Goal: Task Accomplishment & Management: Manage account settings

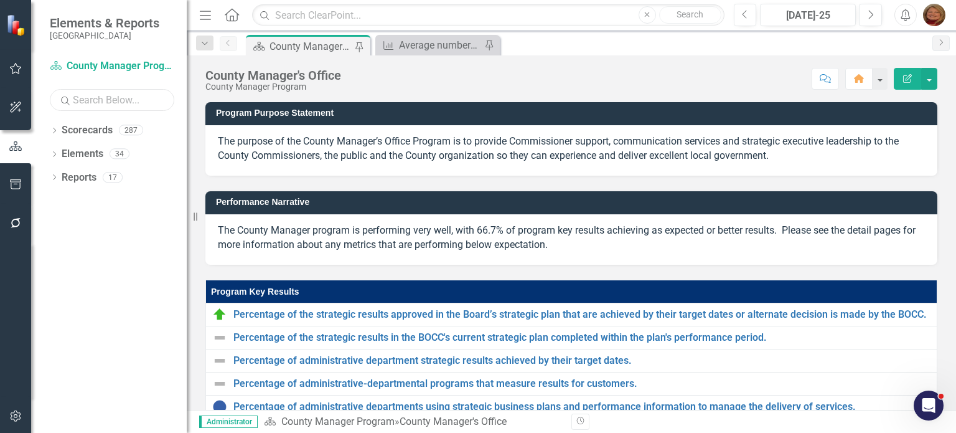
click at [120, 96] on input "text" at bounding box center [112, 100] width 124 height 22
type input "nehl"
click at [55, 129] on icon "Dropdown" at bounding box center [54, 131] width 9 height 7
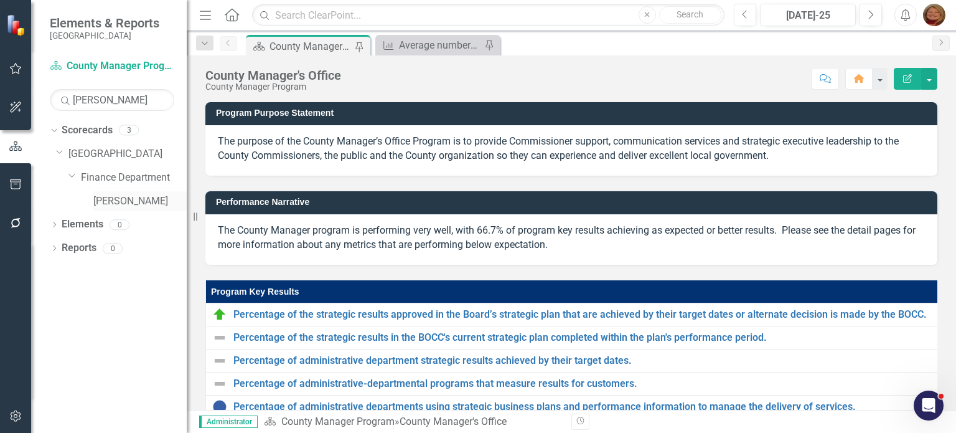
click at [107, 204] on link "[PERSON_NAME]" at bounding box center [139, 201] width 93 height 14
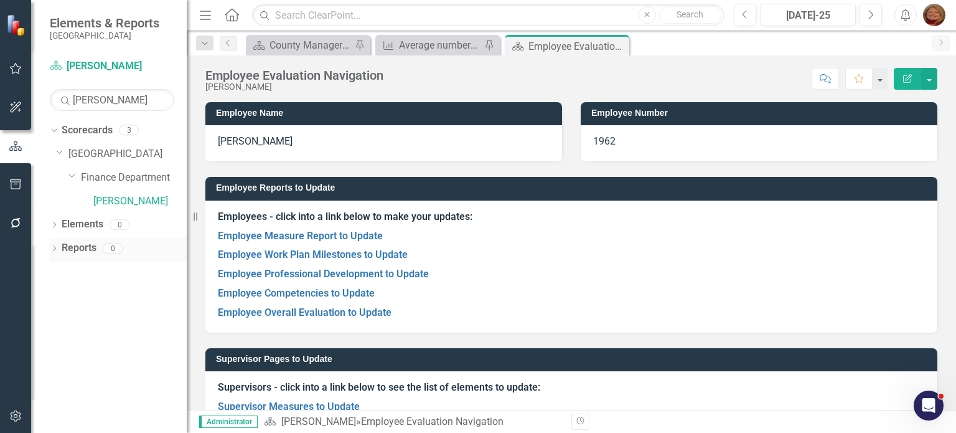
click at [52, 248] on icon "Dropdown" at bounding box center [54, 249] width 9 height 7
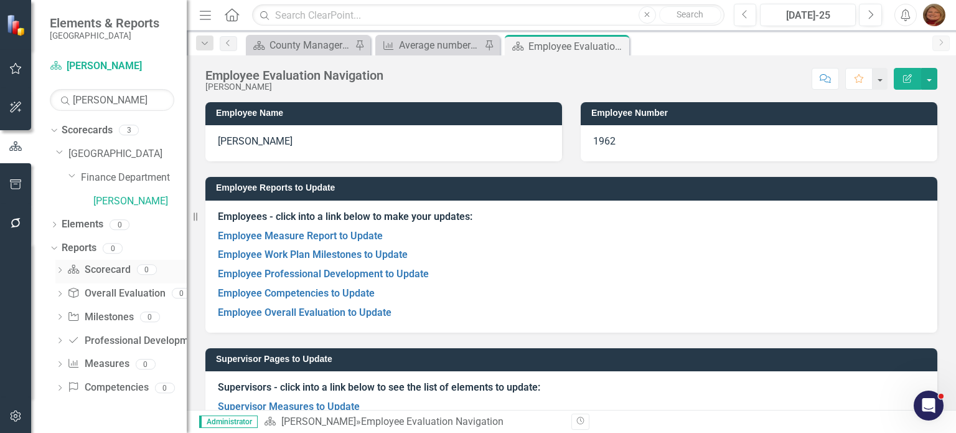
click at [98, 274] on link "Scorecard Scorecard" at bounding box center [98, 270] width 63 height 14
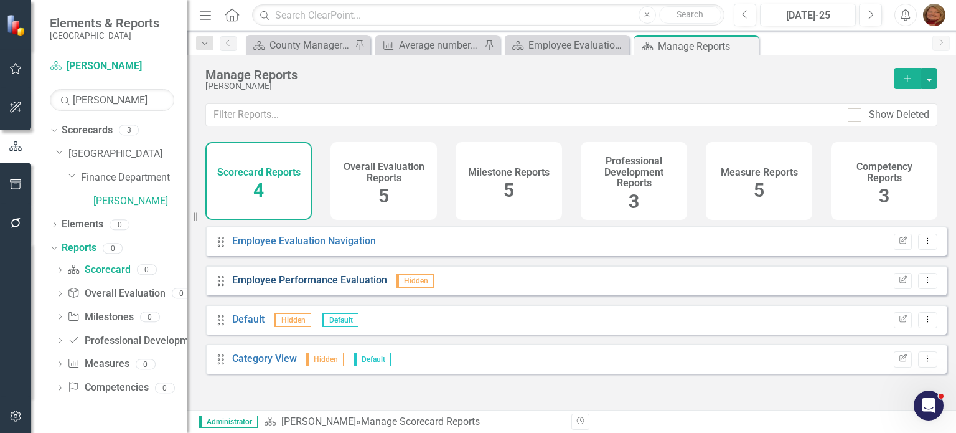
click at [311, 286] on link "Employee Performance Evaluation" at bounding box center [309, 280] width 155 height 12
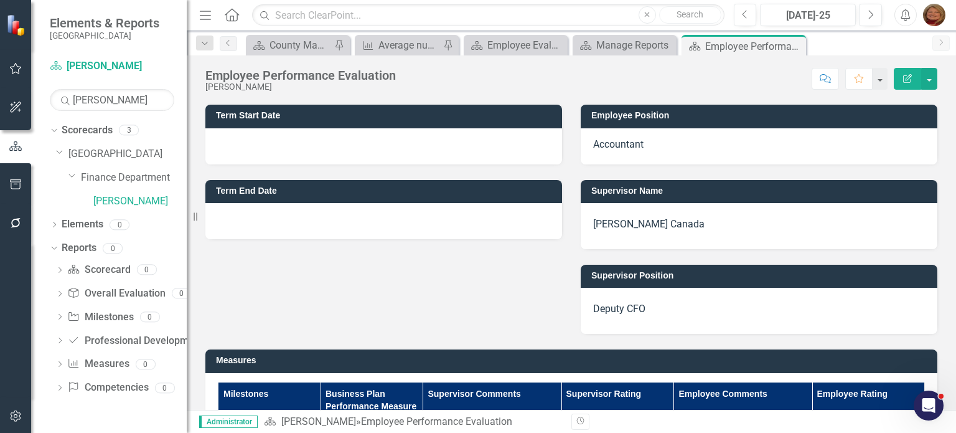
scroll to position [62, 0]
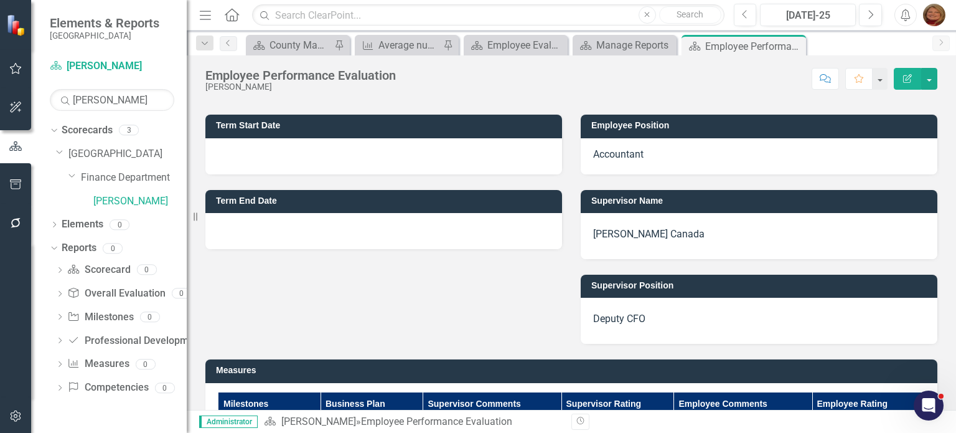
click at [645, 237] on p "[PERSON_NAME] Canada" at bounding box center [759, 234] width 332 height 19
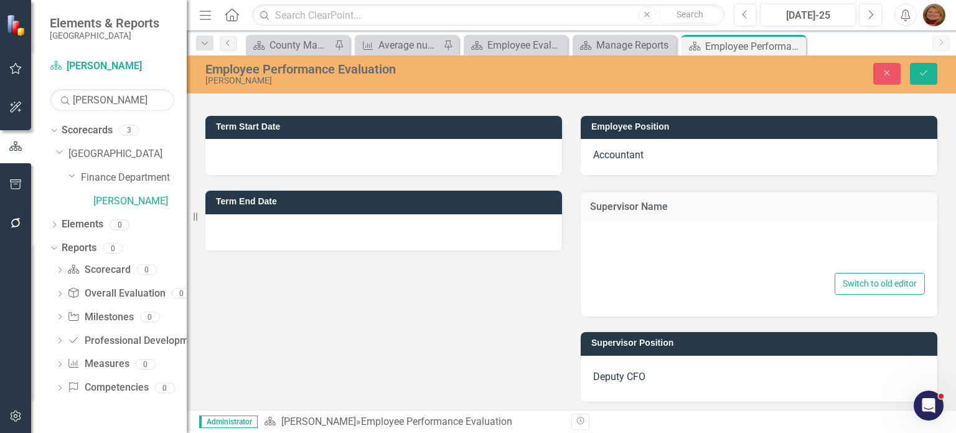
type textarea "<p>{[o398453][custom93536]}</p>"
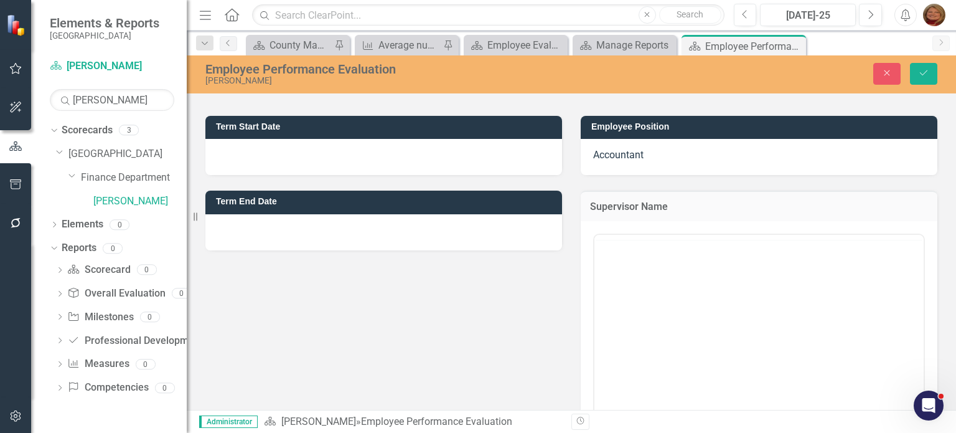
scroll to position [0, 0]
click at [57, 228] on icon "Dropdown" at bounding box center [54, 225] width 9 height 7
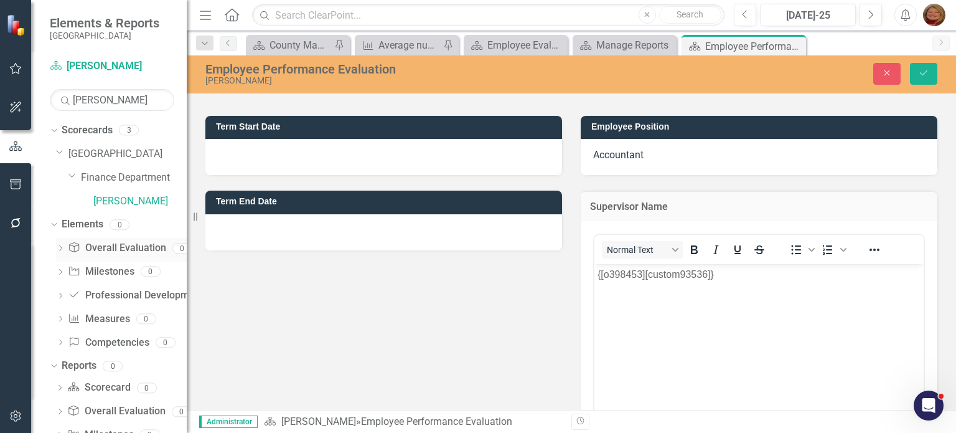
click at [63, 246] on icon "Dropdown" at bounding box center [60, 249] width 9 height 7
click at [110, 248] on link "Overall Evaluation Overall Evaluation" at bounding box center [117, 248] width 98 height 14
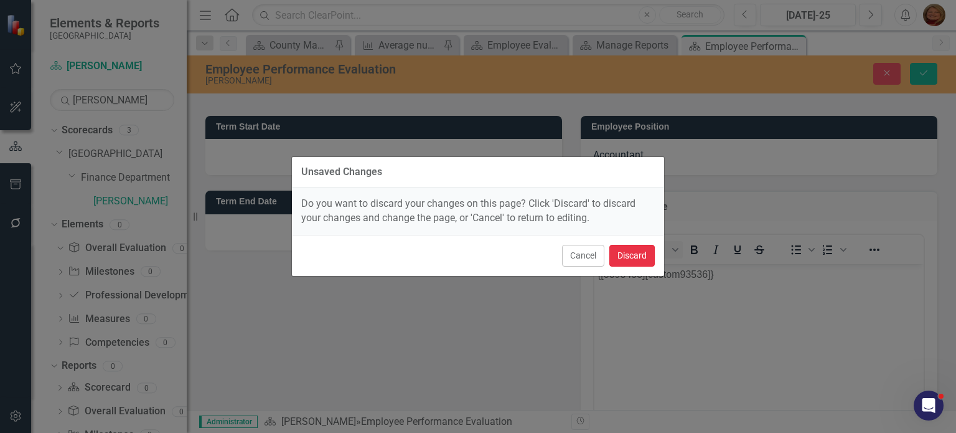
click at [634, 250] on button "Discard" at bounding box center [631, 256] width 45 height 22
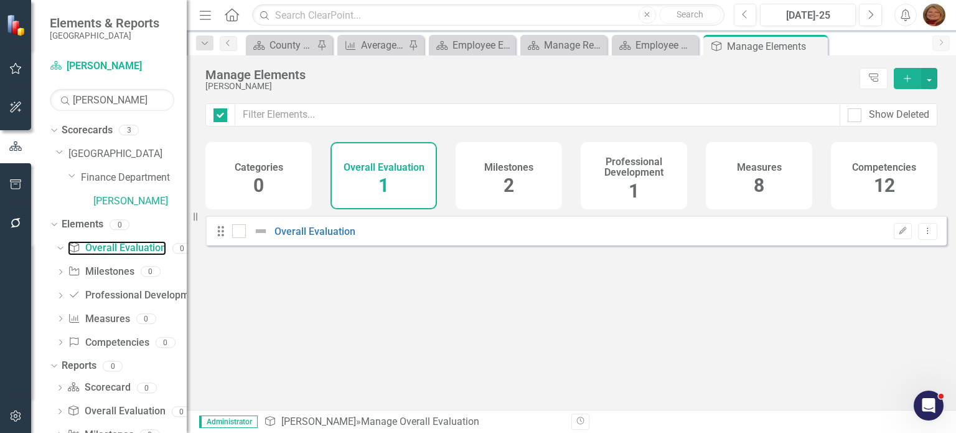
checkbox input "false"
click at [319, 237] on link "Overall Evaluation" at bounding box center [314, 231] width 81 height 12
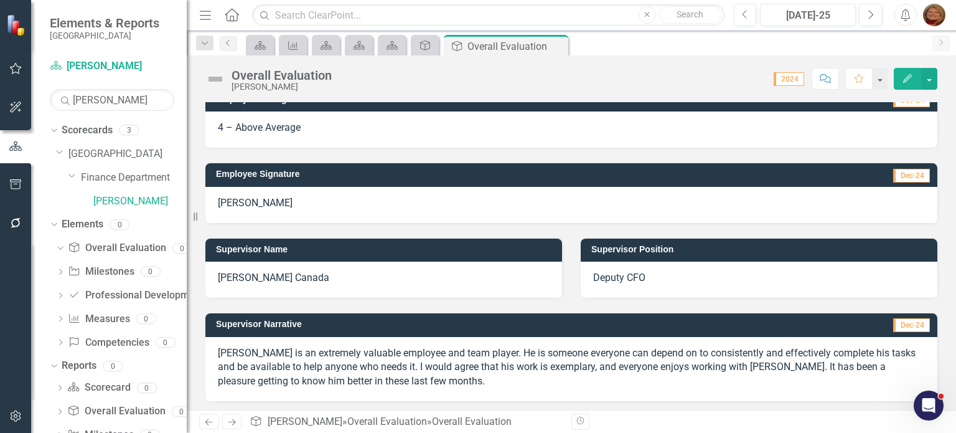
scroll to position [124, 0]
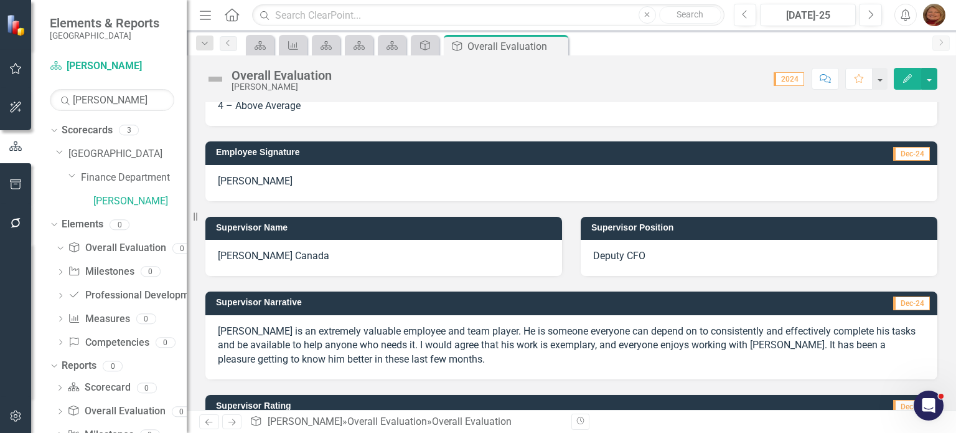
click at [279, 253] on p "[PERSON_NAME] Canada" at bounding box center [384, 256] width 332 height 14
click at [271, 259] on p "[PERSON_NAME] Canada" at bounding box center [384, 256] width 332 height 14
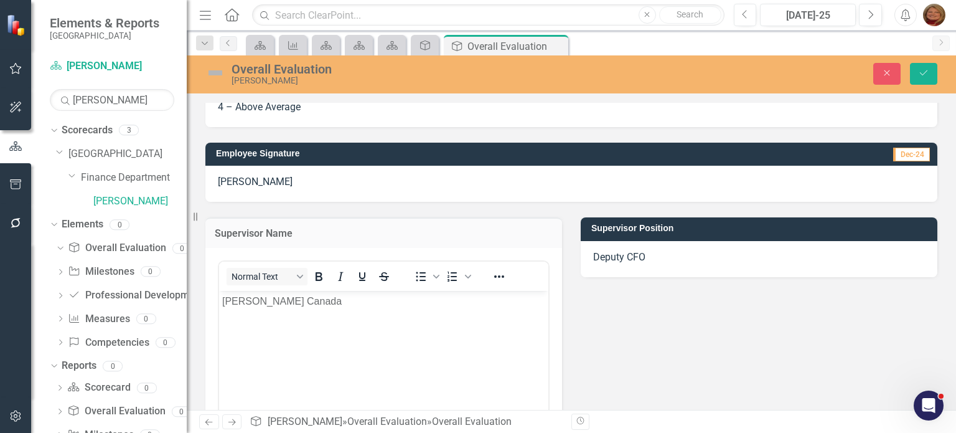
scroll to position [0, 0]
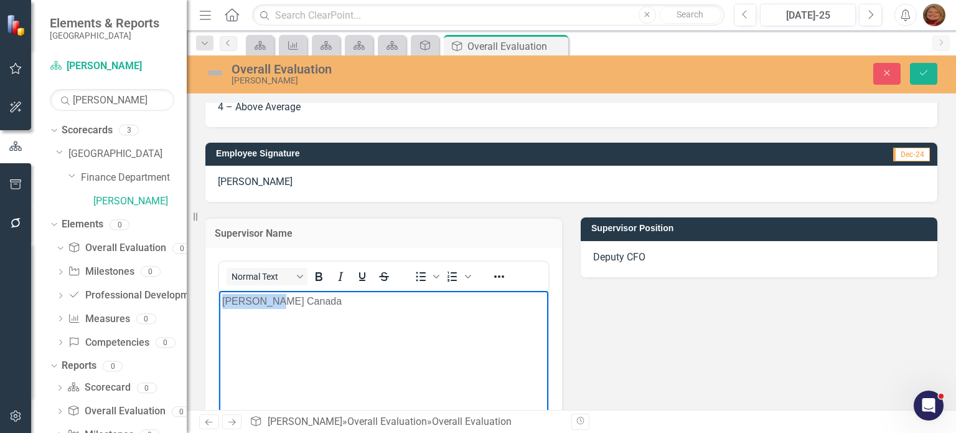
drag, startPoint x: 283, startPoint y: 299, endPoint x: 419, endPoint y: 589, distance: 320.2
click at [219, 299] on html "[PERSON_NAME] Canada" at bounding box center [383, 383] width 329 height 187
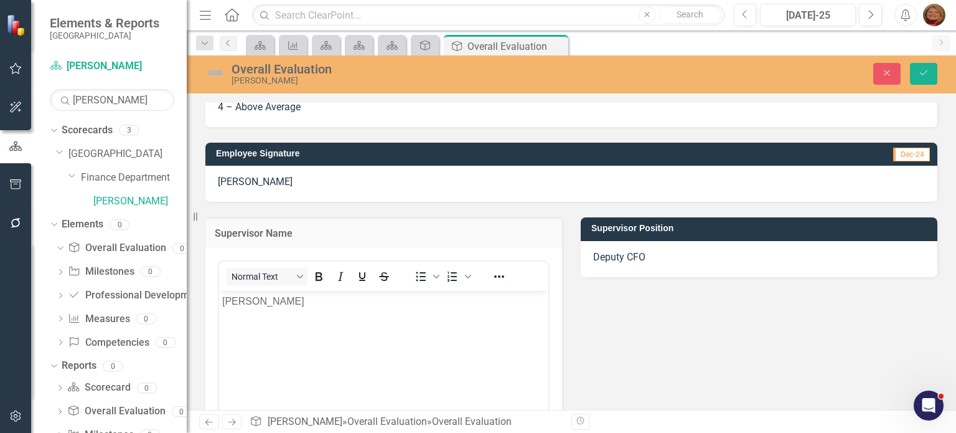
click at [634, 259] on p "Deputy CFO" at bounding box center [759, 257] width 332 height 14
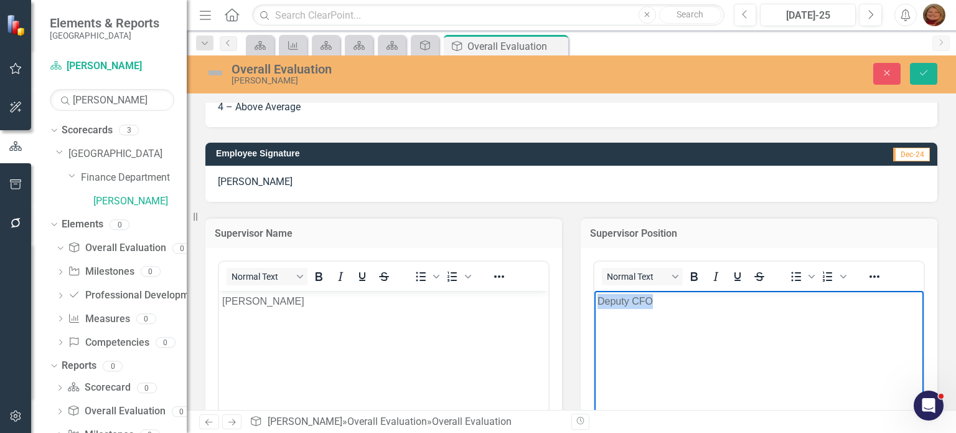
drag, startPoint x: 664, startPoint y: 302, endPoint x: 553, endPoint y: 301, distance: 110.2
click at [594, 301] on html "Deputy CFO" at bounding box center [758, 383] width 329 height 187
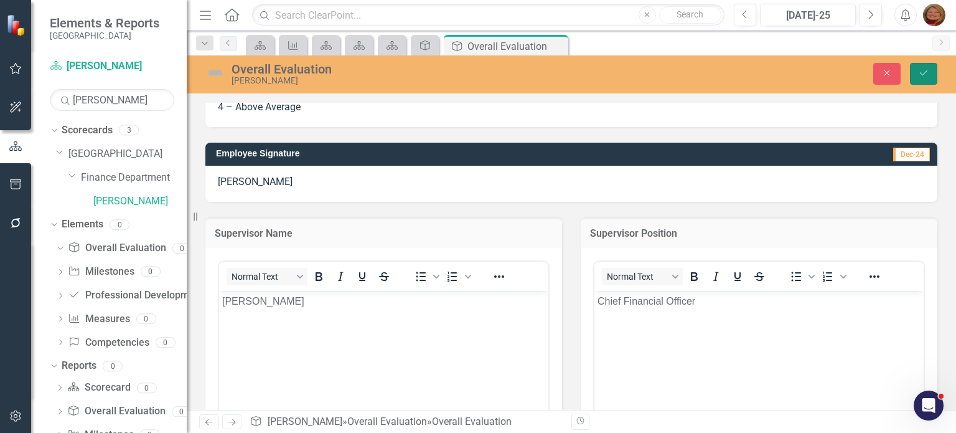
click at [930, 70] on button "Save" at bounding box center [923, 74] width 27 height 22
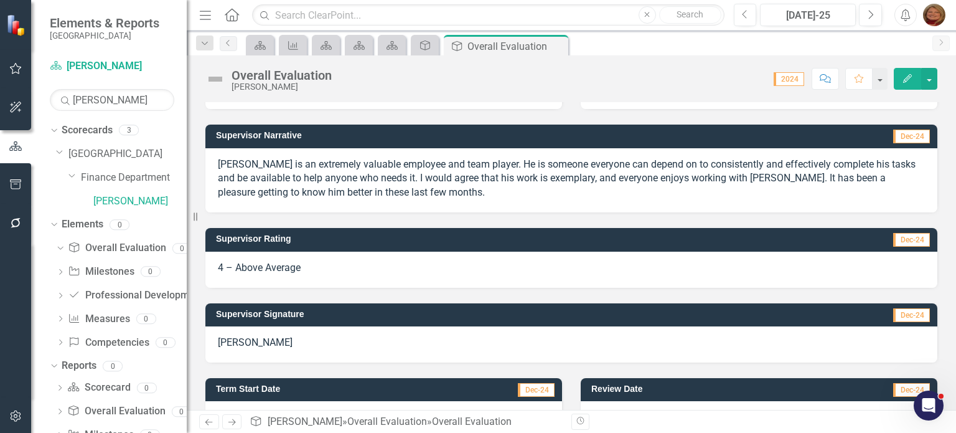
scroll to position [281, 0]
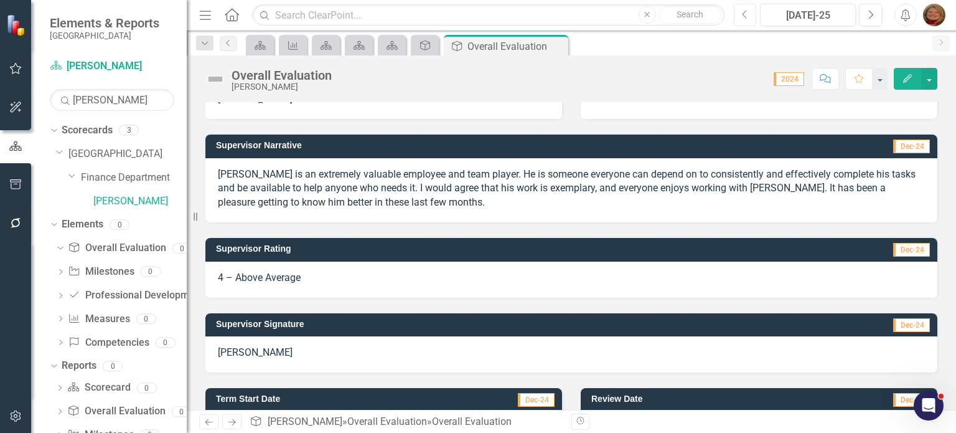
click at [747, 16] on icon "Previous" at bounding box center [745, 14] width 7 height 11
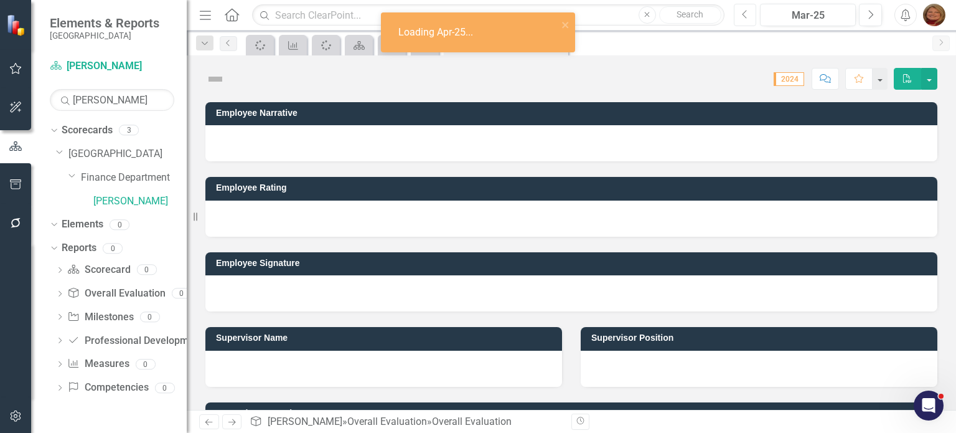
click at [747, 16] on icon "Previous" at bounding box center [745, 14] width 7 height 11
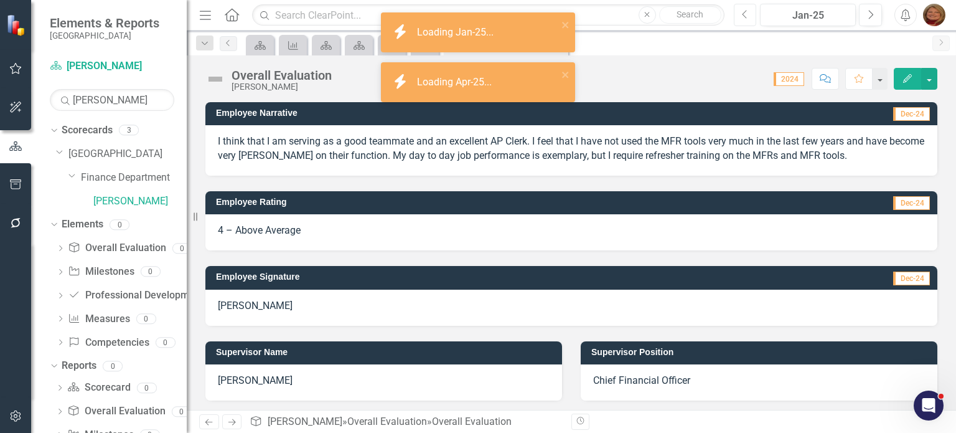
click at [747, 16] on icon "Previous" at bounding box center [745, 14] width 7 height 11
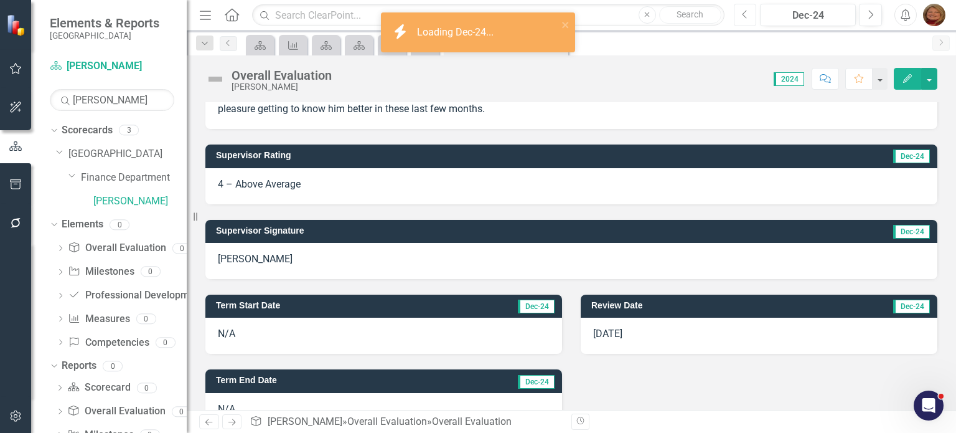
scroll to position [406, 0]
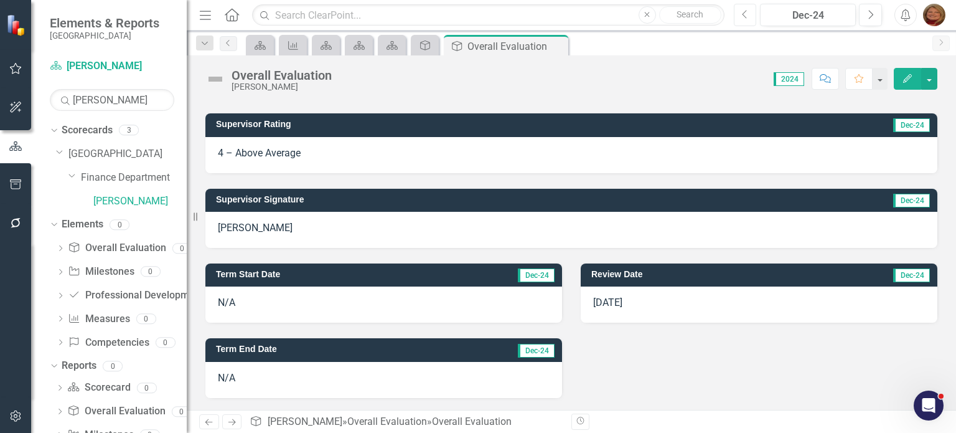
click at [747, 14] on icon "Previous" at bounding box center [745, 14] width 7 height 11
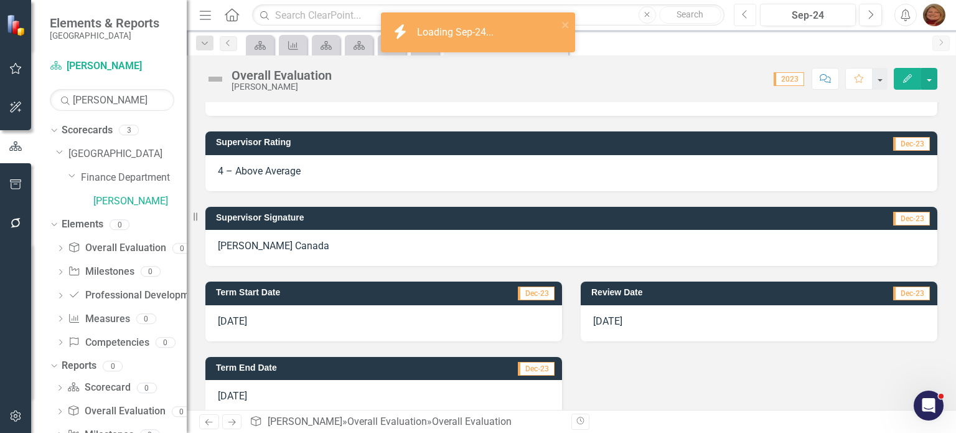
scroll to position [391, 0]
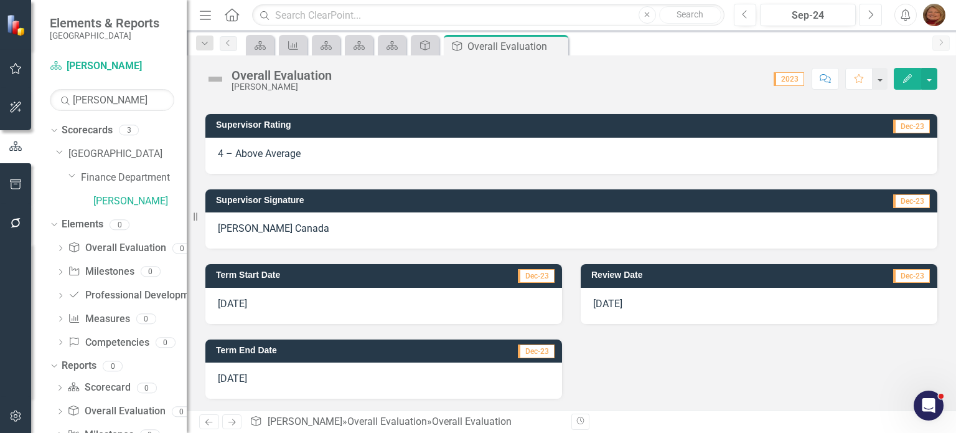
click at [870, 16] on icon "Next" at bounding box center [870, 14] width 7 height 11
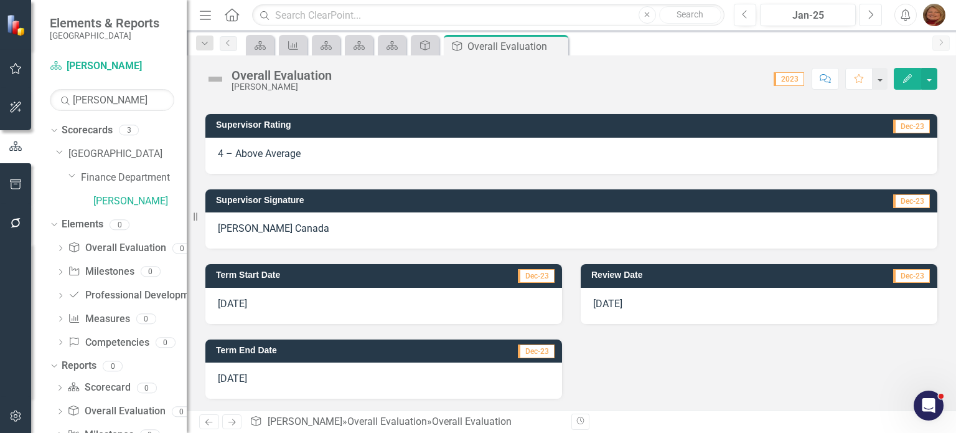
click at [870, 16] on icon "Next" at bounding box center [870, 14] width 7 height 11
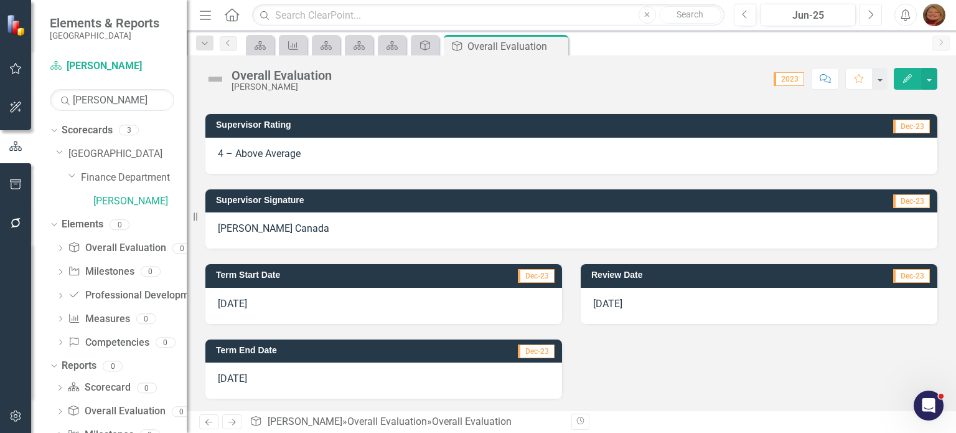
click at [870, 16] on icon "Next" at bounding box center [870, 14] width 7 height 11
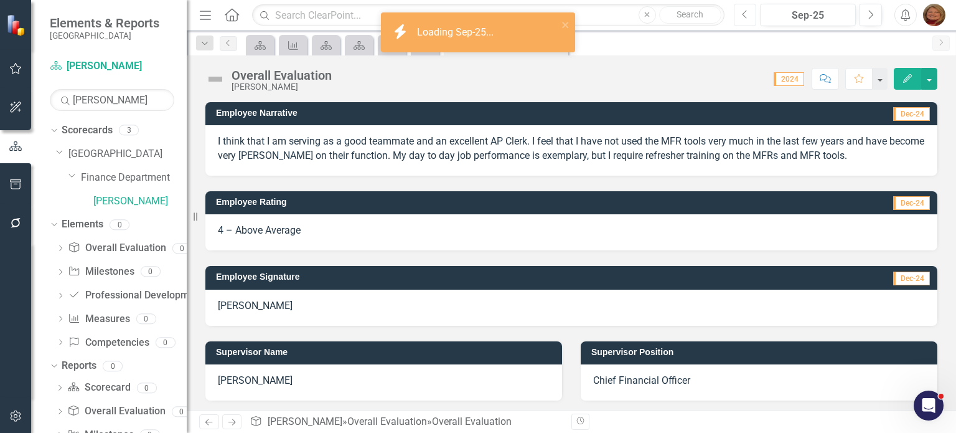
click at [744, 14] on icon "Previous" at bounding box center [745, 14] width 7 height 11
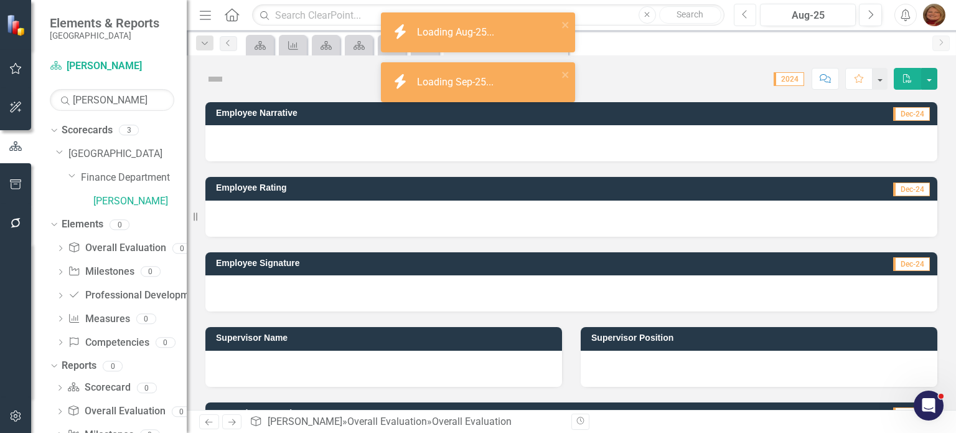
click at [744, 14] on icon "Previous" at bounding box center [745, 14] width 7 height 11
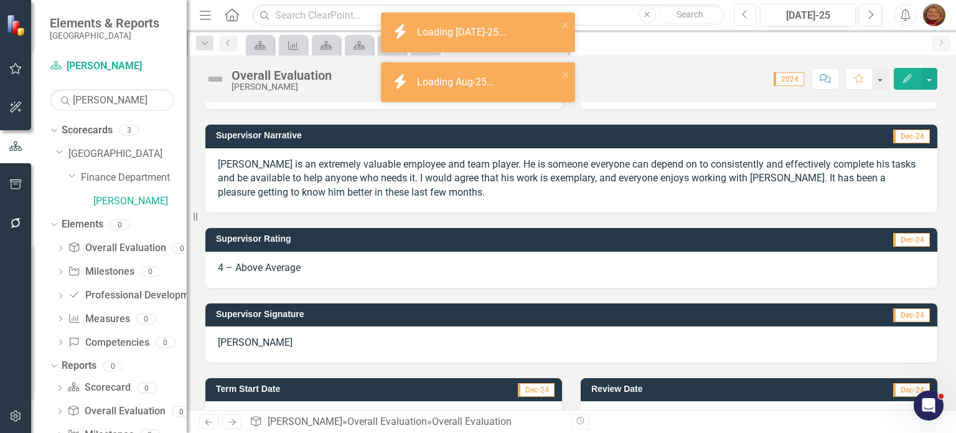
scroll to position [406, 0]
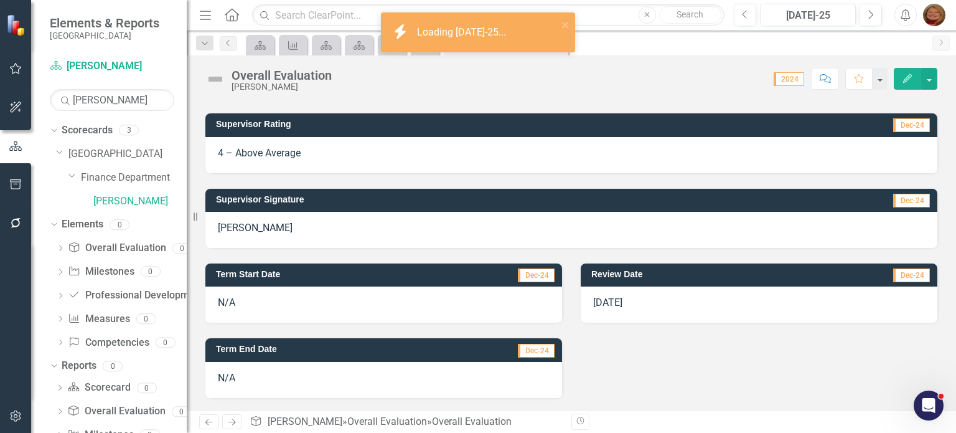
click at [245, 301] on div "N/A" at bounding box center [383, 304] width 357 height 36
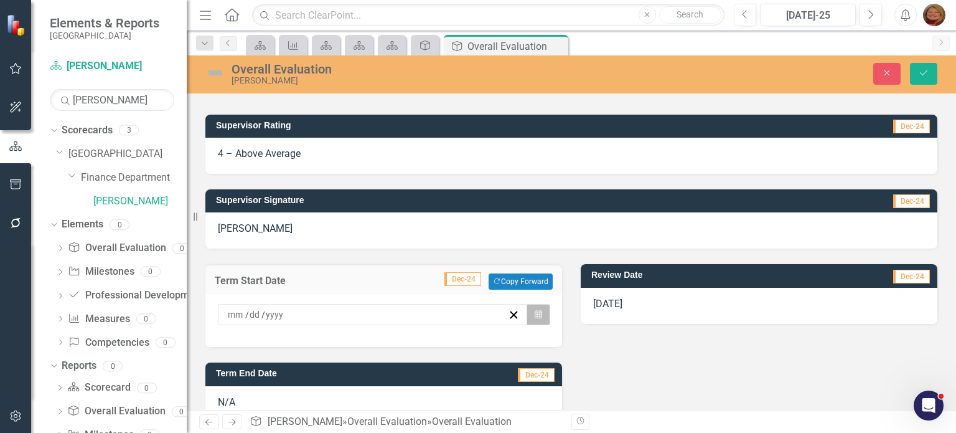
click at [535, 315] on icon "button" at bounding box center [538, 314] width 7 height 9
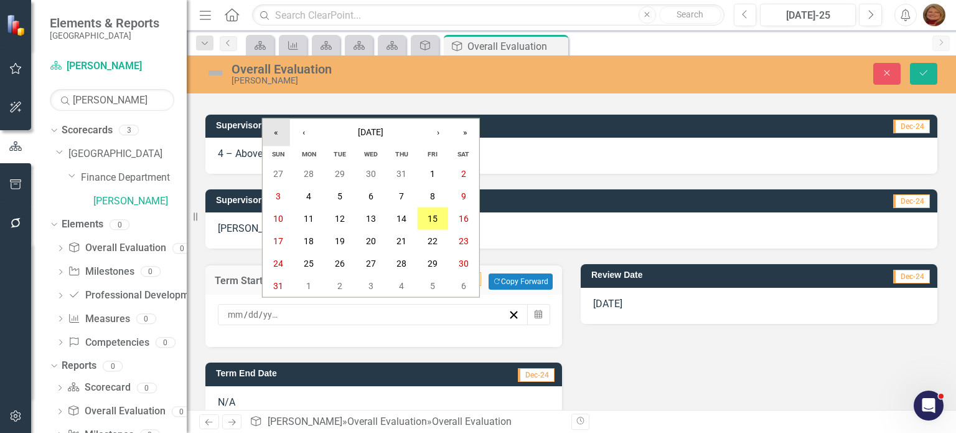
click at [280, 136] on button "«" at bounding box center [276, 132] width 27 height 27
click at [403, 171] on abbr "1" at bounding box center [401, 174] width 5 height 10
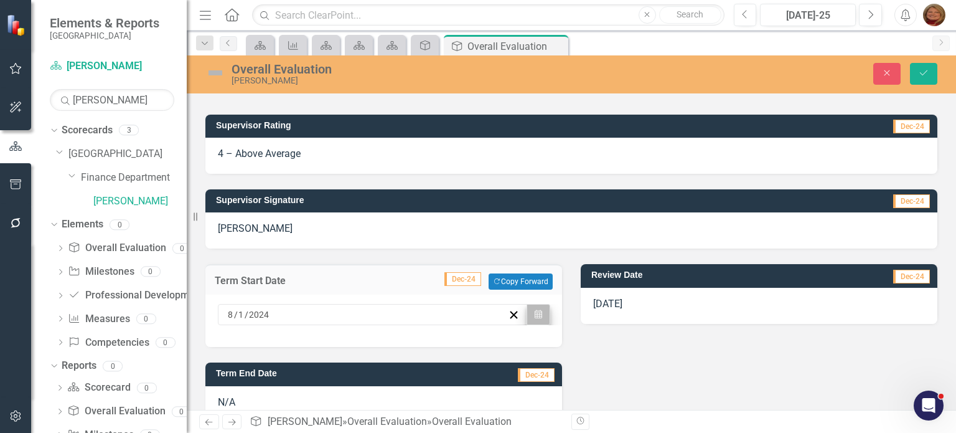
scroll to position [429, 0]
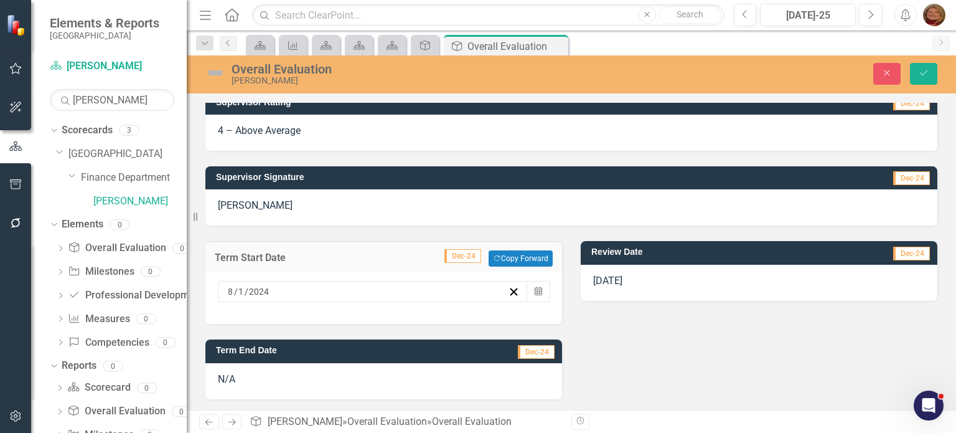
click at [233, 375] on div "N/A" at bounding box center [383, 381] width 357 height 36
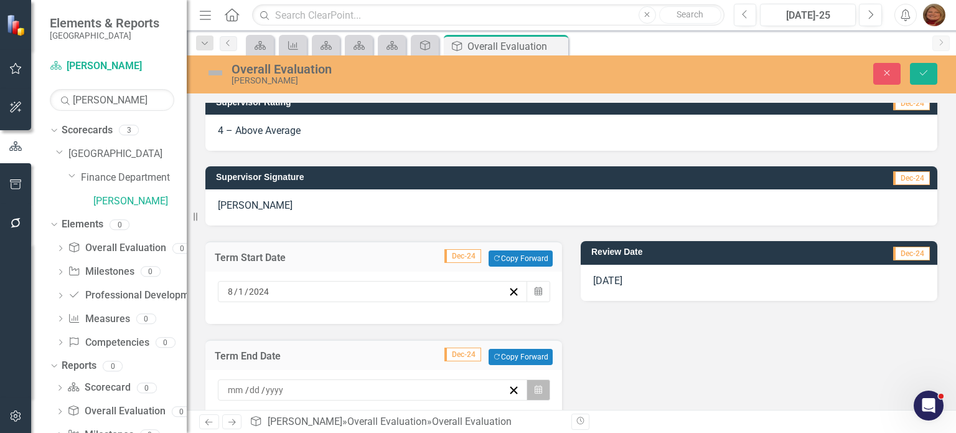
click at [537, 385] on icon "Calendar" at bounding box center [538, 389] width 7 height 9
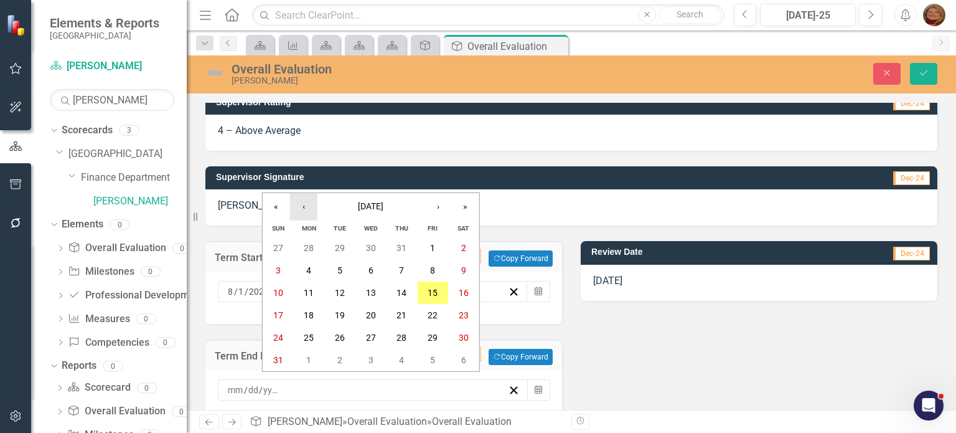
click at [307, 211] on button "‹" at bounding box center [303, 206] width 27 height 27
click at [401, 337] on abbr "31" at bounding box center [401, 337] width 10 height 10
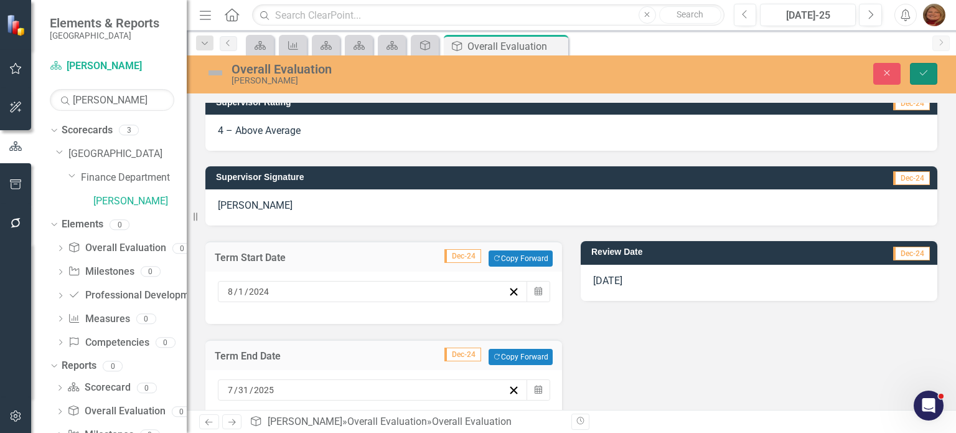
click at [922, 73] on icon "Save" at bounding box center [923, 72] width 11 height 9
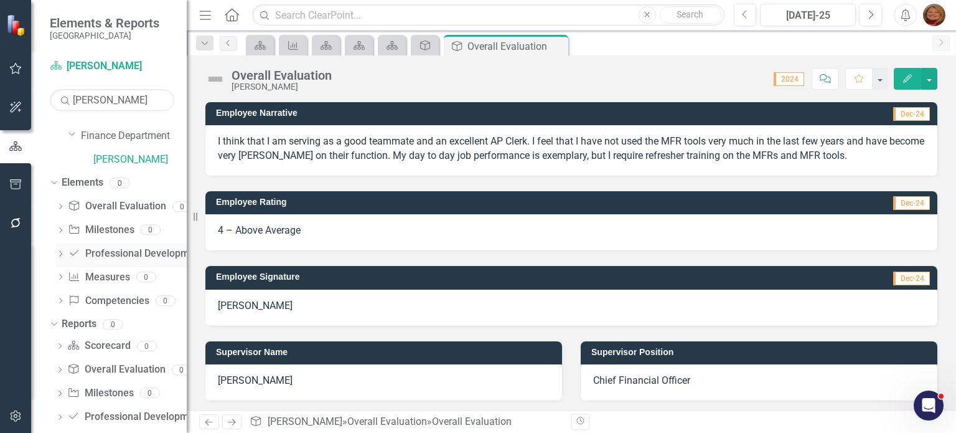
scroll to position [62, 0]
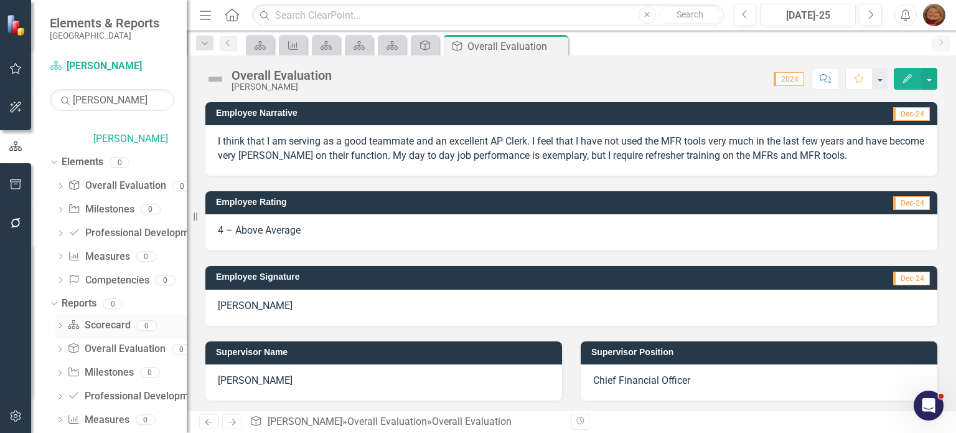
click at [62, 324] on icon "Dropdown" at bounding box center [59, 326] width 9 height 7
click at [106, 324] on link "Scorecard Scorecard" at bounding box center [98, 325] width 63 height 14
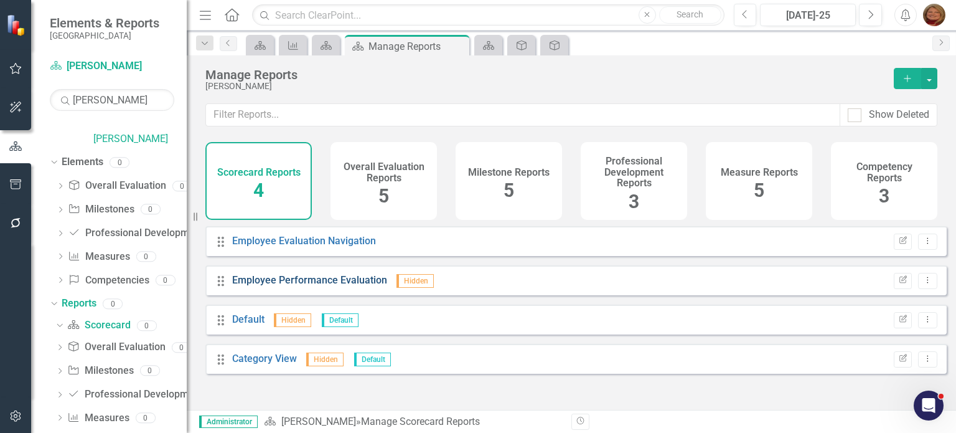
click at [327, 286] on link "Employee Performance Evaluation" at bounding box center [309, 280] width 155 height 12
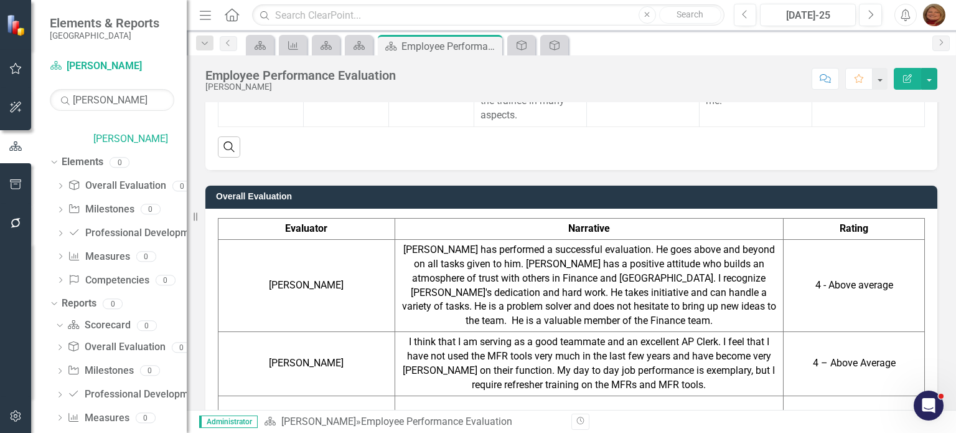
scroll to position [1805, 0]
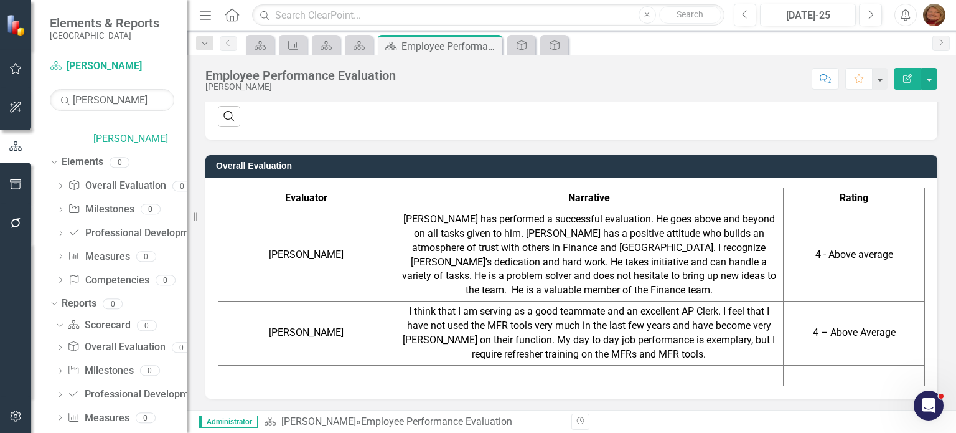
click at [593, 161] on h3 "Overall Evaluation" at bounding box center [573, 165] width 715 height 9
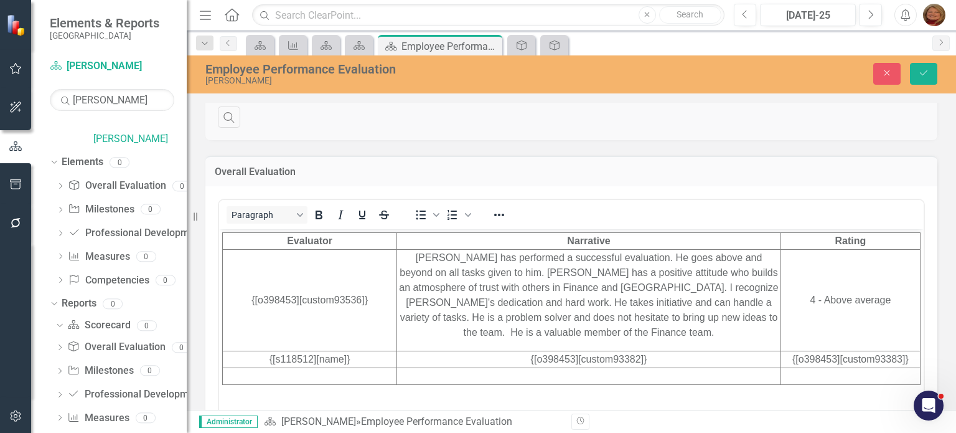
scroll to position [0, 0]
click at [497, 207] on icon "Reveal or hide additional toolbar items" at bounding box center [499, 214] width 15 height 15
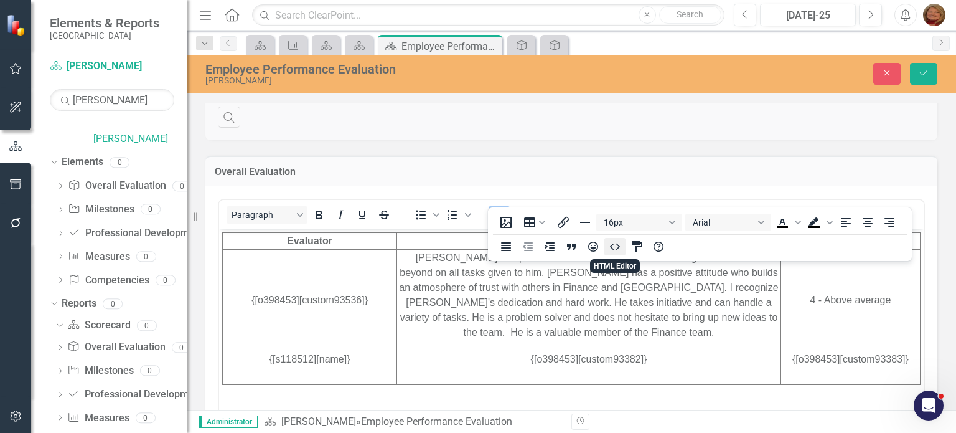
click at [616, 248] on icon "HTML Editor" at bounding box center [614, 246] width 15 height 15
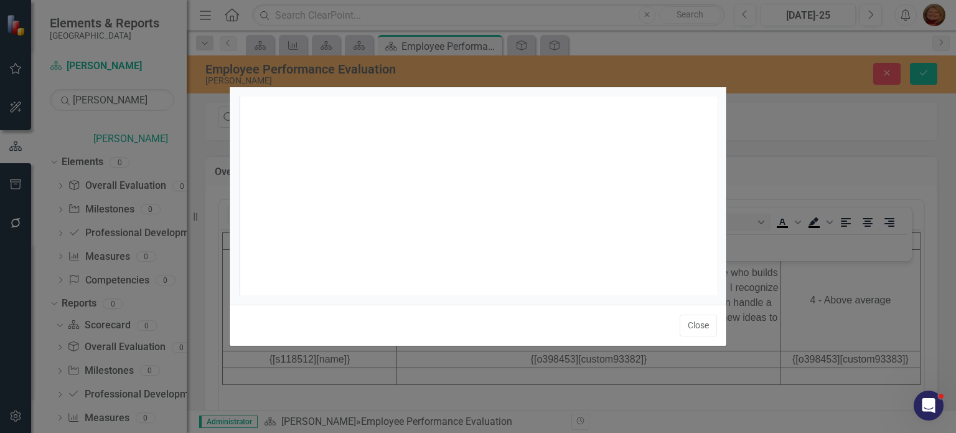
scroll to position [5, 0]
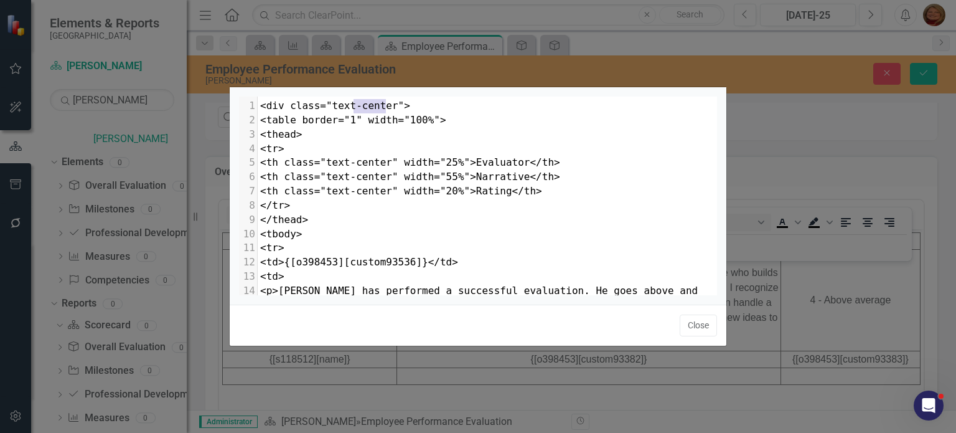
drag, startPoint x: 358, startPoint y: 106, endPoint x: 387, endPoint y: 106, distance: 28.6
click at [387, 106] on span "<div class="text-center">" at bounding box center [335, 106] width 150 height 12
type textarea "left"
click at [694, 324] on button "Close" at bounding box center [698, 325] width 37 height 22
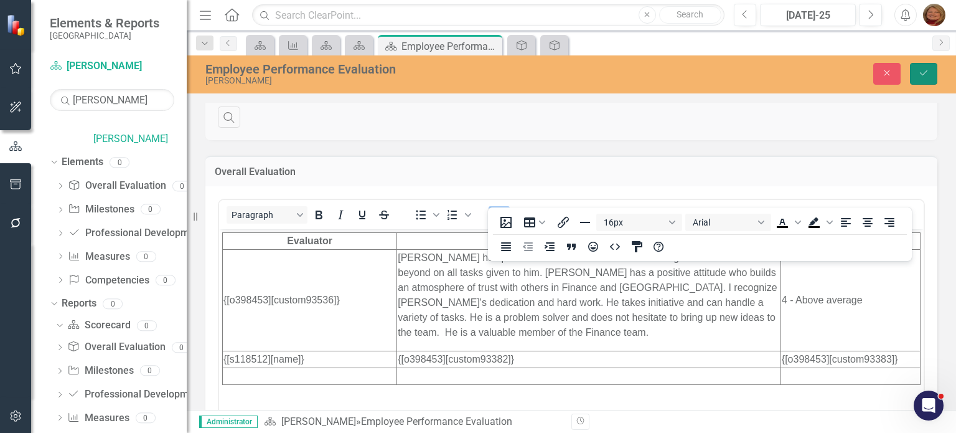
click at [919, 72] on icon "Save" at bounding box center [923, 72] width 11 height 9
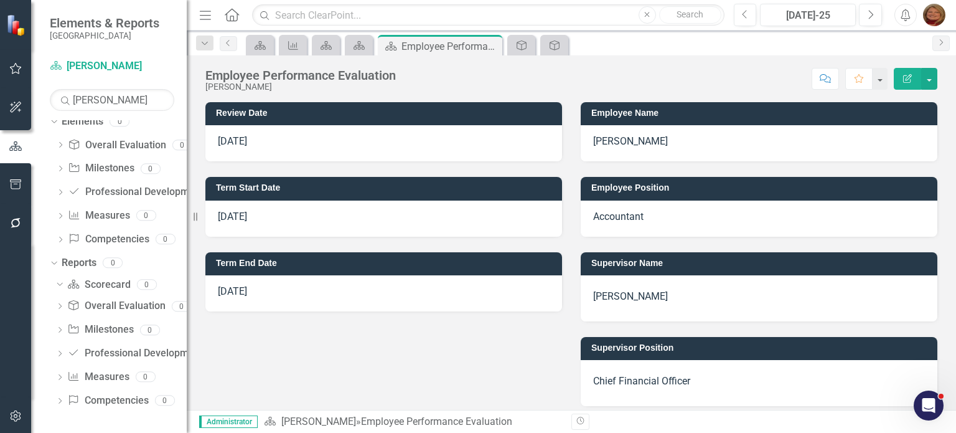
scroll to position [62, 0]
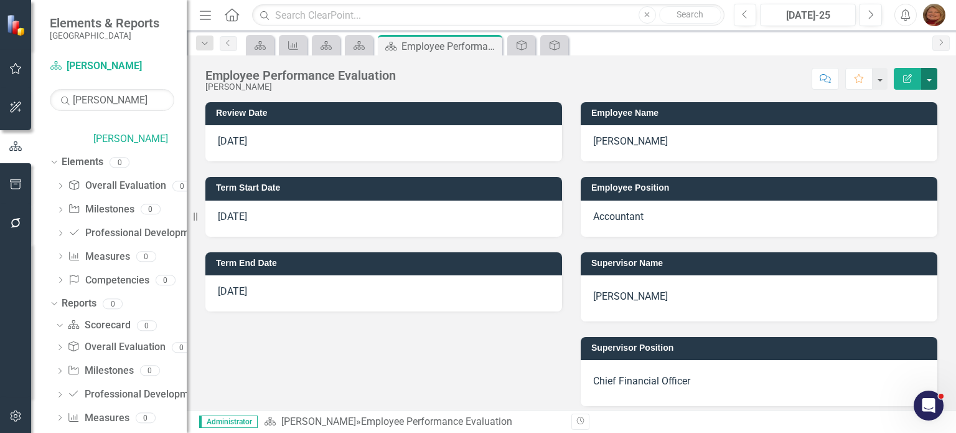
click at [931, 80] on button "button" at bounding box center [929, 79] width 16 height 22
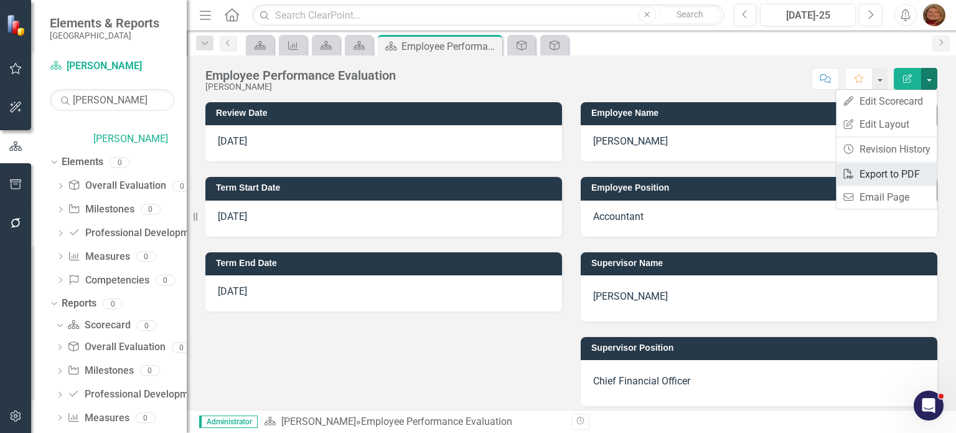
click at [896, 171] on link "PDF Export to PDF" at bounding box center [886, 173] width 101 height 23
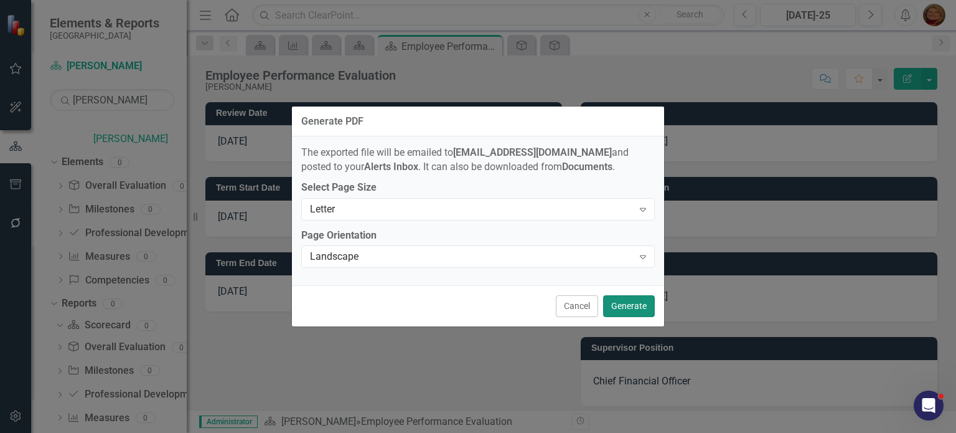
click at [632, 303] on button "Generate" at bounding box center [629, 306] width 52 height 22
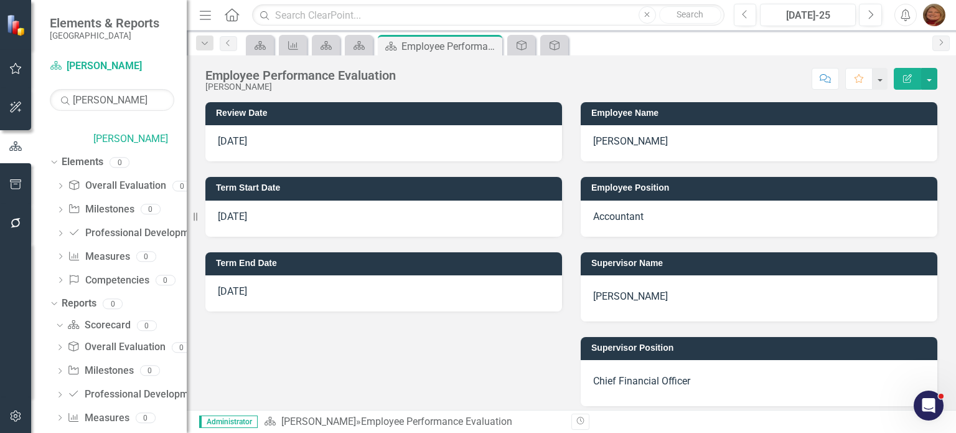
click at [728, 74] on div "Score: N/A Jul-25 Completed Comment Favorite Edit Report" at bounding box center [669, 78] width 535 height 21
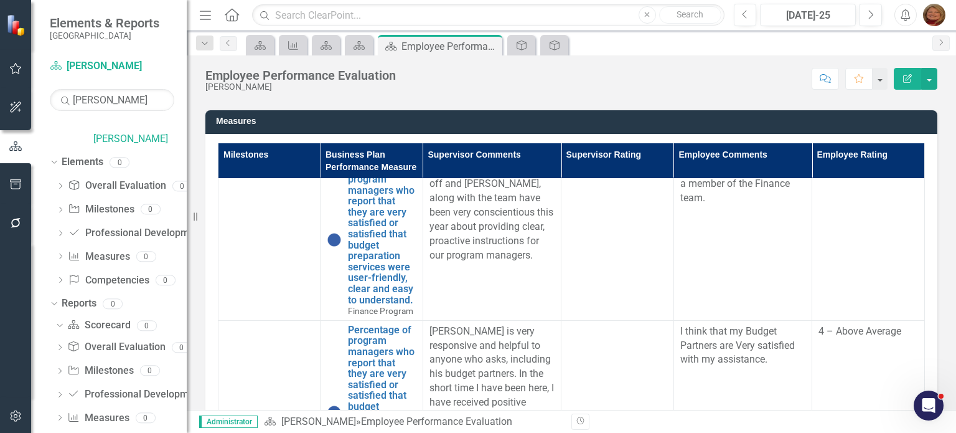
scroll to position [249, 0]
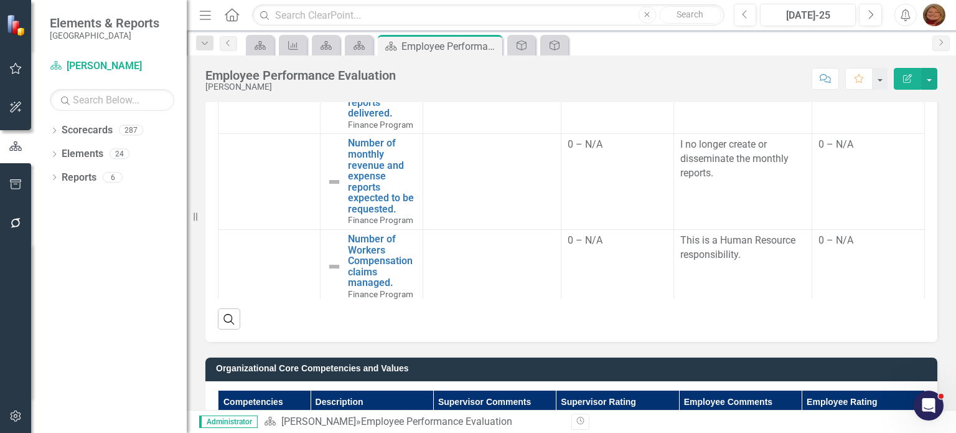
scroll to position [747, 0]
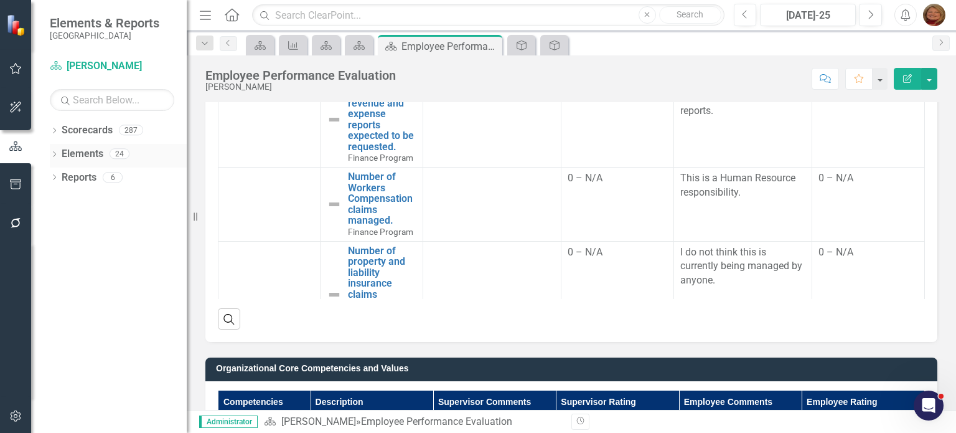
click at [54, 155] on icon at bounding box center [54, 154] width 3 height 6
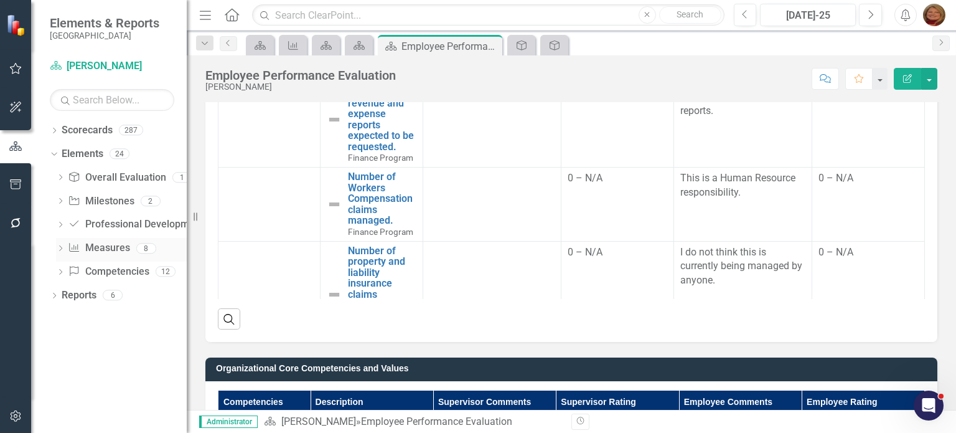
click at [62, 247] on icon at bounding box center [60, 248] width 3 height 6
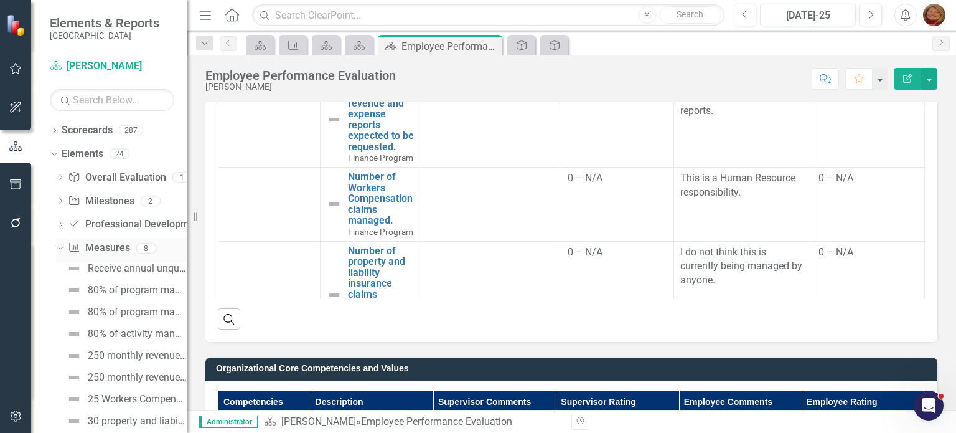
click at [108, 251] on link "Measure Measures" at bounding box center [99, 248] width 62 height 14
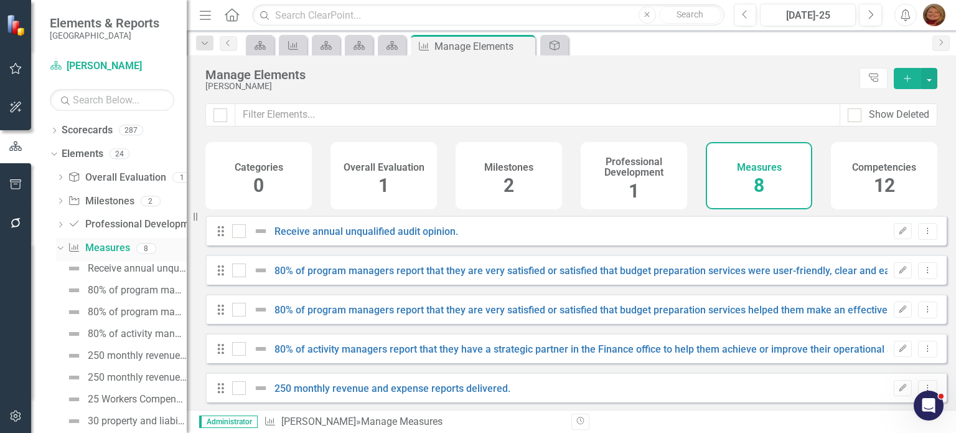
checkbox input "false"
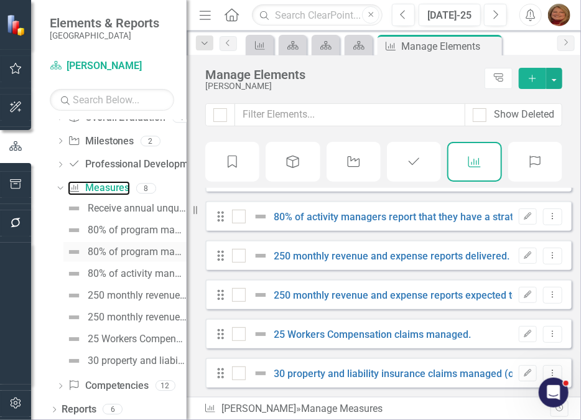
scroll to position [62, 0]
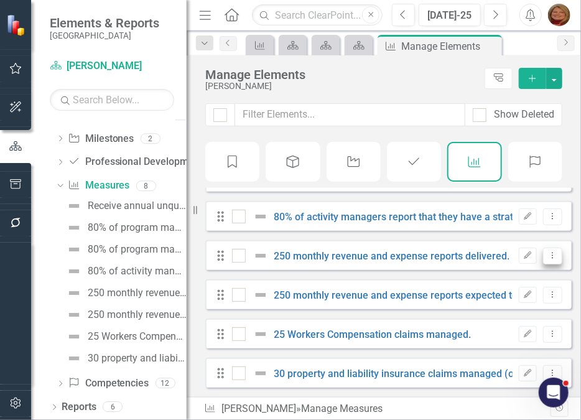
click at [548, 255] on icon "Dropdown Menu" at bounding box center [553, 255] width 11 height 8
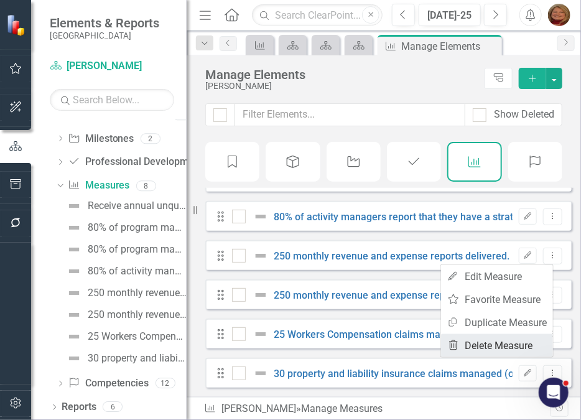
click at [512, 343] on link "Trash Delete Measure" at bounding box center [497, 345] width 112 height 23
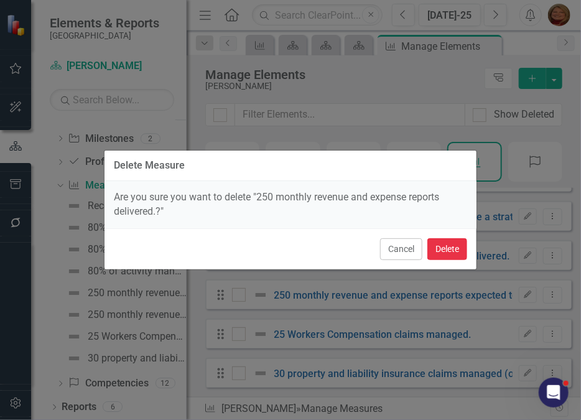
click at [444, 251] on button "Delete" at bounding box center [448, 249] width 40 height 22
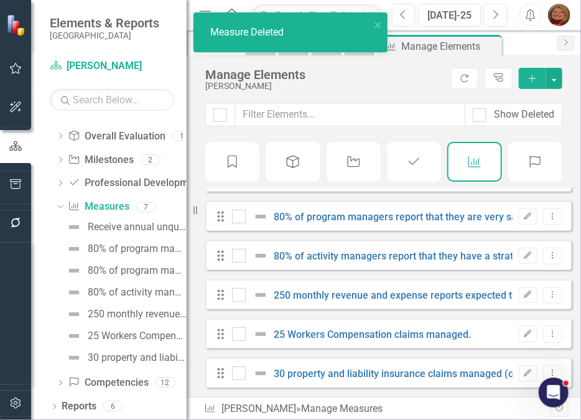
scroll to position [73, 0]
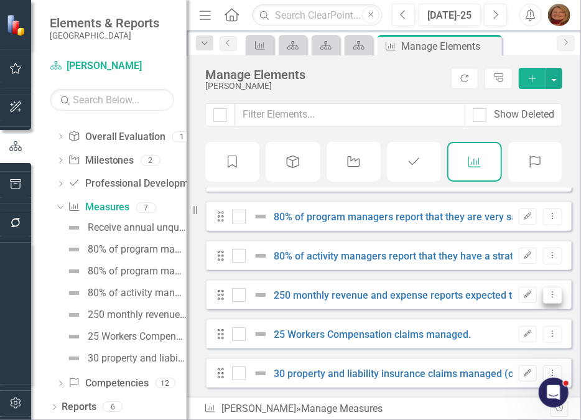
click at [548, 292] on icon "Dropdown Menu" at bounding box center [553, 295] width 11 height 8
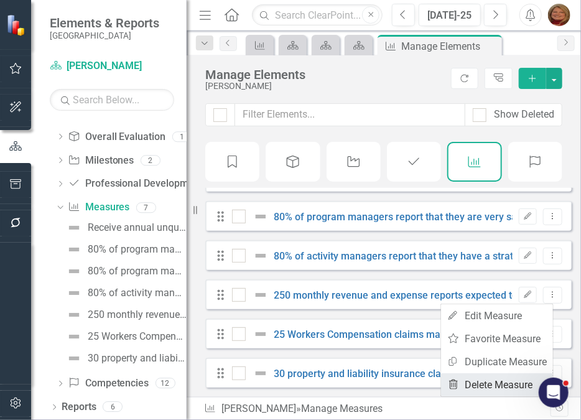
click at [503, 388] on link "Trash Delete Measure" at bounding box center [497, 384] width 112 height 23
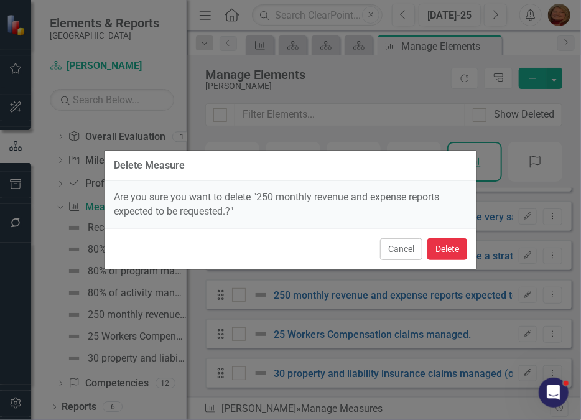
click at [449, 250] on button "Delete" at bounding box center [448, 249] width 40 height 22
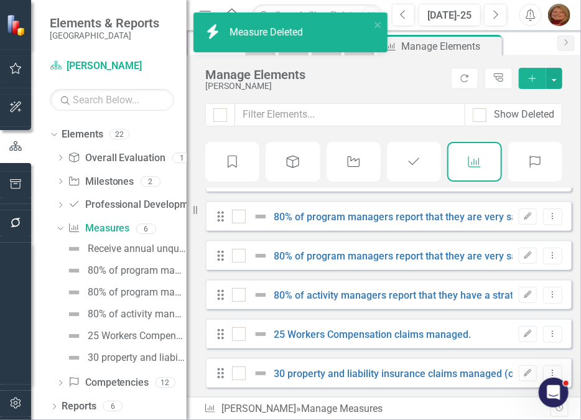
scroll to position [34, 0]
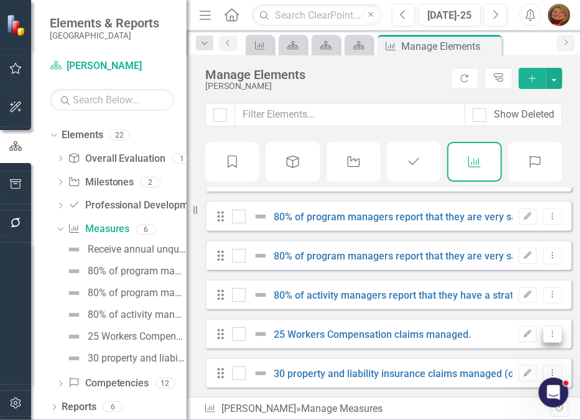
click at [548, 334] on icon "Dropdown Menu" at bounding box center [553, 334] width 11 height 8
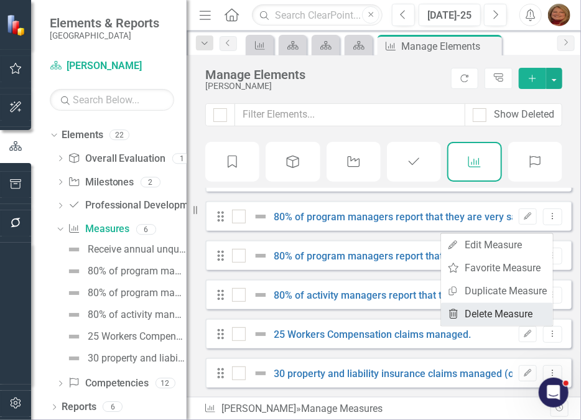
click at [510, 313] on link "Trash Delete Measure" at bounding box center [497, 314] width 112 height 23
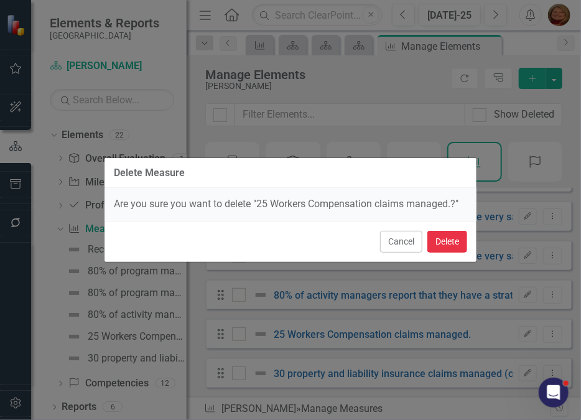
click at [451, 245] on button "Delete" at bounding box center [448, 242] width 40 height 22
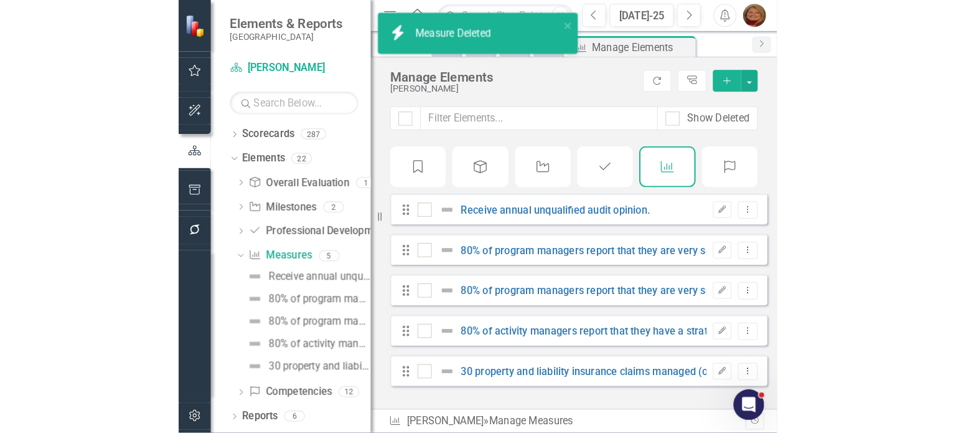
scroll to position [0, 0]
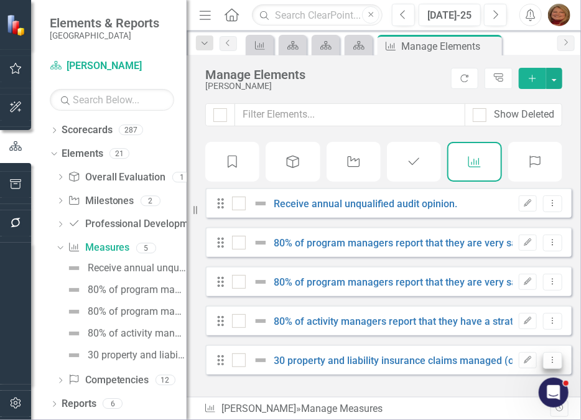
click at [548, 364] on icon "Dropdown Menu" at bounding box center [553, 360] width 11 height 8
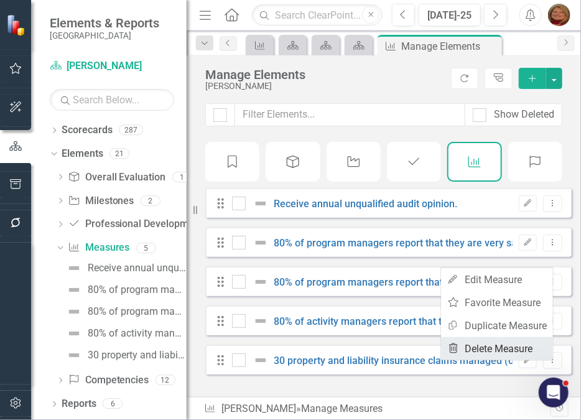
click at [515, 350] on link "Trash Delete Measure" at bounding box center [497, 348] width 112 height 23
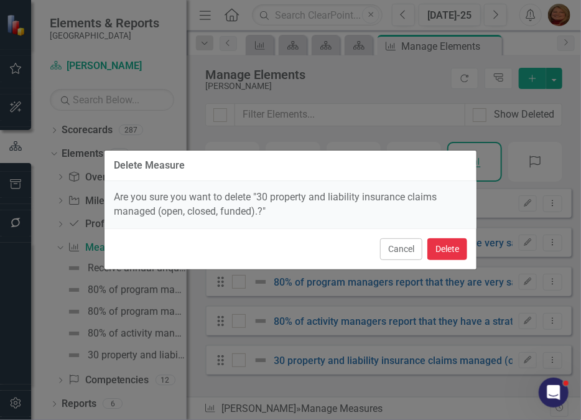
click at [455, 248] on button "Delete" at bounding box center [448, 249] width 40 height 22
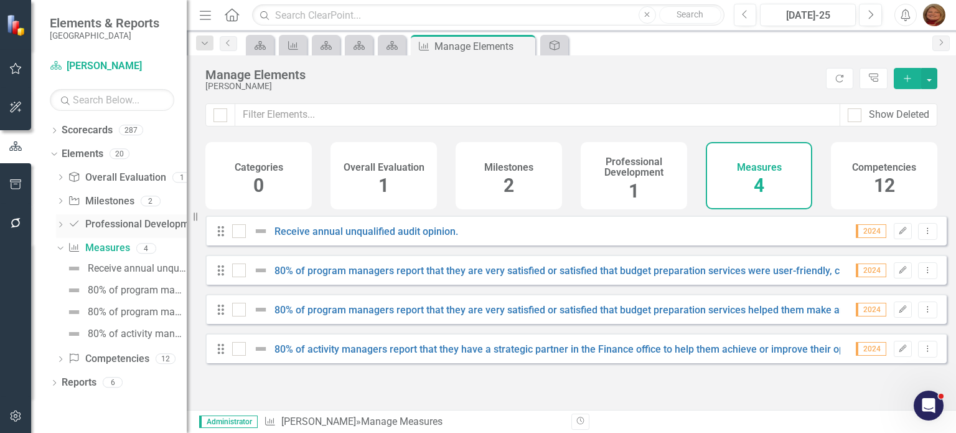
click at [118, 226] on link "Professional Development Professional Development" at bounding box center [135, 224] width 135 height 14
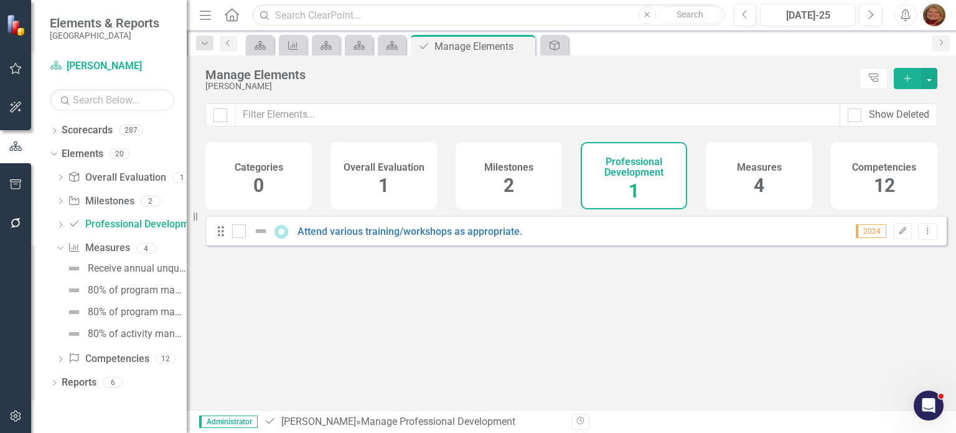
click at [506, 189] on span "2" at bounding box center [509, 185] width 11 height 22
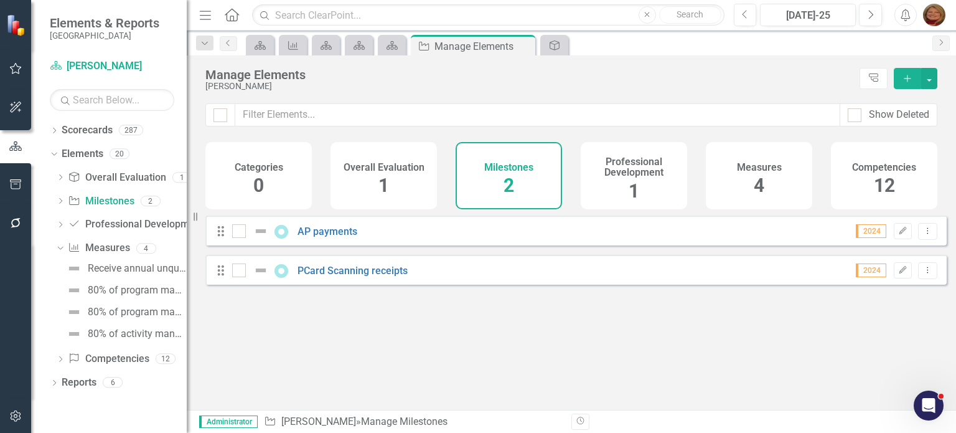
click at [893, 177] on span "12" at bounding box center [884, 185] width 21 height 22
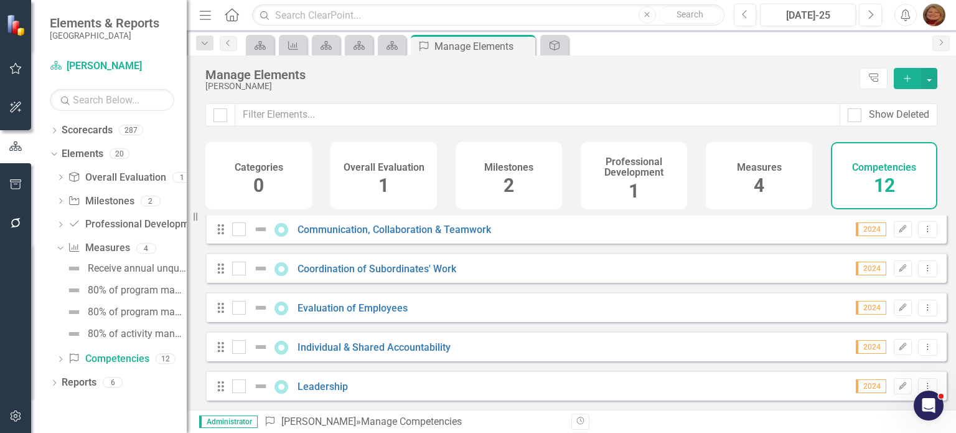
scroll to position [284, 0]
click at [393, 271] on link "Coordination of Subordinates' Work" at bounding box center [377, 269] width 159 height 12
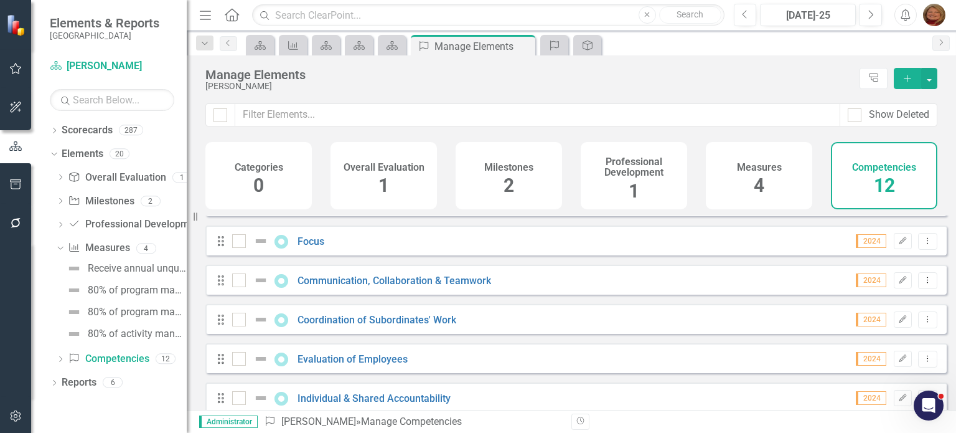
scroll to position [249, 0]
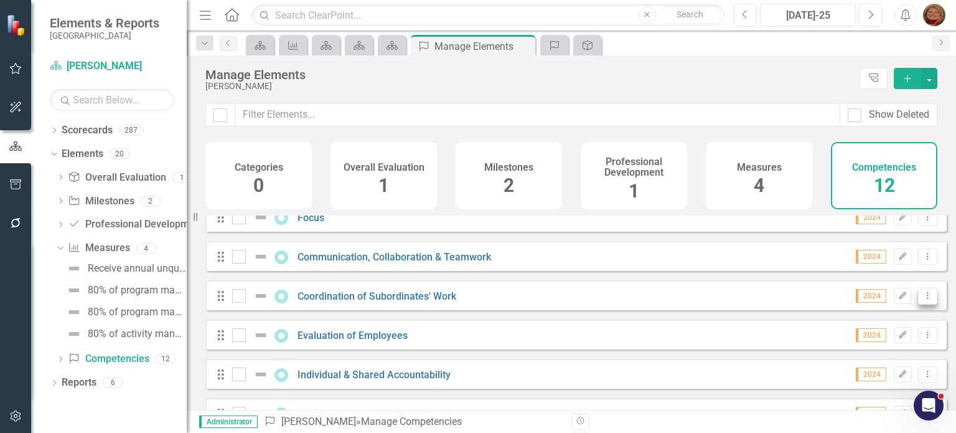
click at [922, 299] on icon "Dropdown Menu" at bounding box center [927, 295] width 11 height 8
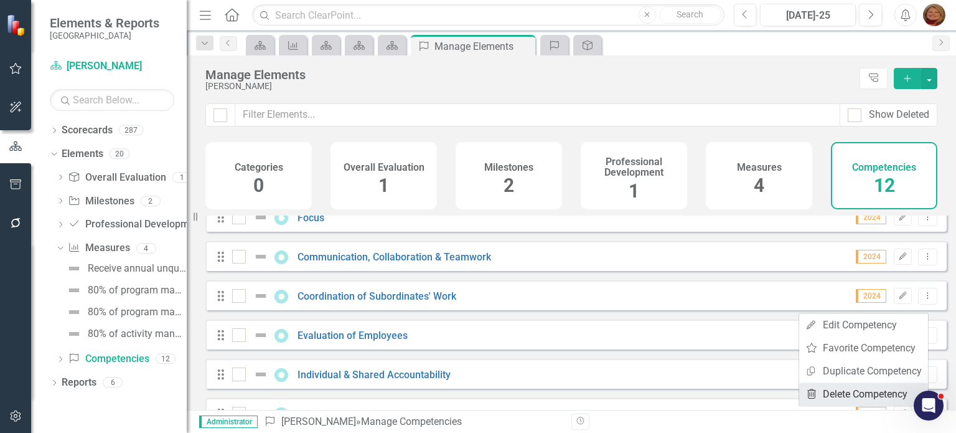
click at [855, 393] on link "Trash Delete Competency" at bounding box center [863, 393] width 129 height 23
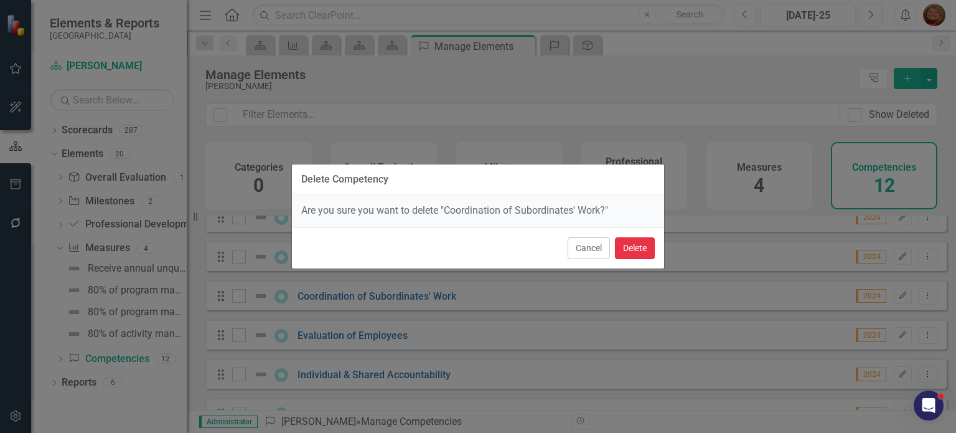
click at [642, 251] on button "Delete" at bounding box center [635, 248] width 40 height 22
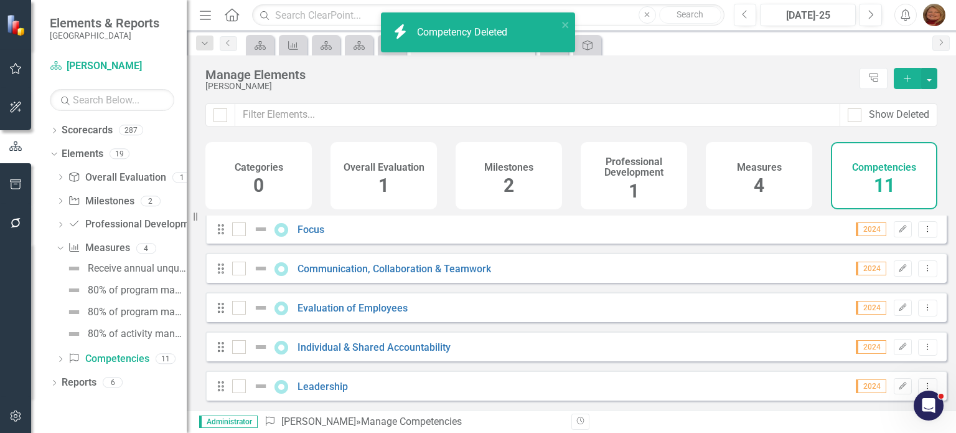
scroll to position [245, 0]
click at [922, 308] on icon "Dropdown Menu" at bounding box center [927, 307] width 11 height 8
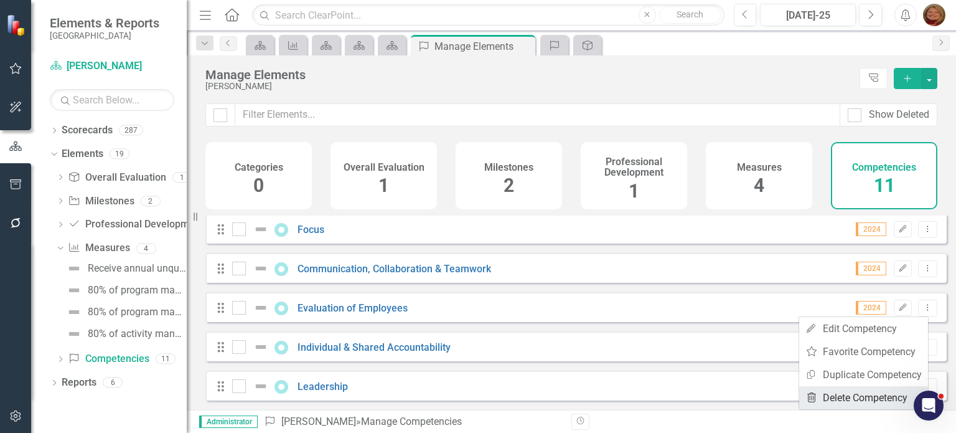
click at [863, 399] on link "Trash Delete Competency" at bounding box center [863, 397] width 129 height 23
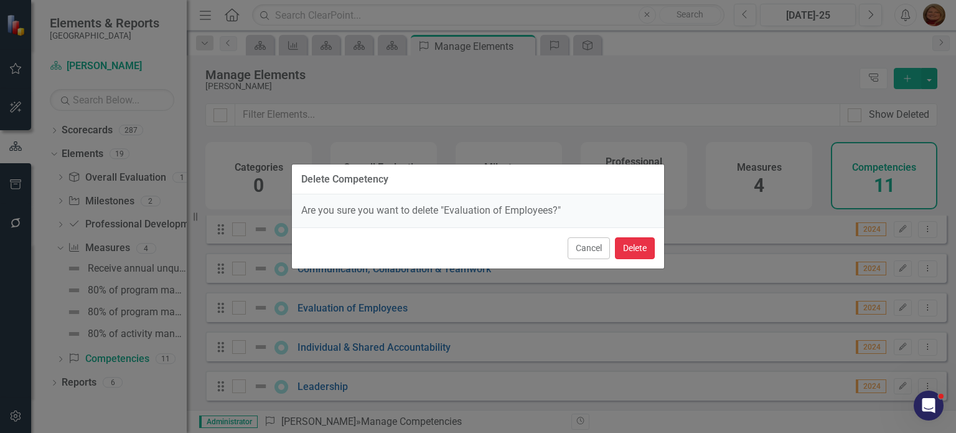
click at [632, 248] on button "Delete" at bounding box center [635, 248] width 40 height 22
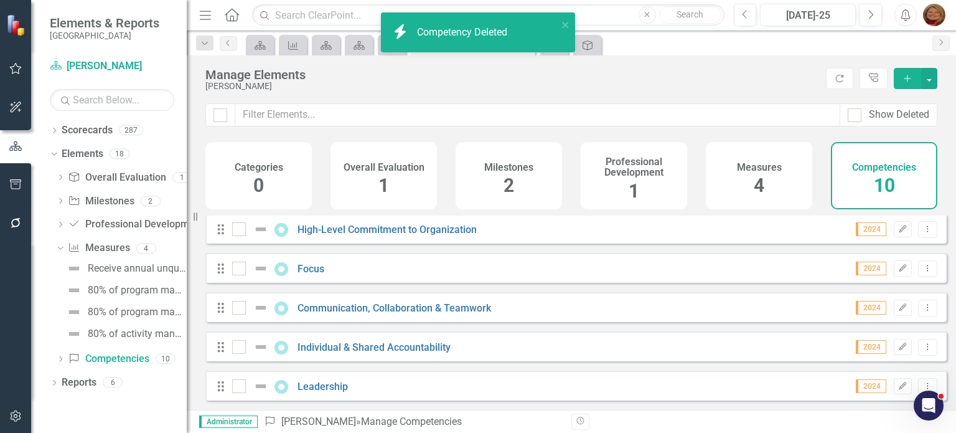
scroll to position [207, 0]
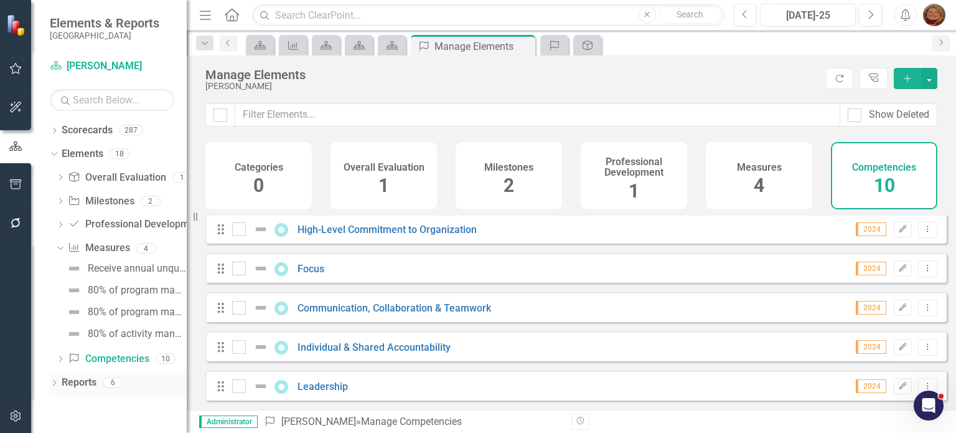
click at [52, 380] on icon "Dropdown" at bounding box center [54, 383] width 9 height 7
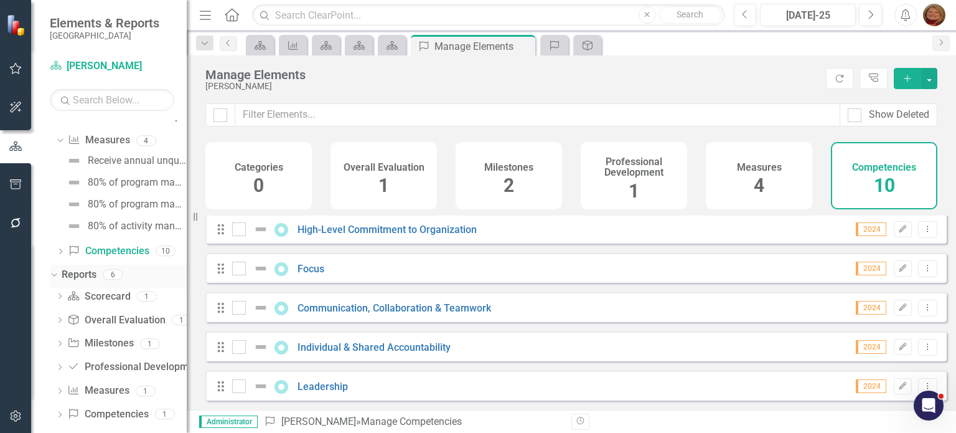
scroll to position [121, 0]
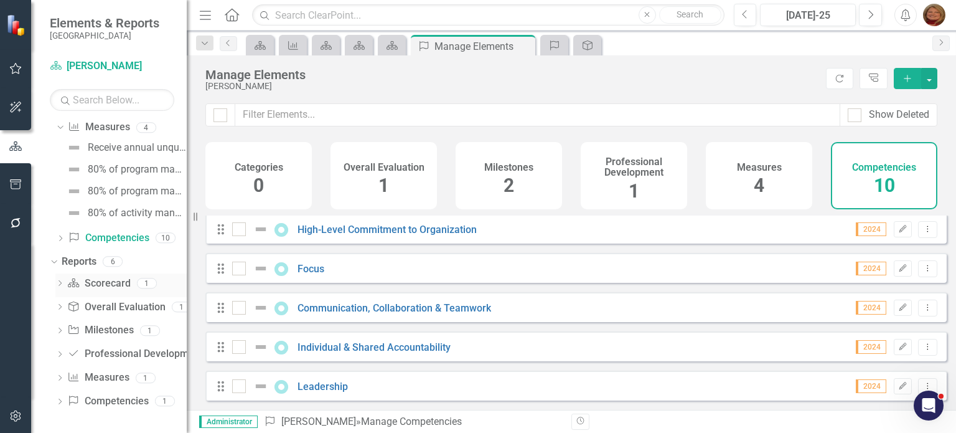
click at [110, 278] on link "Scorecard Scorecard" at bounding box center [98, 283] width 63 height 14
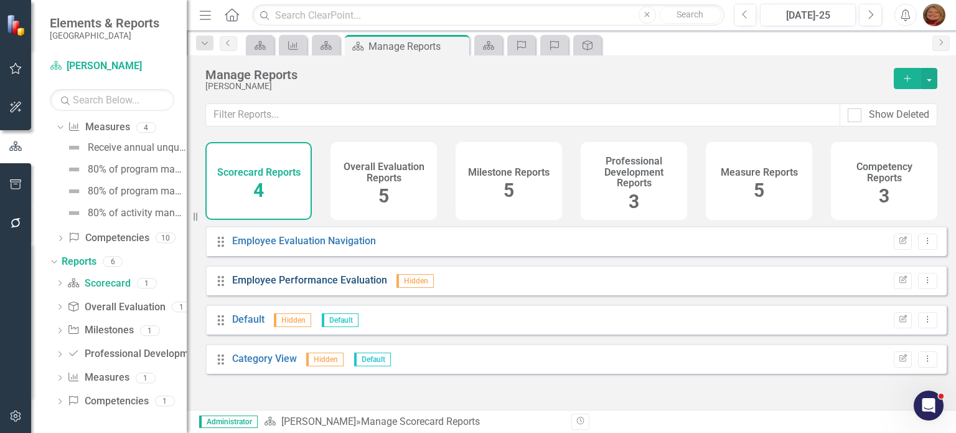
click at [302, 286] on link "Employee Performance Evaluation" at bounding box center [309, 280] width 155 height 12
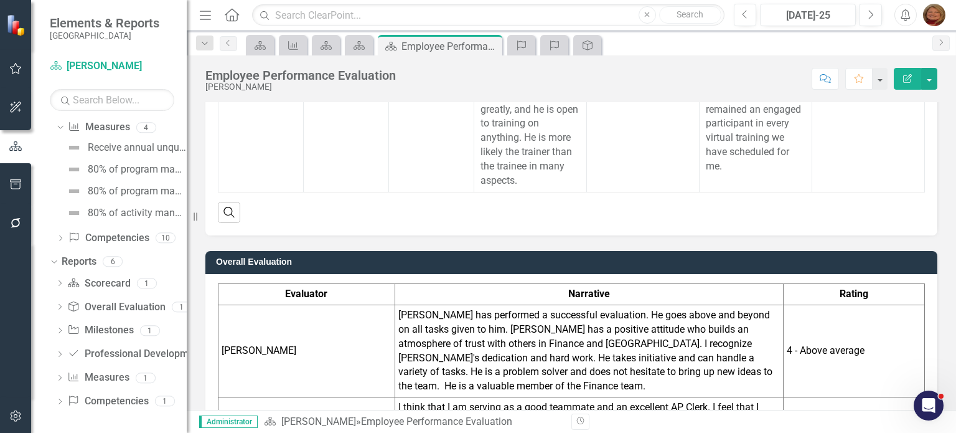
scroll to position [1743, 0]
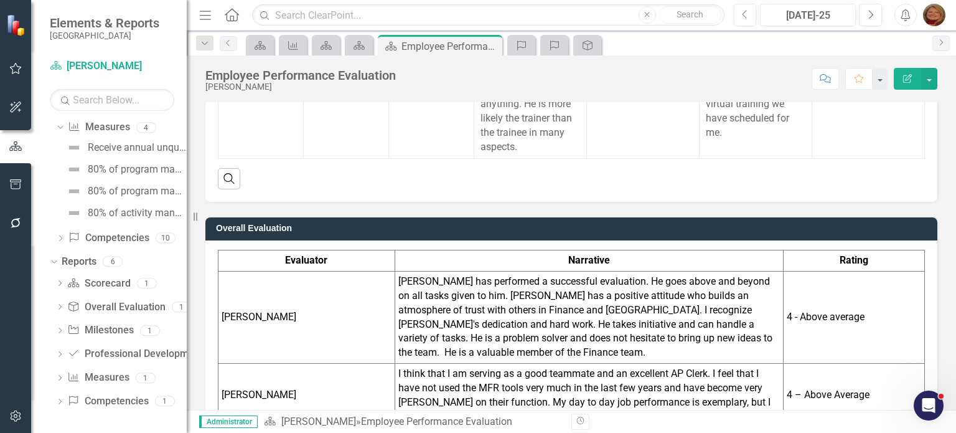
click at [612, 223] on h3 "Overall Evaluation" at bounding box center [573, 227] width 715 height 9
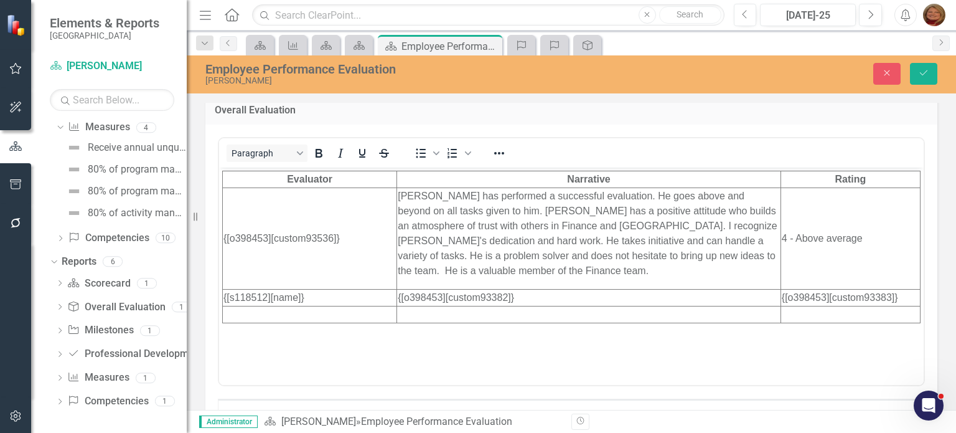
scroll to position [1930, 0]
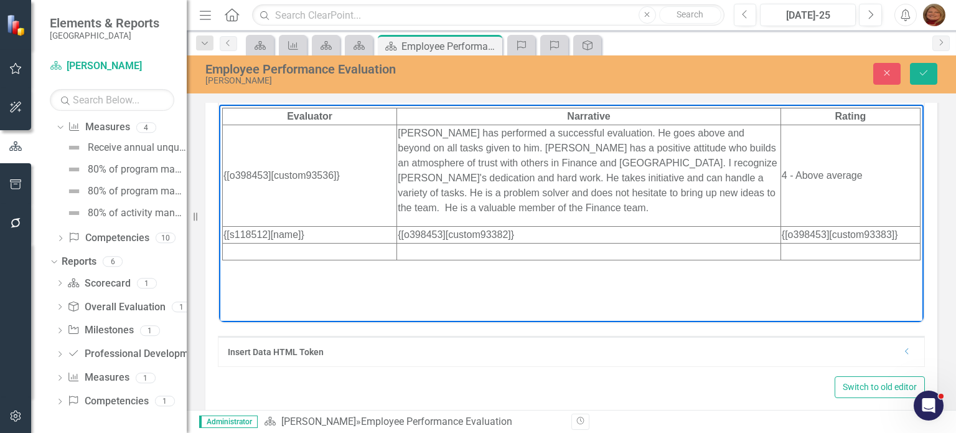
click at [405, 249] on td "Rich Text Area. Press ALT-0 for help." at bounding box center [589, 251] width 384 height 17
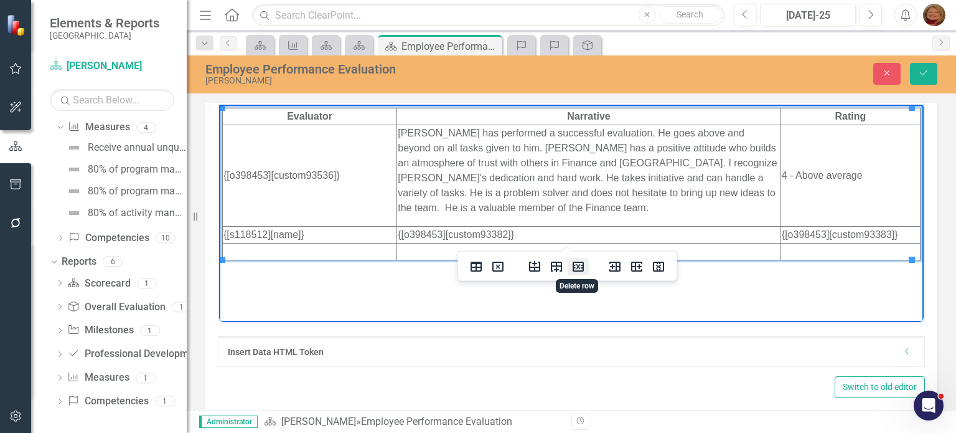
click at [574, 266] on icon "Delete row" at bounding box center [578, 266] width 11 height 10
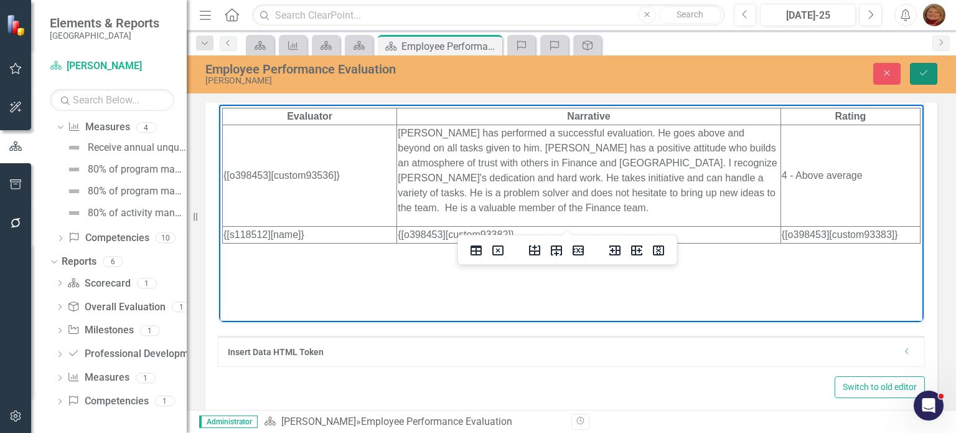
click at [924, 65] on button "Save" at bounding box center [923, 74] width 27 height 22
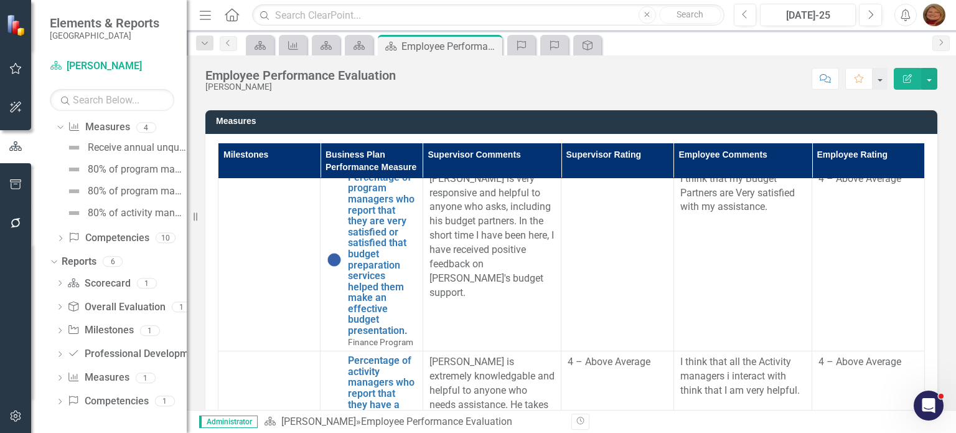
scroll to position [447, 0]
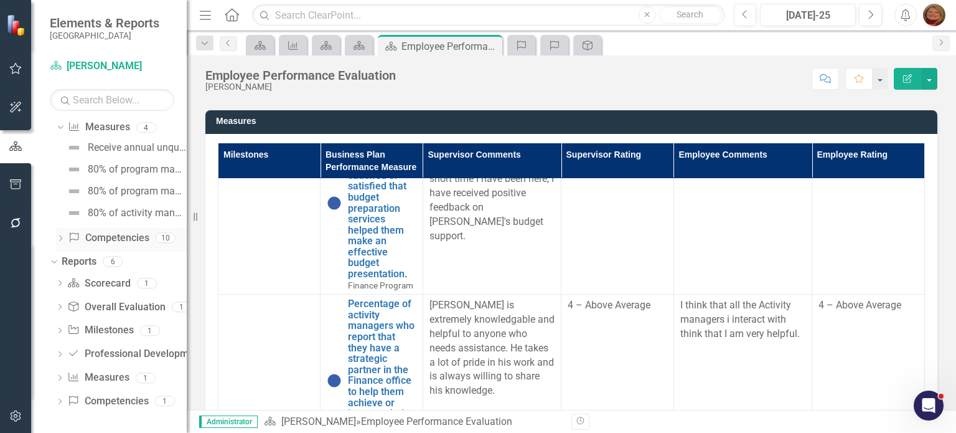
click at [106, 235] on link "Competency Competencies" at bounding box center [108, 238] width 81 height 14
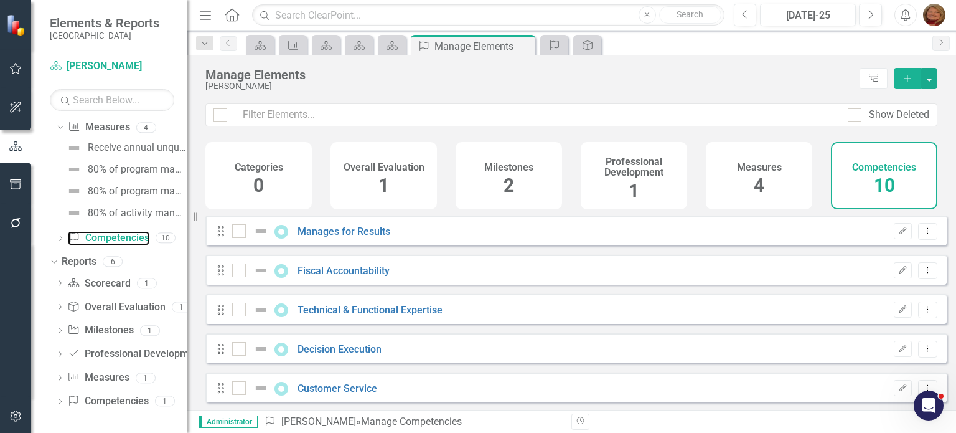
checkbox input "false"
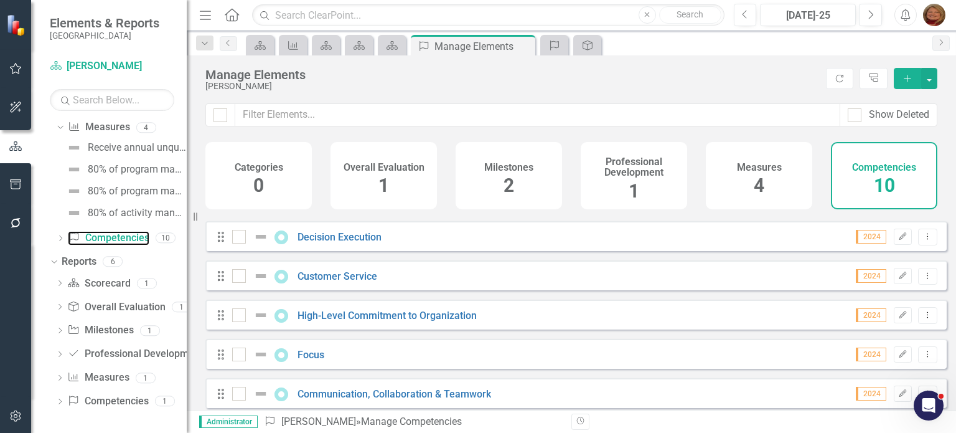
scroll to position [207, 0]
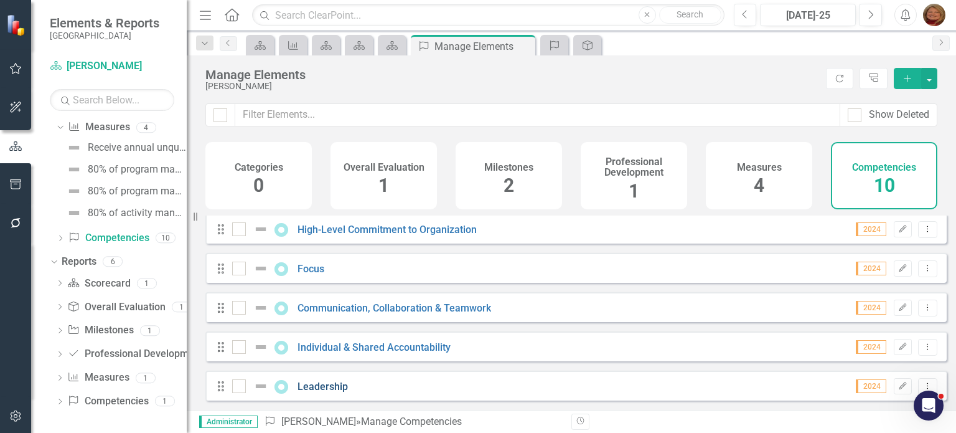
click at [321, 386] on link "Leadership" at bounding box center [323, 386] width 50 height 12
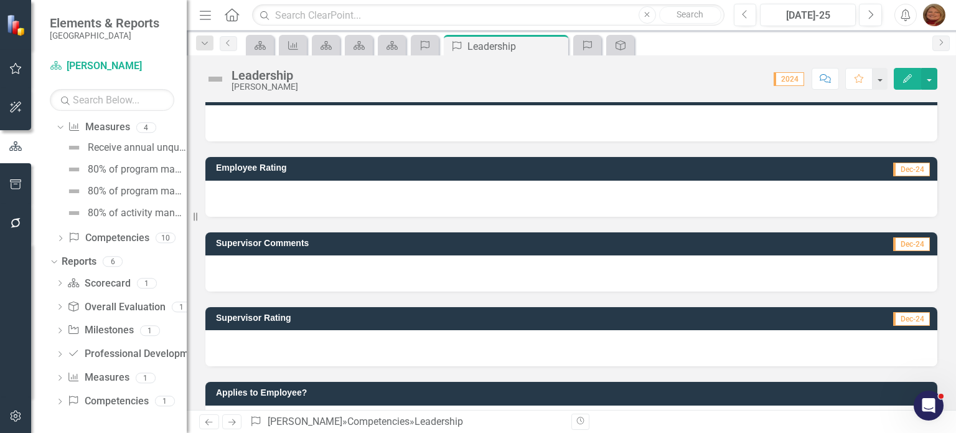
scroll to position [105, 0]
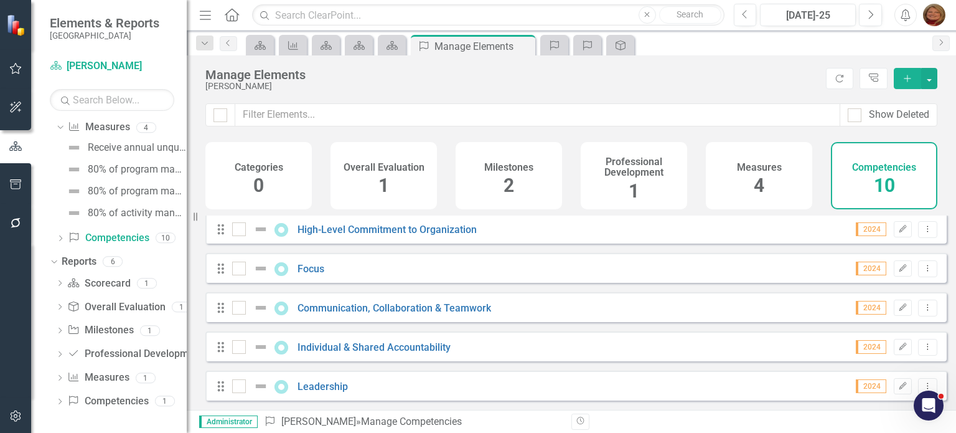
scroll to position [207, 0]
click at [922, 383] on icon "Dropdown Menu" at bounding box center [927, 386] width 11 height 8
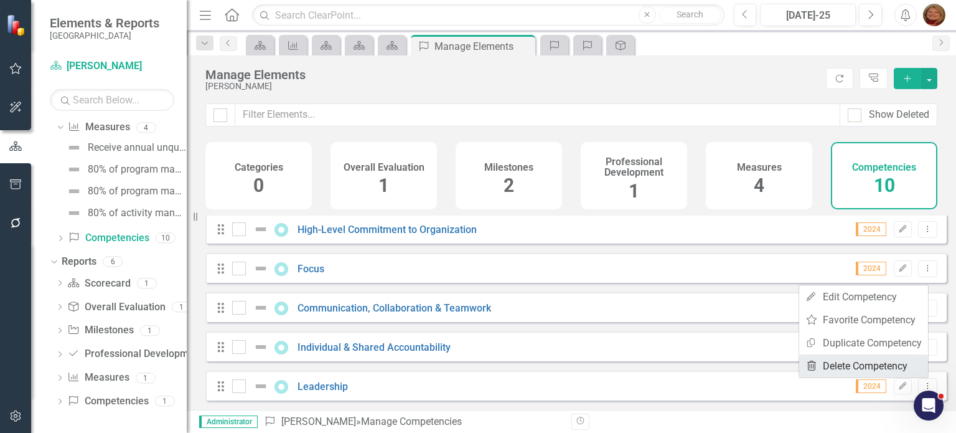
click at [889, 362] on link "Trash Delete Competency" at bounding box center [863, 365] width 129 height 23
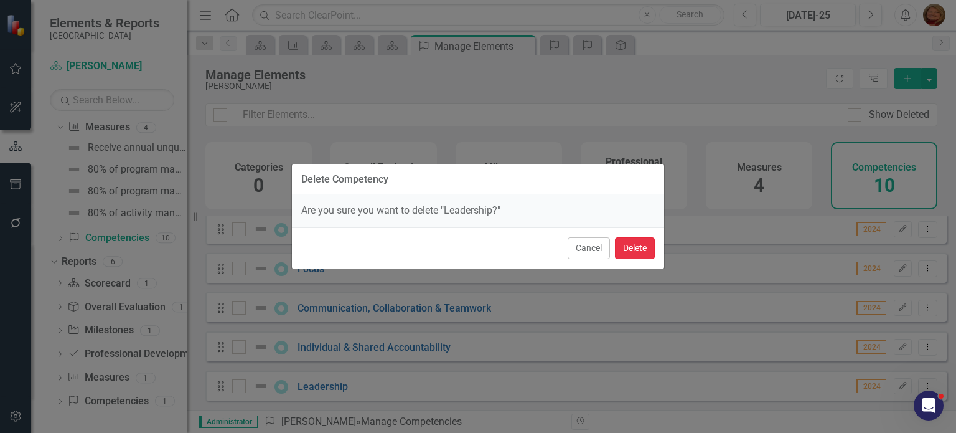
click at [623, 242] on button "Delete" at bounding box center [635, 248] width 40 height 22
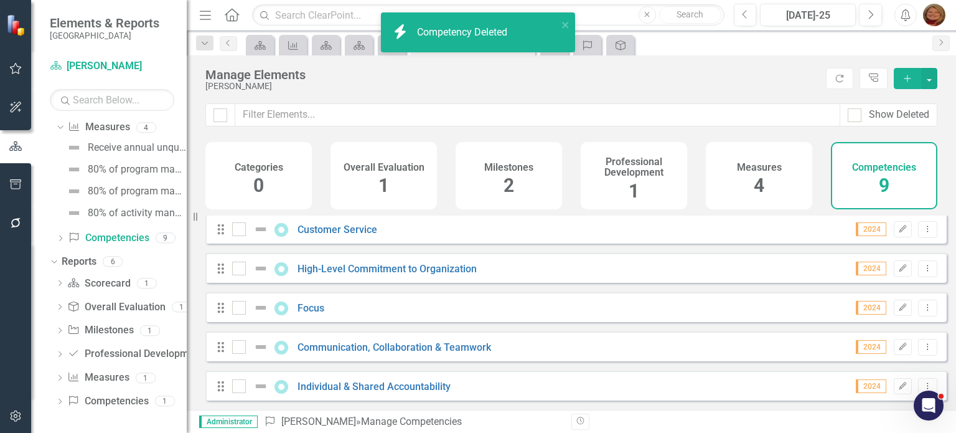
scroll to position [167, 0]
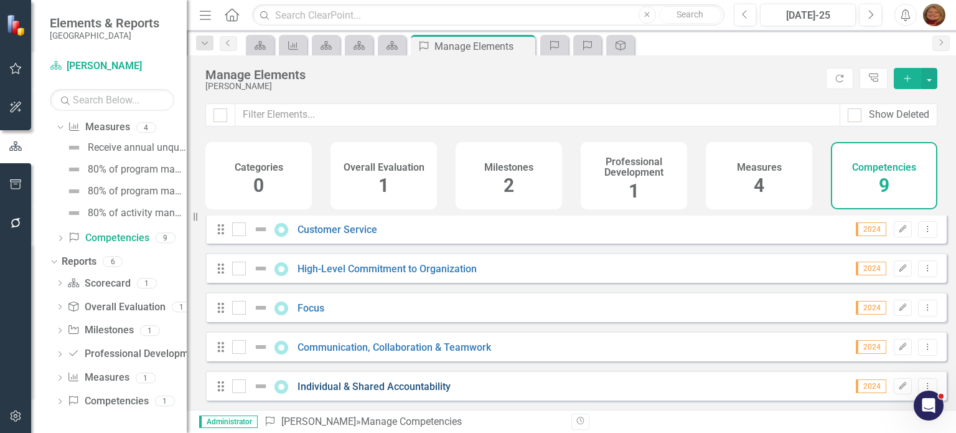
click at [408, 387] on link "Individual & Shared Accountability" at bounding box center [374, 386] width 153 height 12
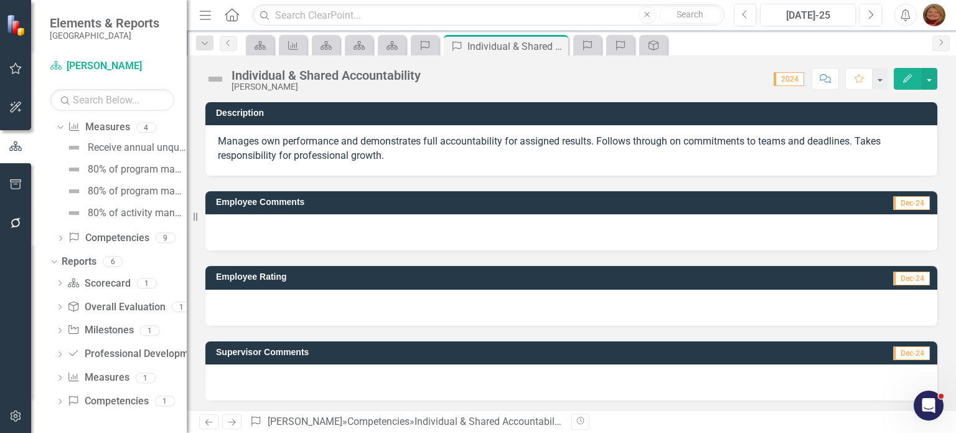
scroll to position [152, 0]
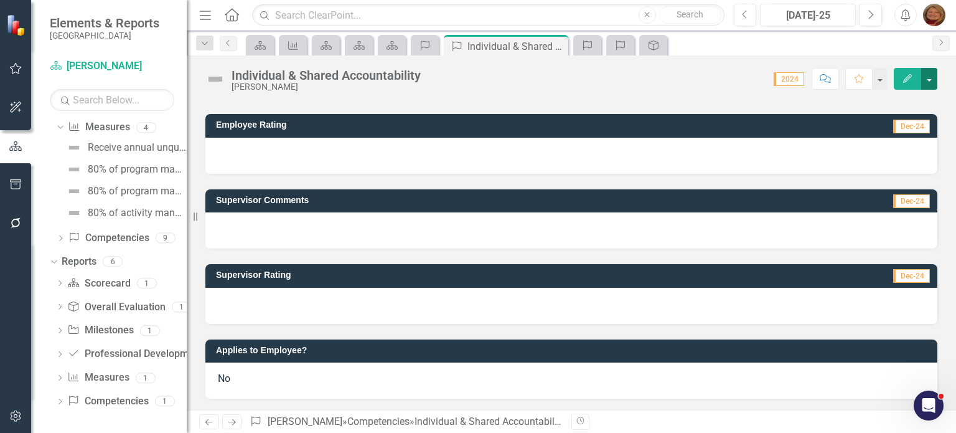
click at [931, 78] on button "button" at bounding box center [929, 79] width 16 height 22
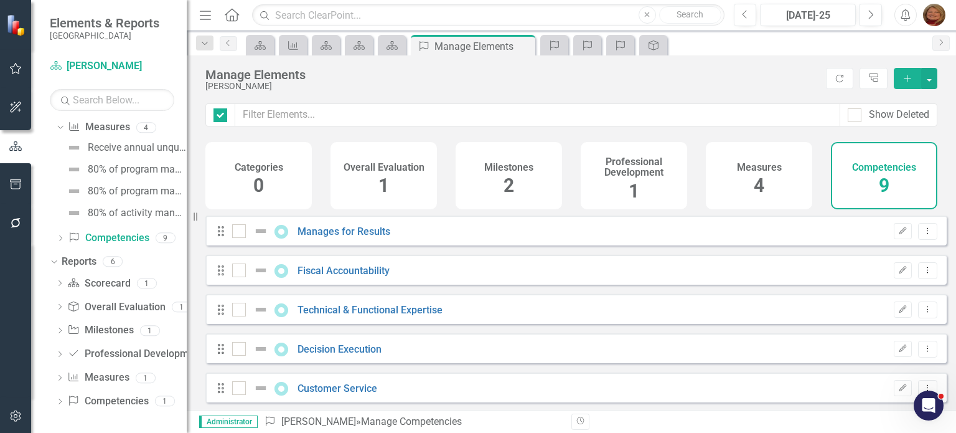
checkbox input "false"
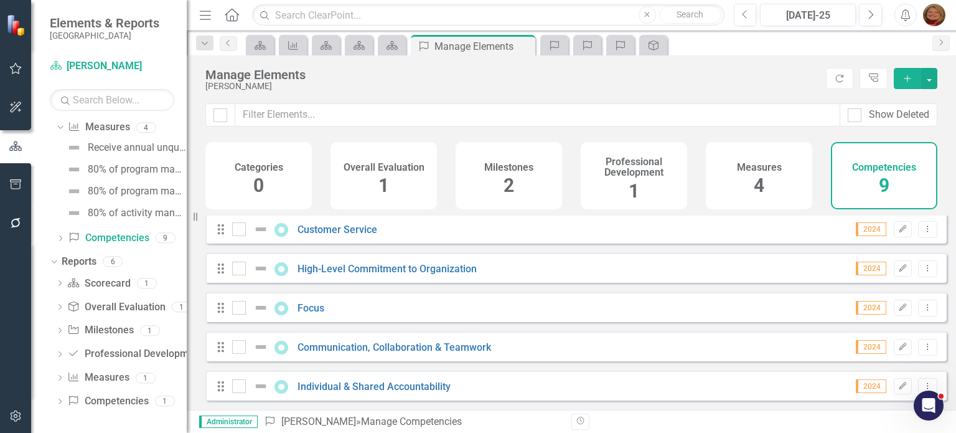
scroll to position [167, 0]
click at [922, 384] on icon "Dropdown Menu" at bounding box center [927, 386] width 11 height 8
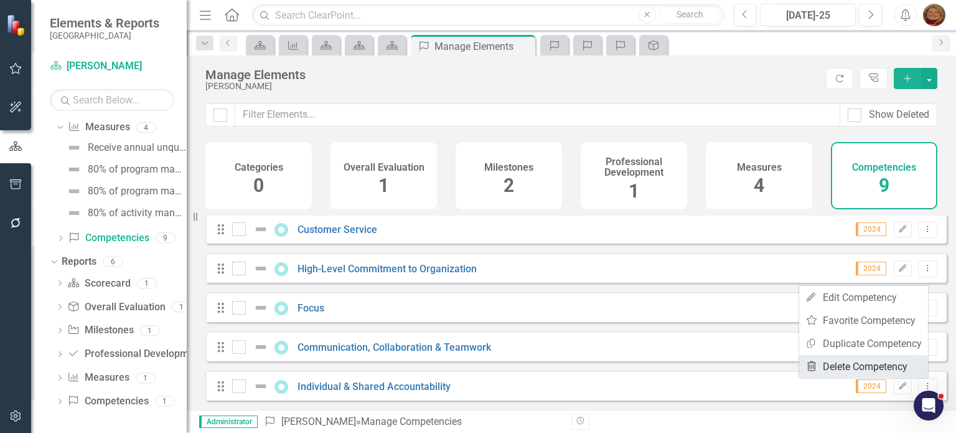
click at [885, 365] on link "Trash Delete Competency" at bounding box center [863, 366] width 129 height 23
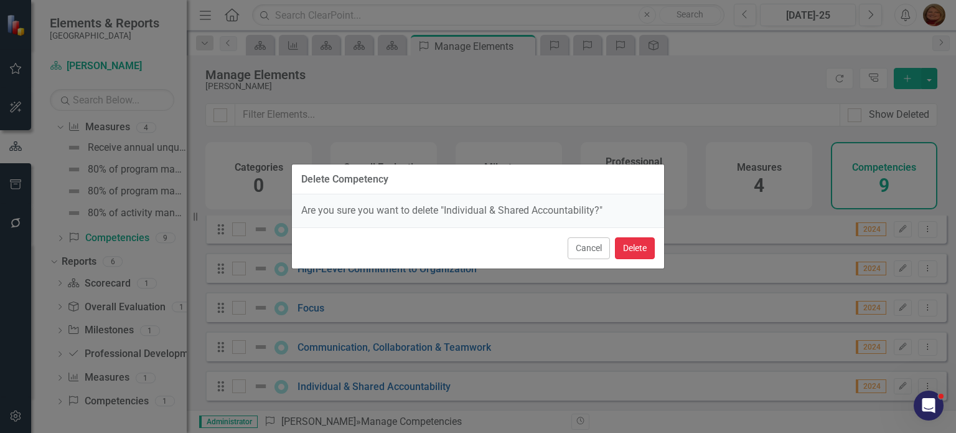
click at [632, 246] on button "Delete" at bounding box center [635, 248] width 40 height 22
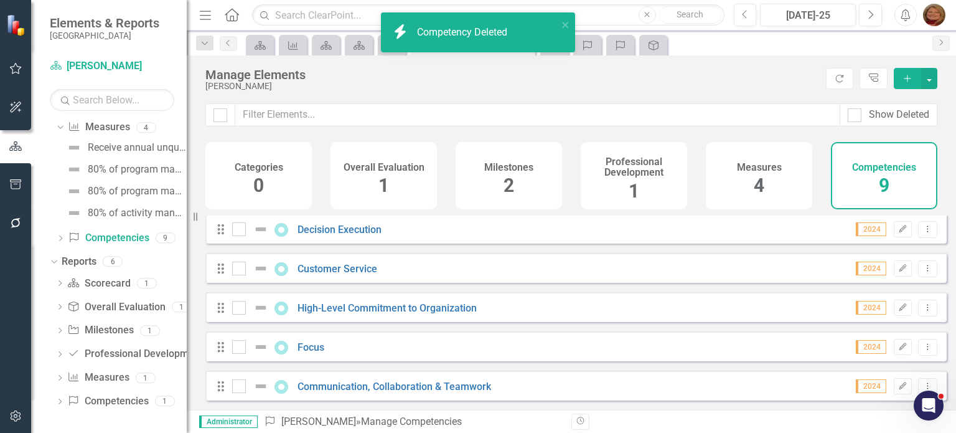
scroll to position [128, 0]
click at [428, 387] on link "Communication, Collaboration & Teamwork" at bounding box center [395, 386] width 194 height 12
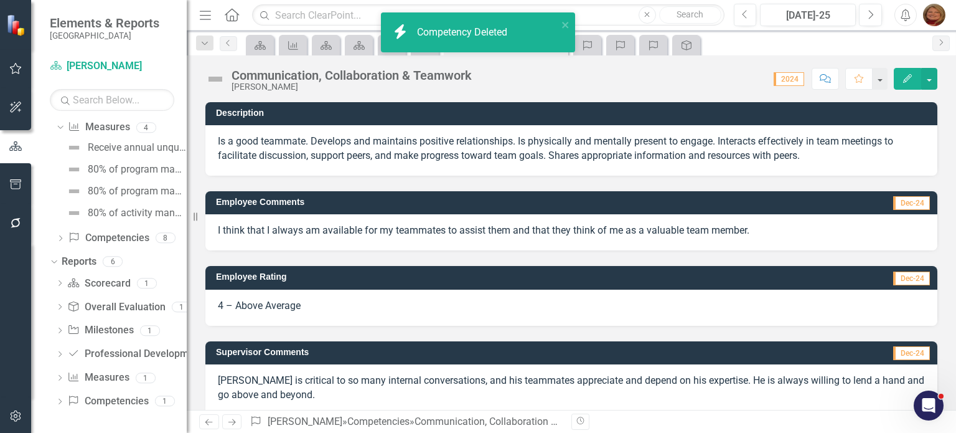
scroll to position [167, 0]
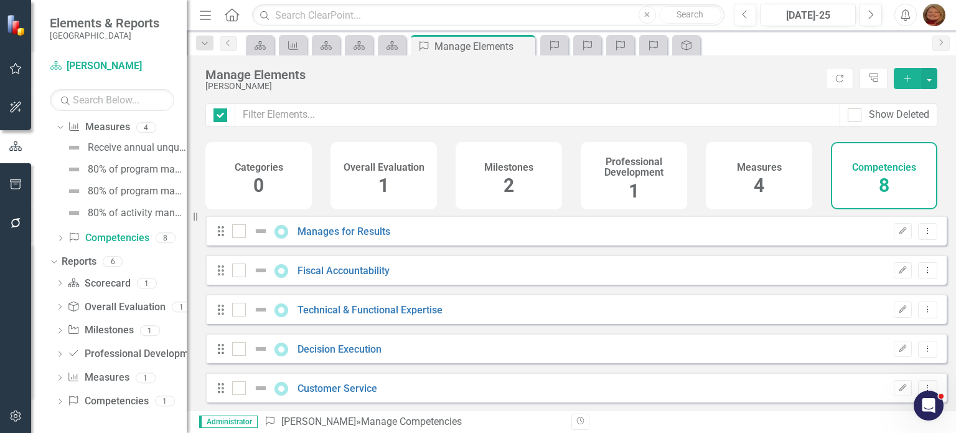
checkbox input "false"
click at [334, 276] on link "Fiscal Accountability" at bounding box center [344, 271] width 92 height 12
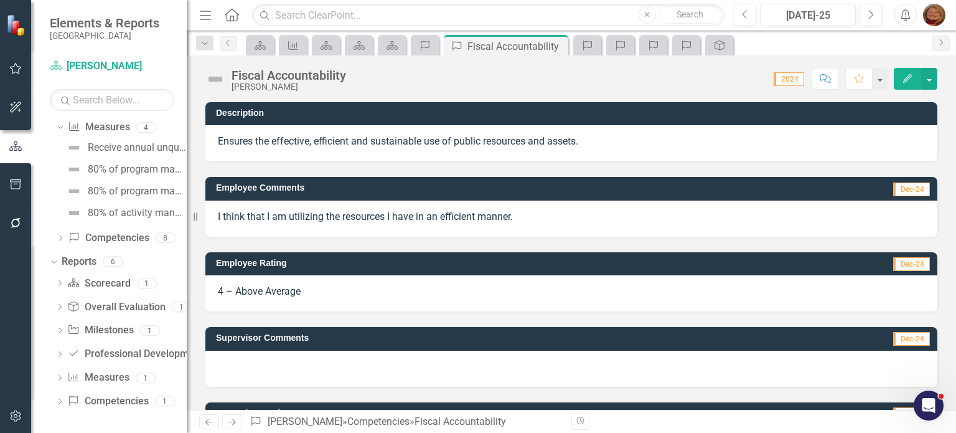
scroll to position [138, 0]
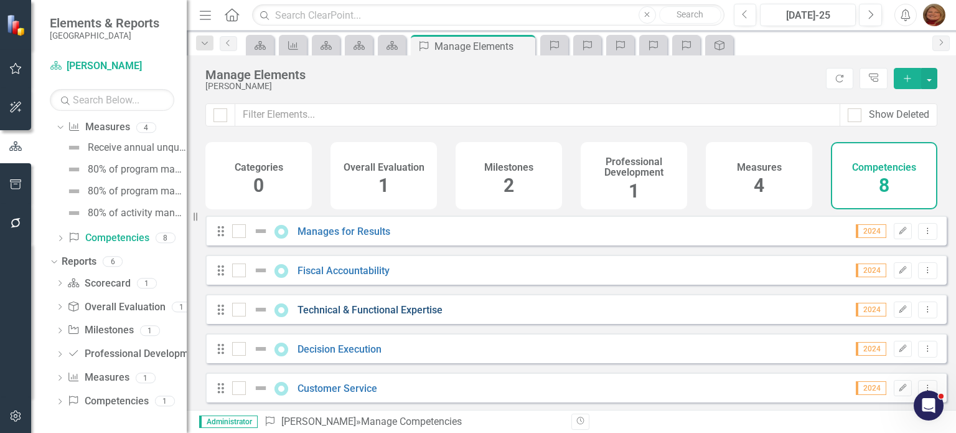
click at [346, 316] on link "Technical & Functional Expertise" at bounding box center [370, 310] width 145 height 12
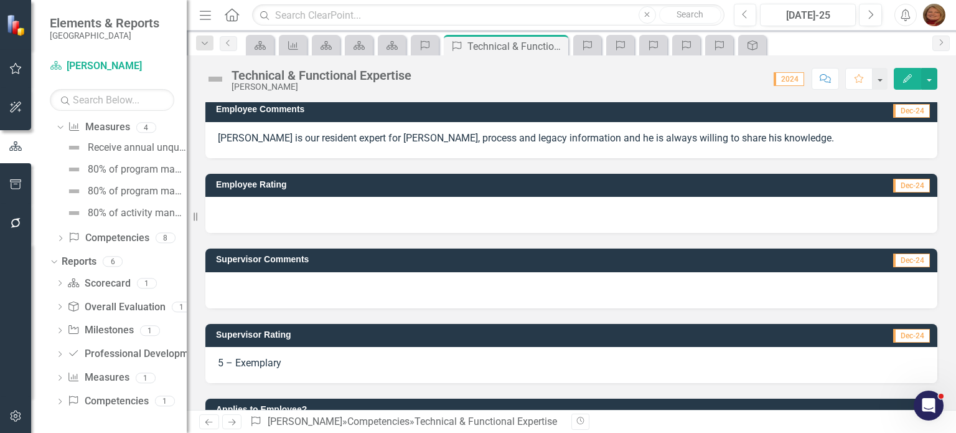
scroll to position [138, 0]
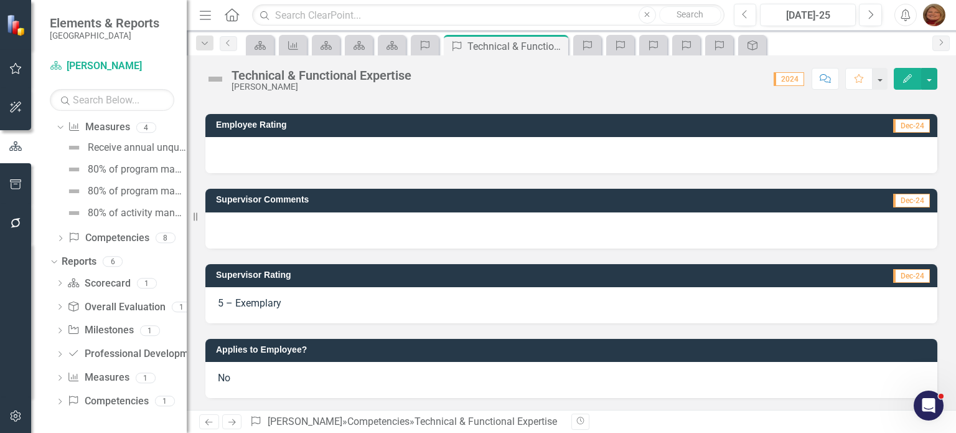
click at [229, 377] on span "No" at bounding box center [224, 378] width 12 height 12
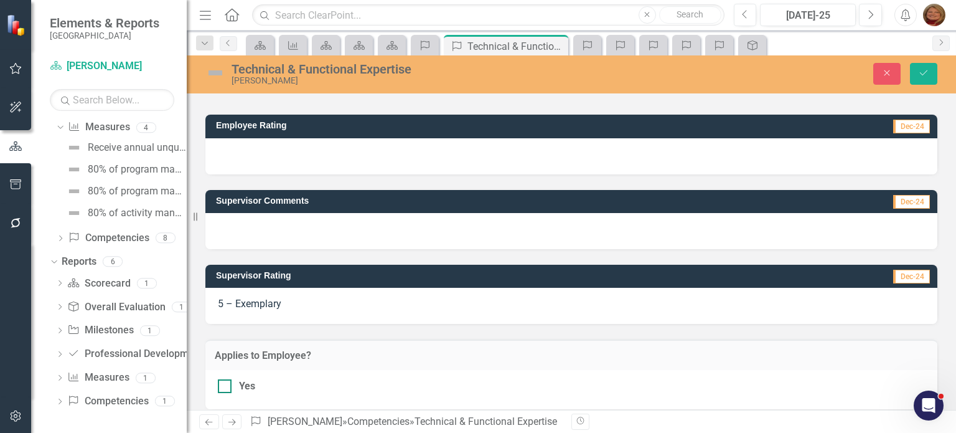
click at [229, 385] on div at bounding box center [225, 386] width 14 height 14
click at [226, 385] on input "Yes" at bounding box center [222, 383] width 8 height 8
checkbox input "true"
click at [921, 72] on icon "Save" at bounding box center [923, 72] width 11 height 9
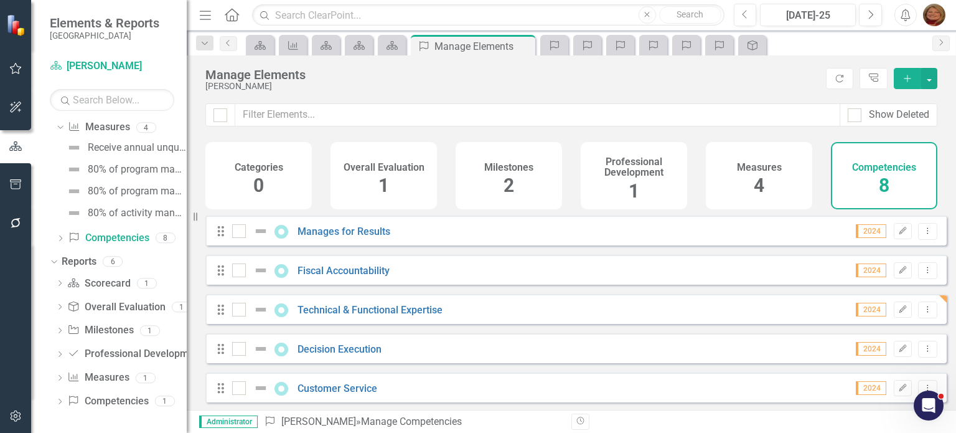
scroll to position [62, 0]
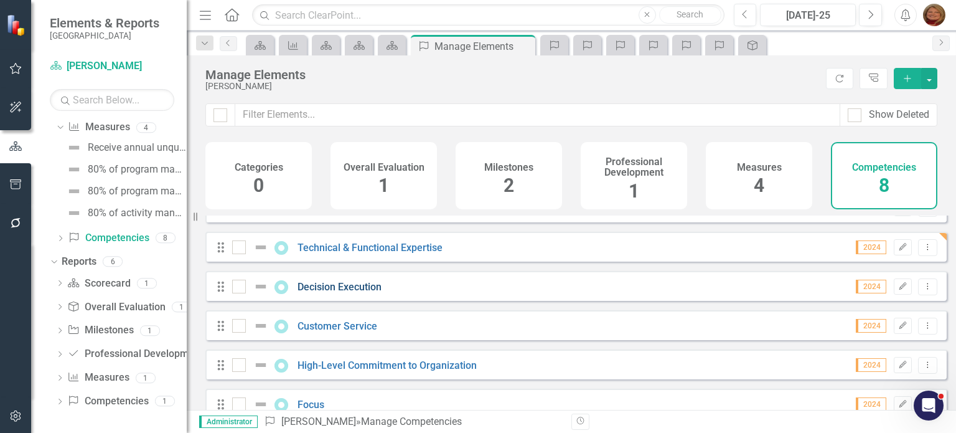
click at [355, 293] on link "Decision Execution" at bounding box center [340, 287] width 84 height 12
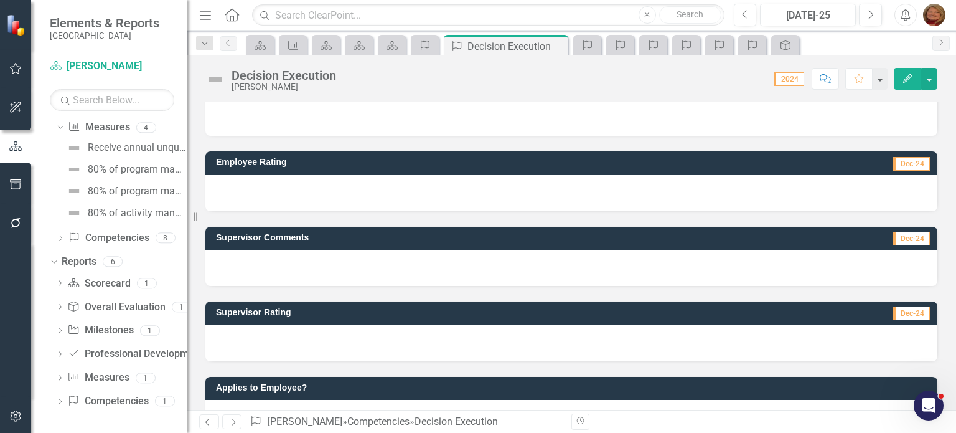
scroll to position [152, 0]
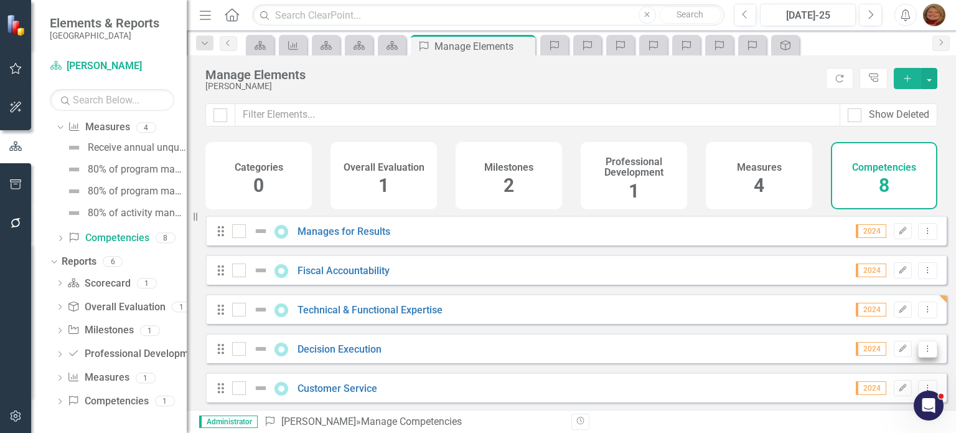
click at [922, 352] on icon "Dropdown Menu" at bounding box center [927, 348] width 11 height 8
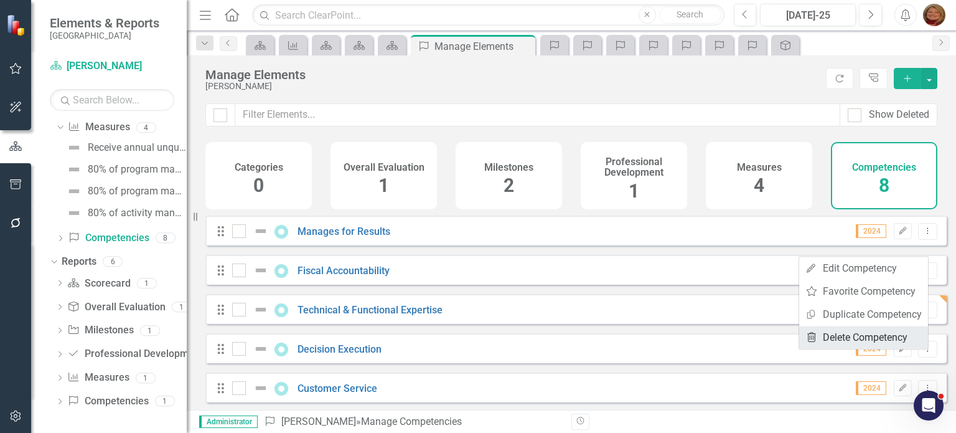
click at [899, 339] on link "Trash Delete Competency" at bounding box center [863, 337] width 129 height 23
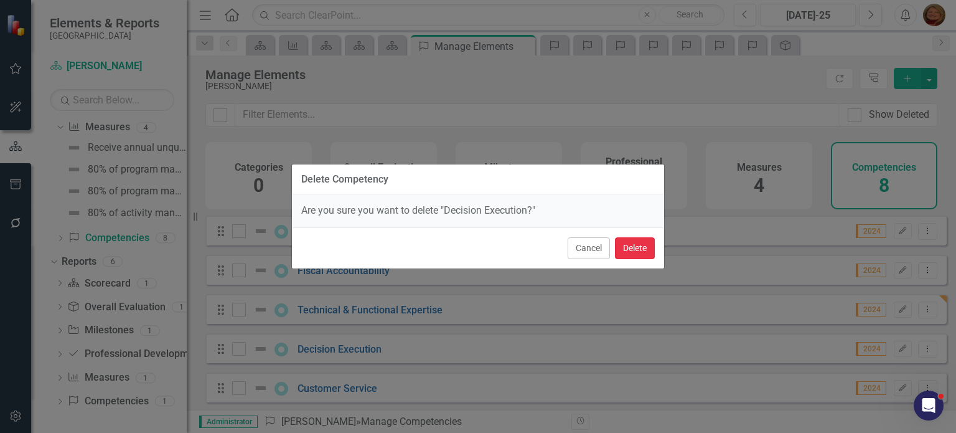
click at [628, 250] on button "Delete" at bounding box center [635, 248] width 40 height 22
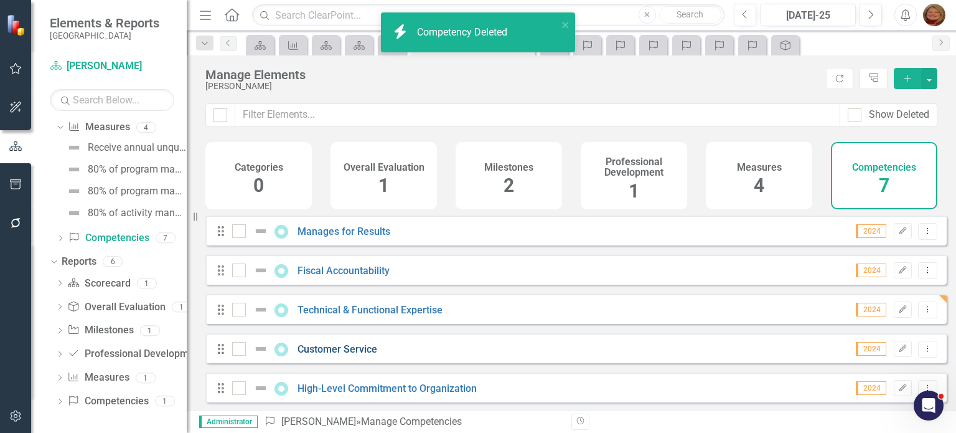
click at [356, 355] on link "Customer Service" at bounding box center [338, 349] width 80 height 12
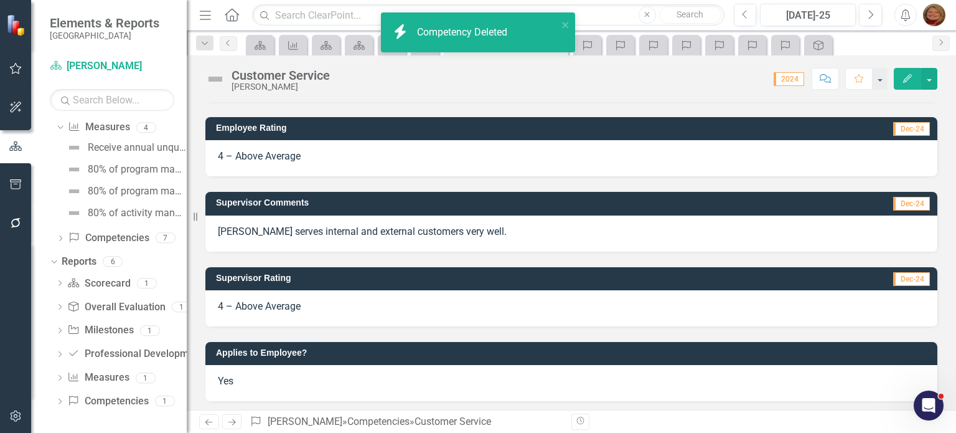
scroll to position [138, 0]
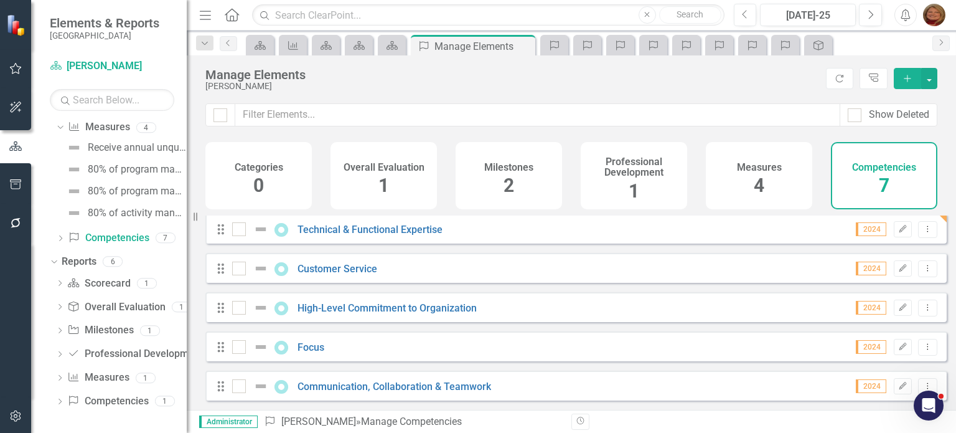
scroll to position [88, 0]
click at [450, 306] on link "High-Level Commitment to Organization" at bounding box center [387, 308] width 179 height 12
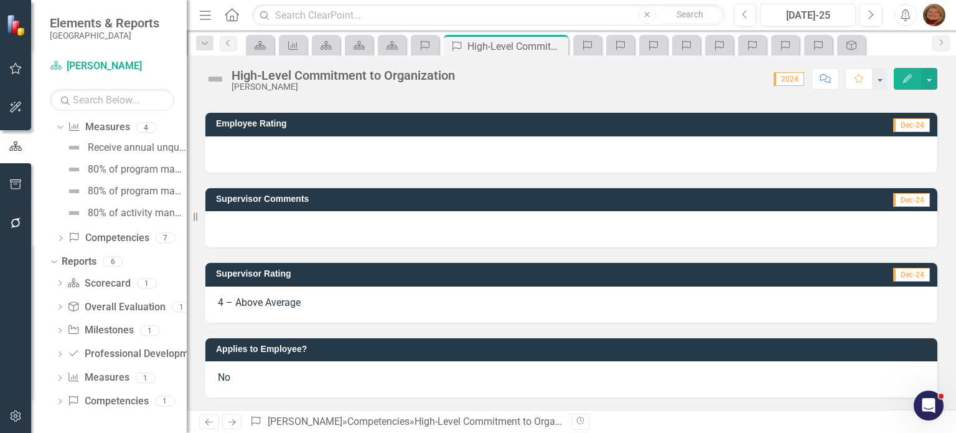
scroll to position [167, 0]
click at [223, 378] on span "No" at bounding box center [224, 377] width 12 height 12
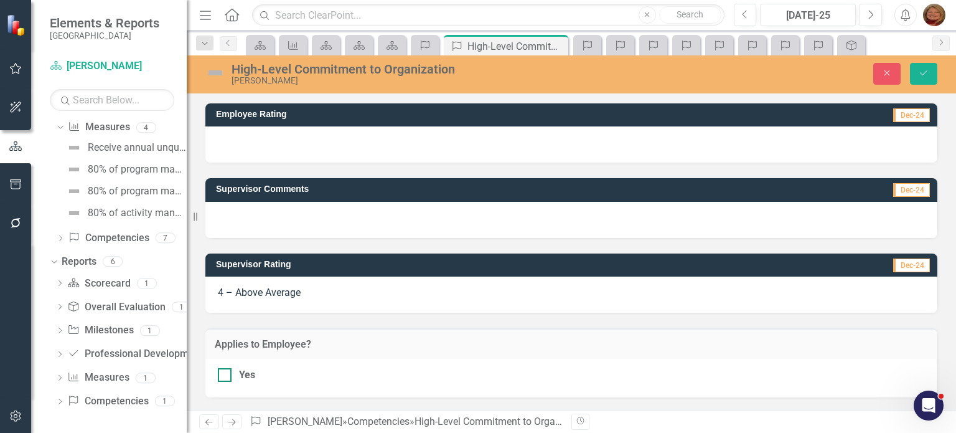
click at [227, 382] on div at bounding box center [225, 375] width 14 height 14
click at [226, 376] on input "Yes" at bounding box center [222, 372] width 8 height 8
checkbox input "true"
click at [927, 69] on icon "Save" at bounding box center [923, 72] width 11 height 9
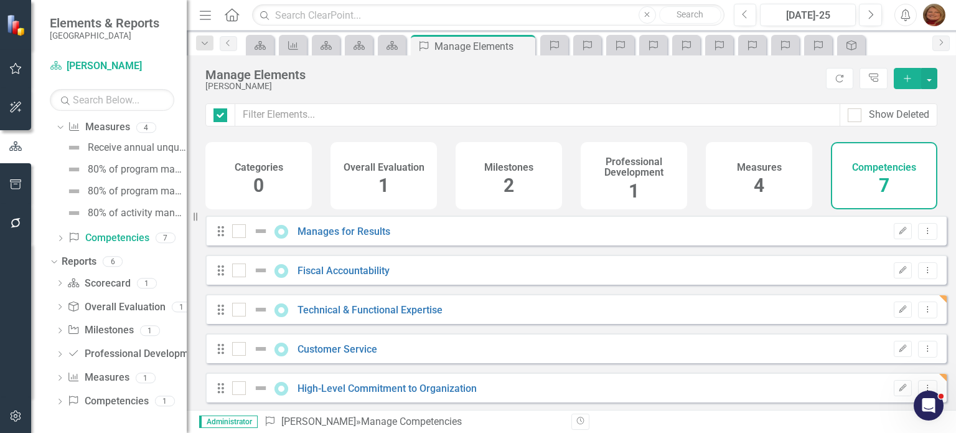
checkbox input "false"
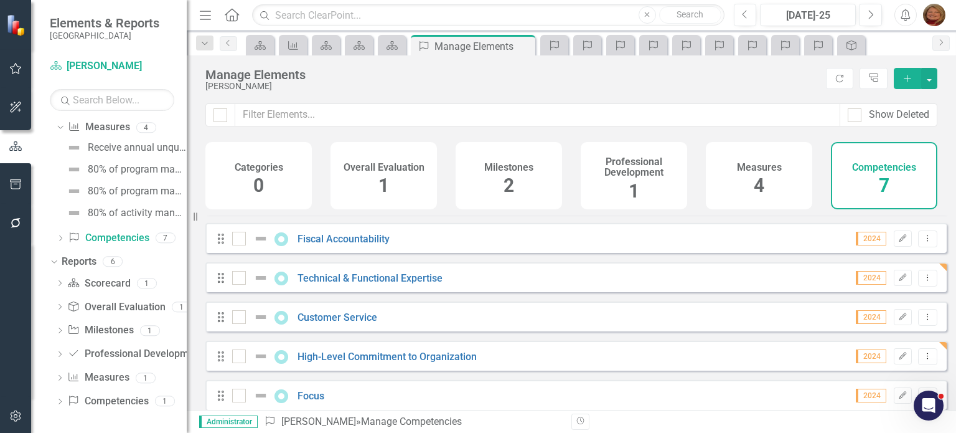
scroll to position [62, 0]
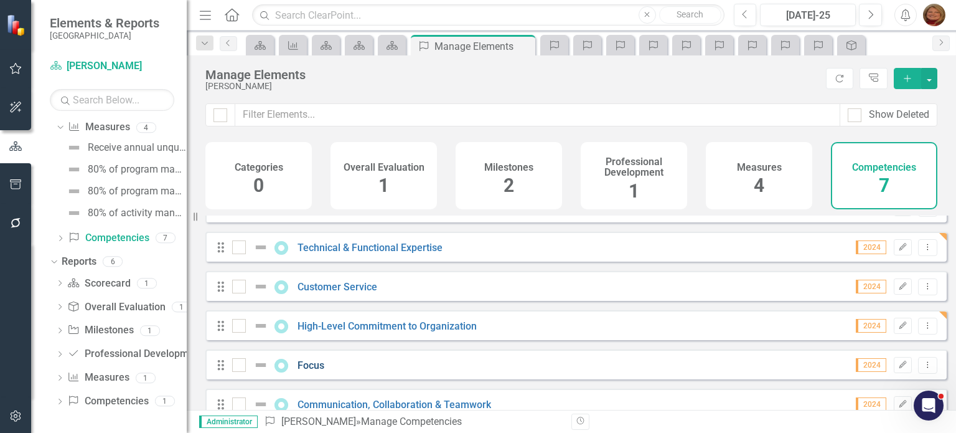
click at [316, 371] on link "Focus" at bounding box center [311, 365] width 27 height 12
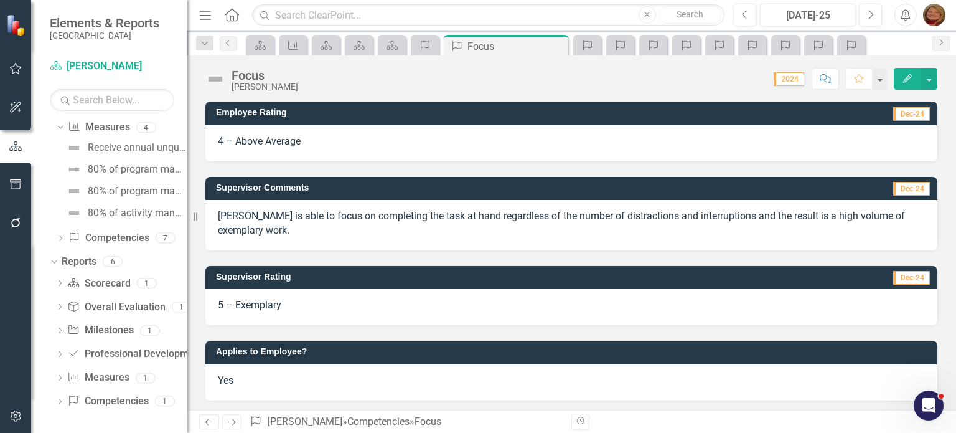
scroll to position [167, 0]
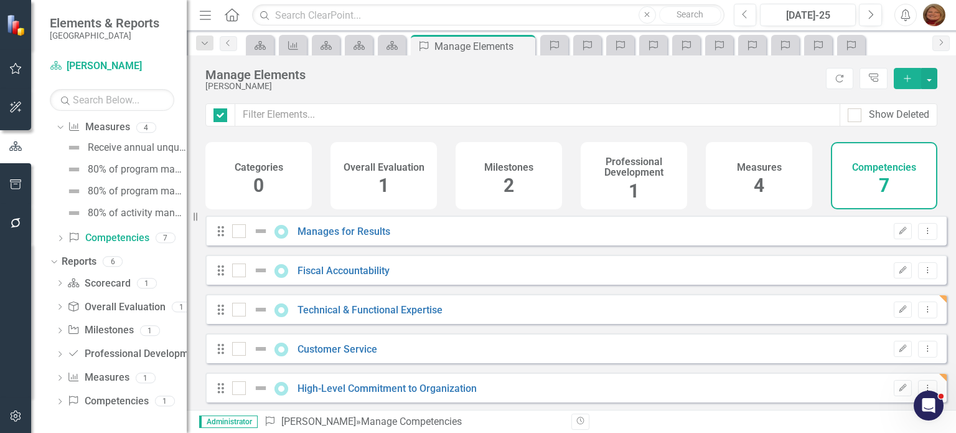
checkbox input "false"
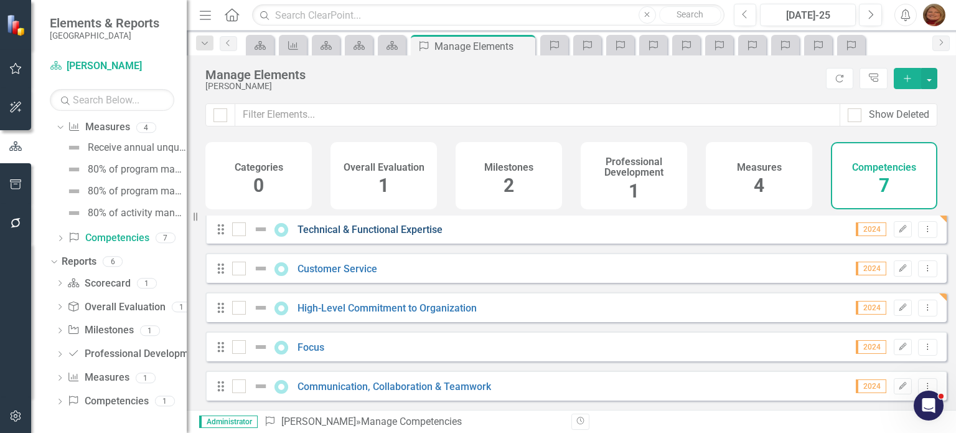
scroll to position [88, 0]
click at [366, 387] on link "Communication, Collaboration & Teamwork" at bounding box center [395, 386] width 194 height 12
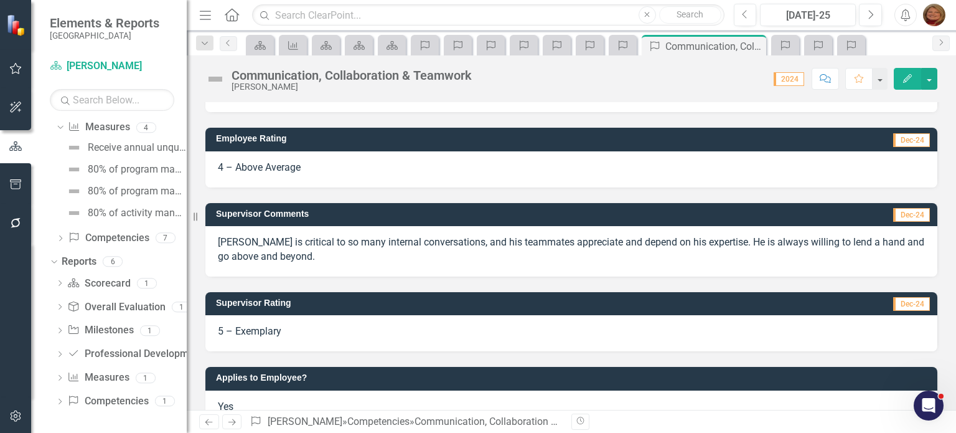
scroll to position [167, 0]
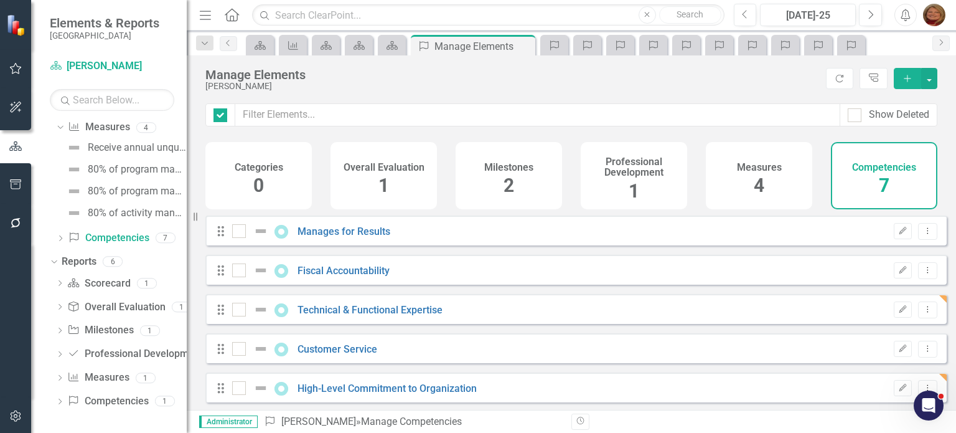
checkbox input "false"
click at [101, 278] on link "Scorecard Scorecard" at bounding box center [98, 283] width 63 height 14
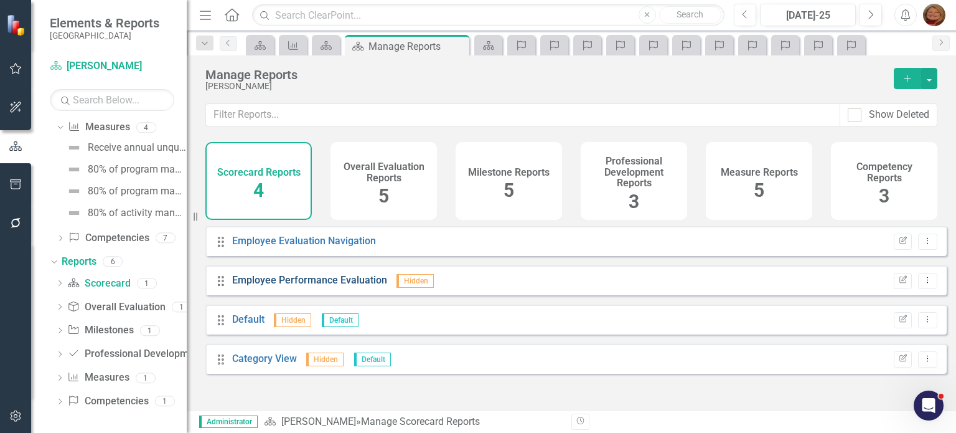
click at [306, 284] on link "Employee Performance Evaluation" at bounding box center [309, 280] width 155 height 12
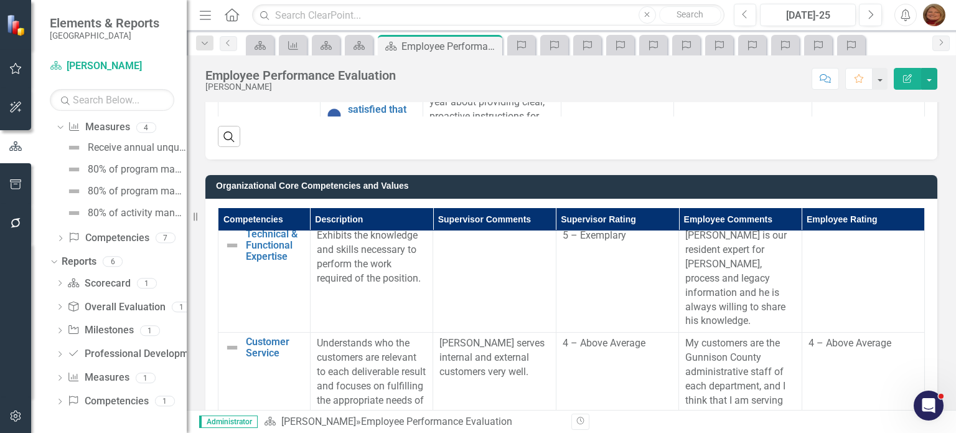
scroll to position [498, 9]
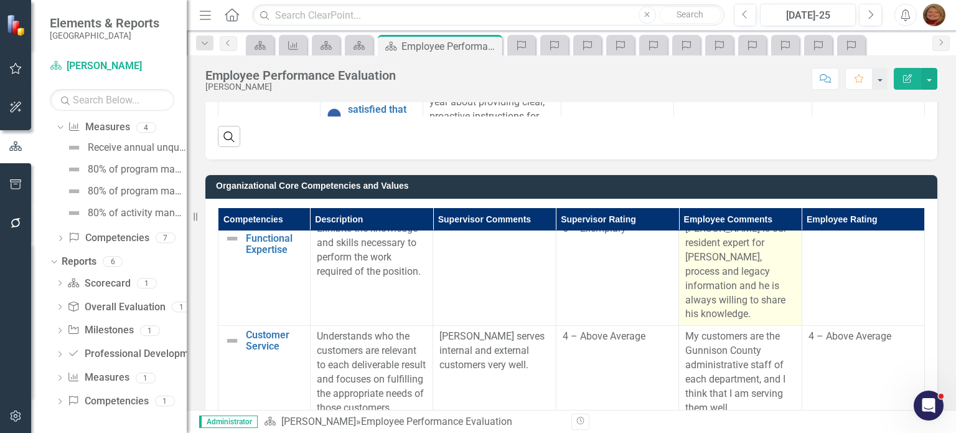
click at [705, 288] on p "[PERSON_NAME] is our resident expert for [PERSON_NAME], process and legacy info…" at bounding box center [740, 272] width 110 height 100
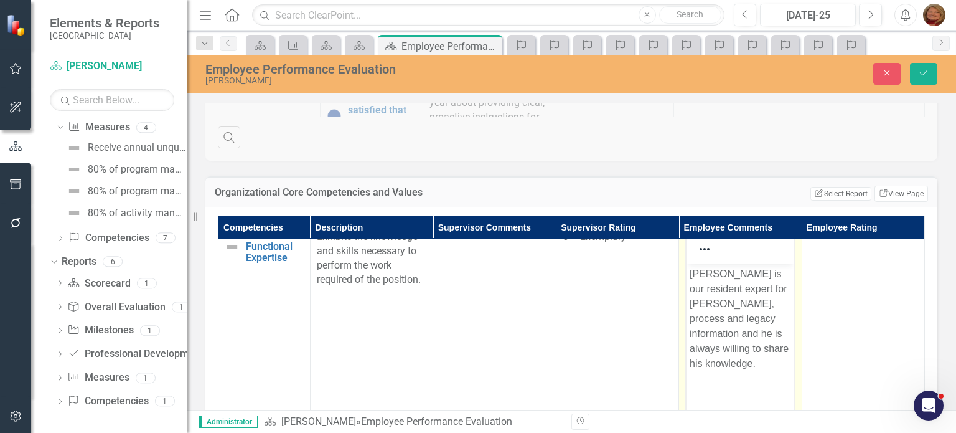
scroll to position [0, 0]
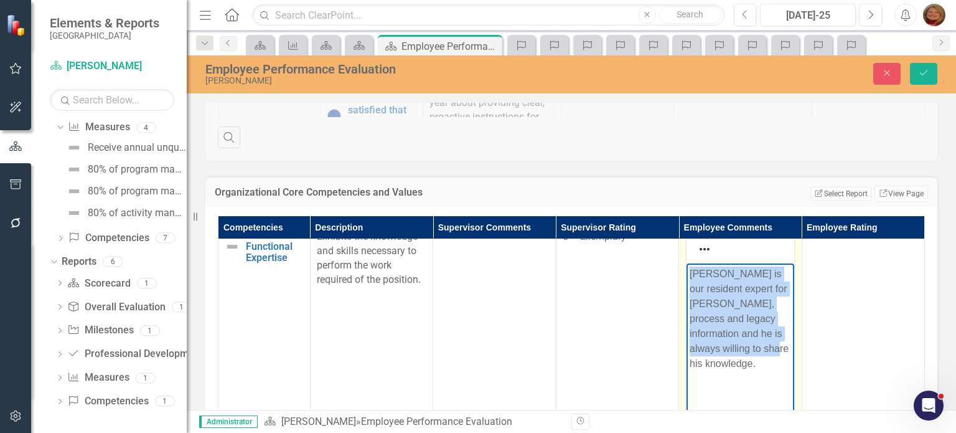
drag, startPoint x: 688, startPoint y: 269, endPoint x: 771, endPoint y: 352, distance: 117.1
click at [771, 352] on body "[PERSON_NAME] is our resident expert for [PERSON_NAME], process and legacy info…" at bounding box center [740, 356] width 107 height 187
copy p "[PERSON_NAME] is our resident expert for [PERSON_NAME], process and legacy info…"
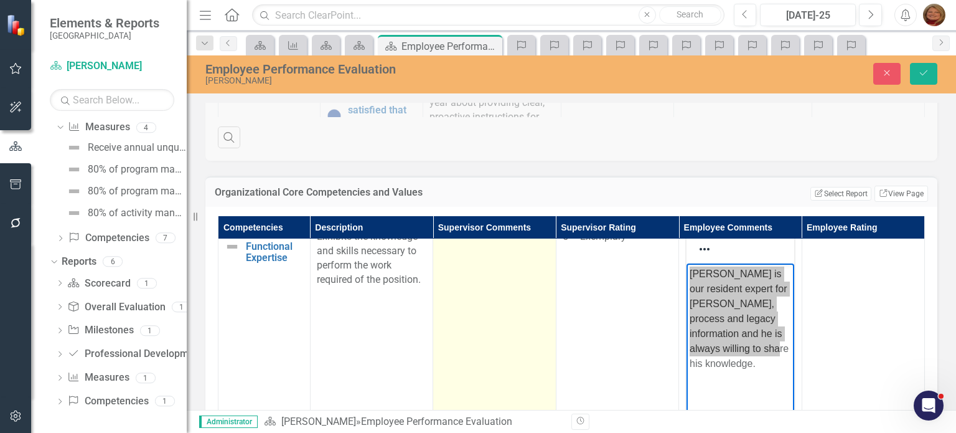
click at [482, 283] on td at bounding box center [494, 373] width 123 height 294
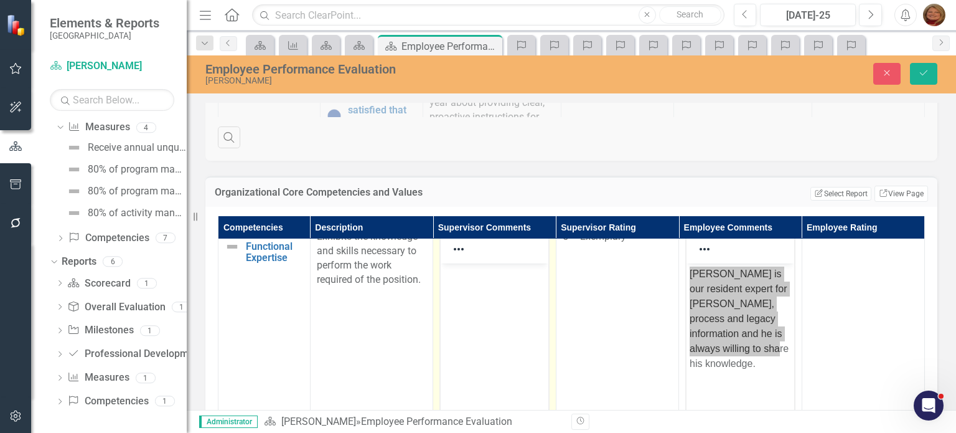
click at [495, 299] on body "Rich Text Area. Press ALT-0 for help." at bounding box center [494, 356] width 107 height 187
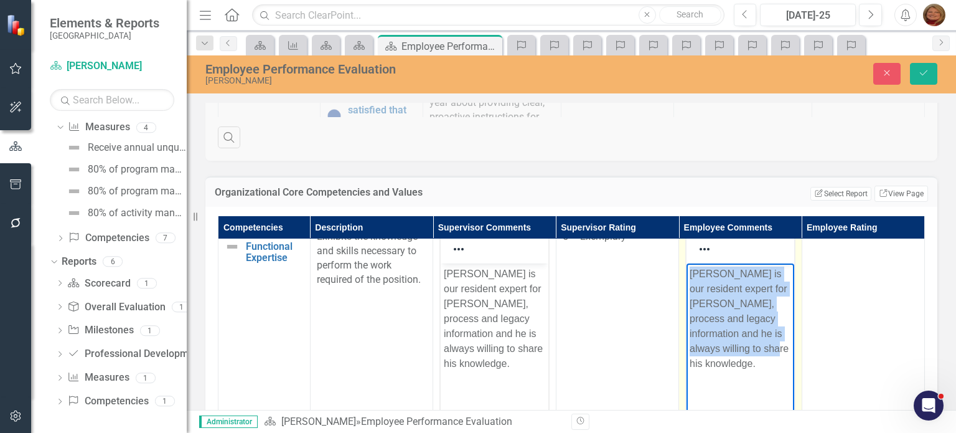
click at [722, 289] on p "[PERSON_NAME] is our resident expert for [PERSON_NAME], process and legacy info…" at bounding box center [740, 318] width 101 height 105
drag, startPoint x: 690, startPoint y: 269, endPoint x: 756, endPoint y: 364, distance: 116.2
click at [756, 364] on body "[PERSON_NAME] is our resident expert for [PERSON_NAME], process and legacy info…" at bounding box center [740, 356] width 107 height 187
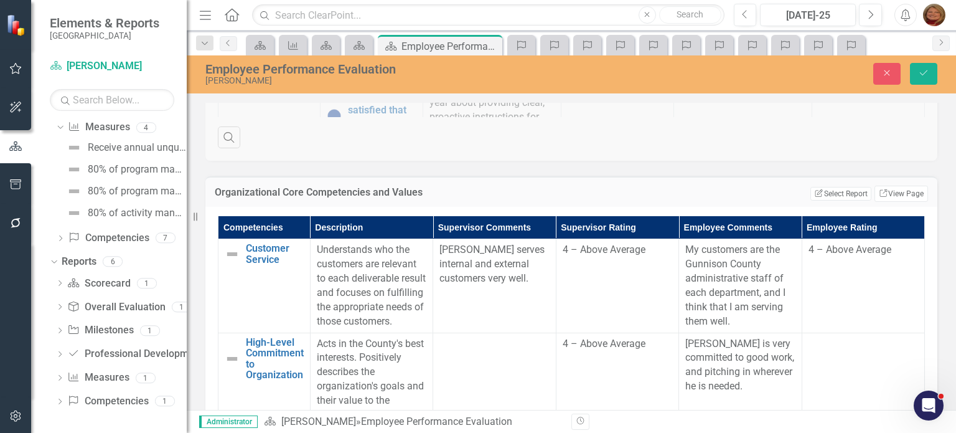
scroll to position [809, 9]
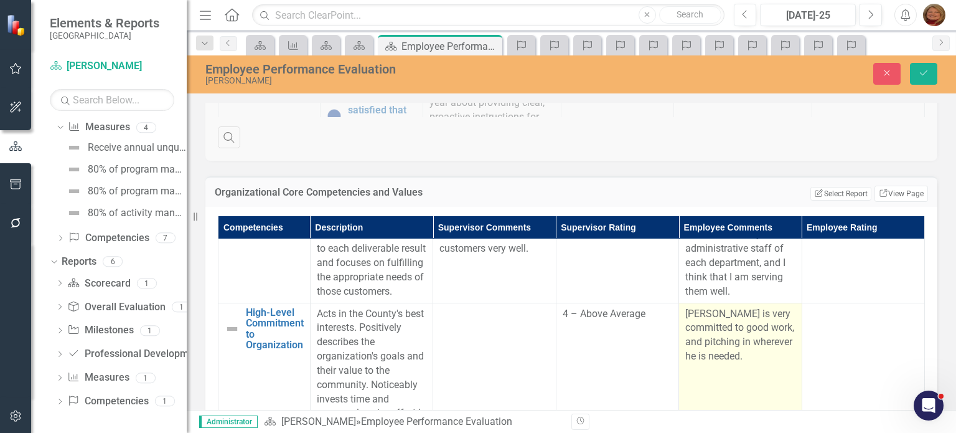
click at [708, 363] on p "[PERSON_NAME] is very committed to good work, and pitching in wherever he is ne…" at bounding box center [740, 335] width 110 height 57
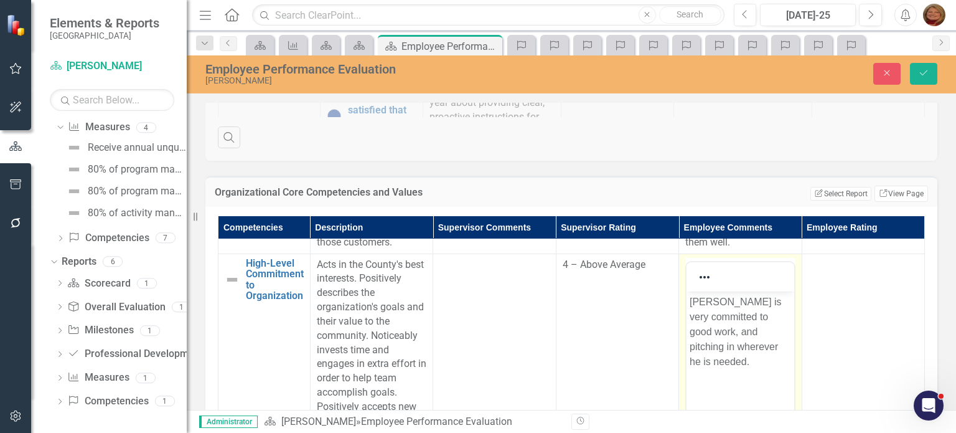
scroll to position [934, 9]
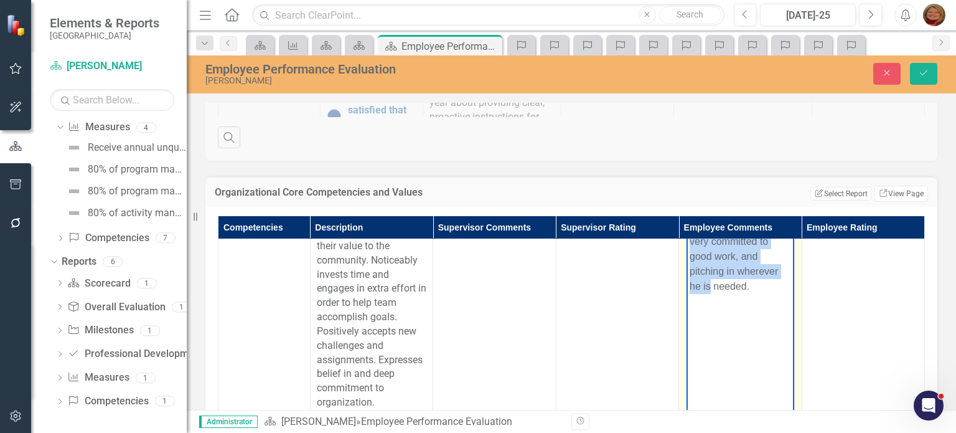
drag, startPoint x: 736, startPoint y: 293, endPoint x: 683, endPoint y: 218, distance: 91.5
click at [687, 218] on html "[PERSON_NAME] is very committed to good work, and pitching in wherever he is ne…" at bounding box center [740, 308] width 107 height 187
copy p "[PERSON_NAME] is very committed to good work, and pitching in wherever he is ne…"
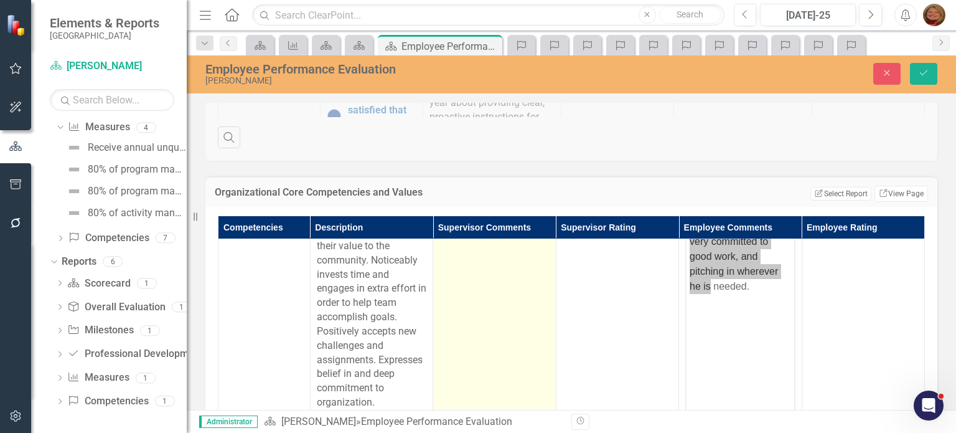
click at [491, 271] on td at bounding box center [494, 325] width 123 height 294
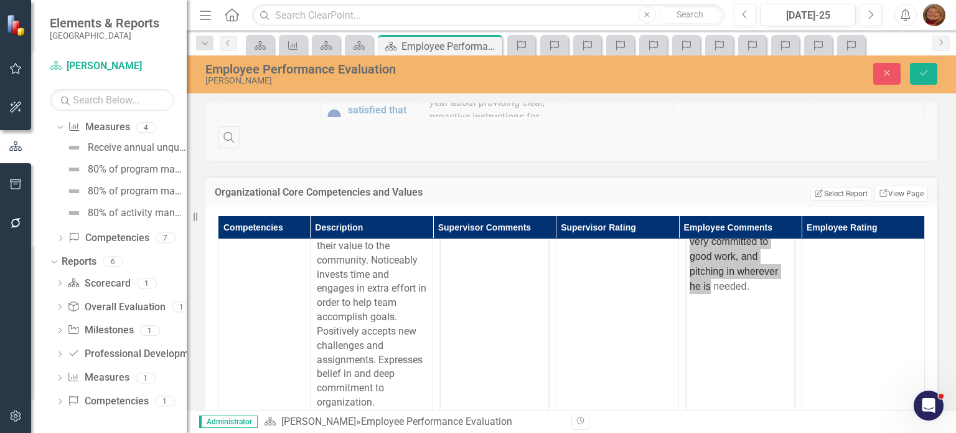
scroll to position [0, 0]
click at [504, 272] on body "Rich Text Area. Press ALT-0 for help." at bounding box center [494, 308] width 107 height 187
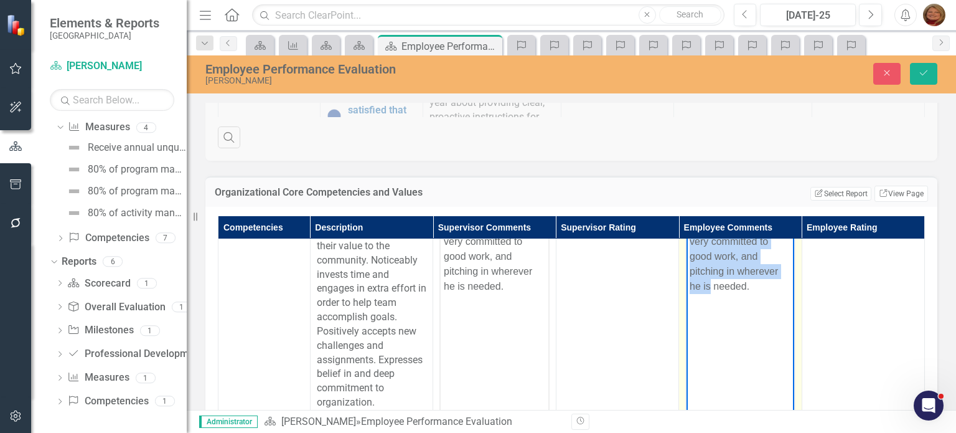
click at [744, 284] on p "[PERSON_NAME] is very committed to good work, and pitching in wherever he is ne…" at bounding box center [740, 255] width 101 height 75
drag, startPoint x: 739, startPoint y: 292, endPoint x: 1353, endPoint y: 464, distance: 637.3
click at [687, 222] on html "[PERSON_NAME] is very committed to good work, and pitching in wherever he is ne…" at bounding box center [740, 308] width 107 height 187
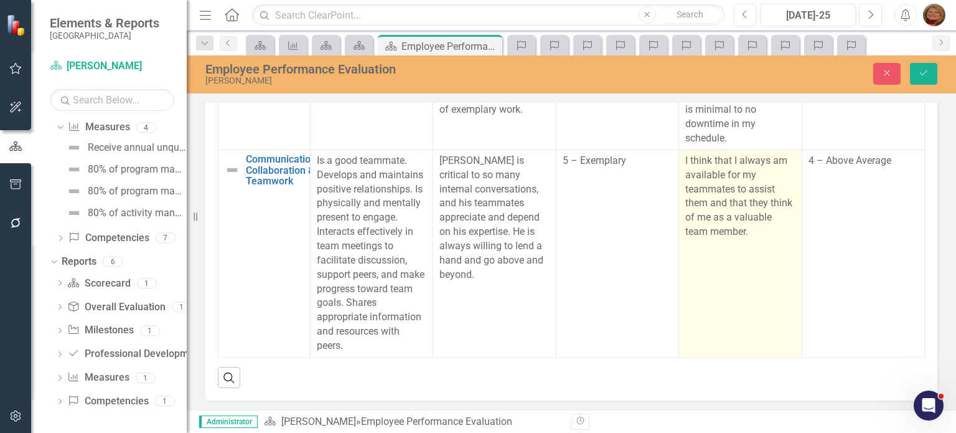
scroll to position [849, 0]
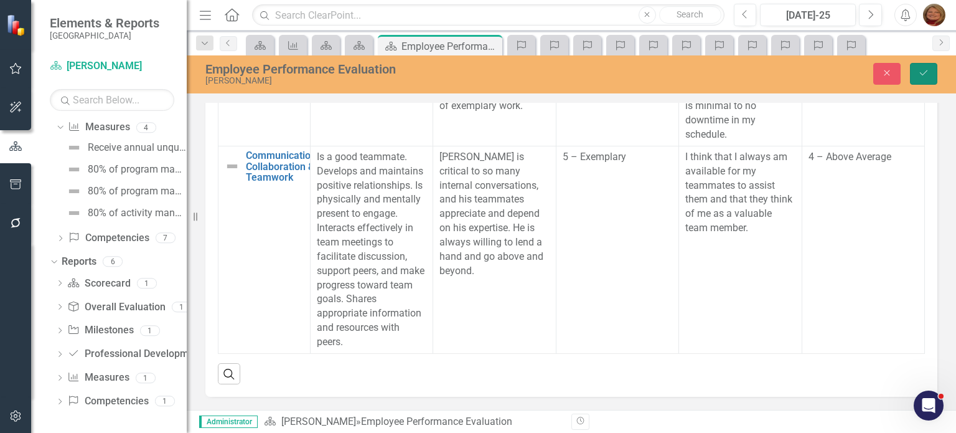
click at [924, 67] on button "Save" at bounding box center [923, 74] width 27 height 22
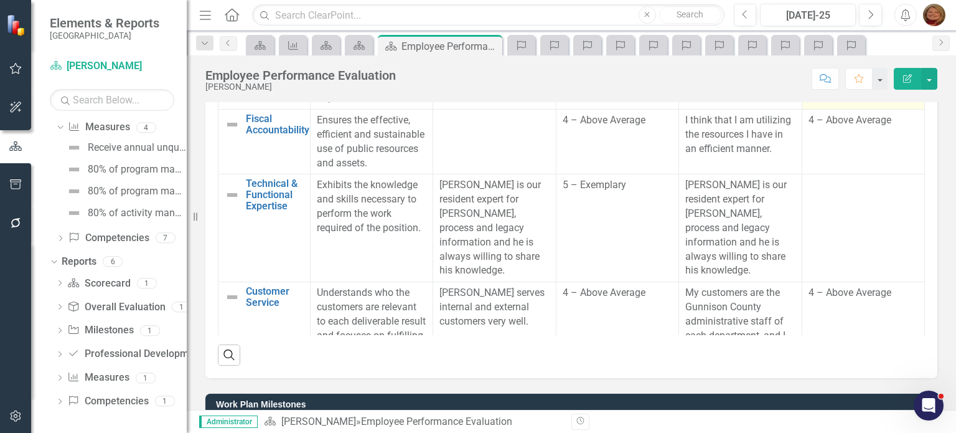
scroll to position [373, 0]
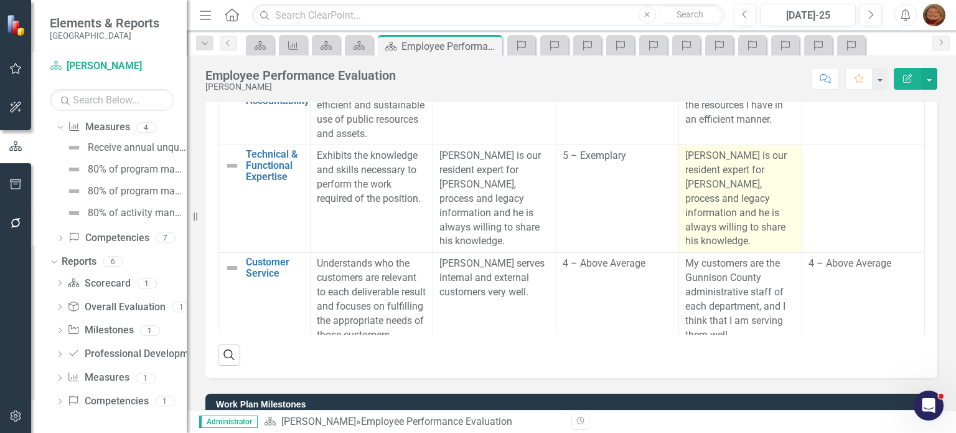
click at [721, 202] on p "[PERSON_NAME] is our resident expert for [PERSON_NAME], process and legacy info…" at bounding box center [740, 199] width 110 height 100
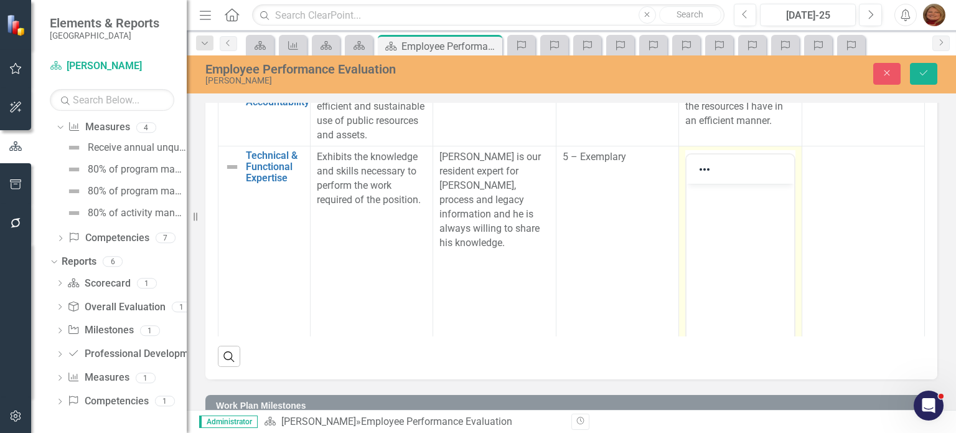
scroll to position [0, 0]
click at [724, 210] on body "Rich Text Area. Press ALT-0 for help." at bounding box center [740, 277] width 107 height 187
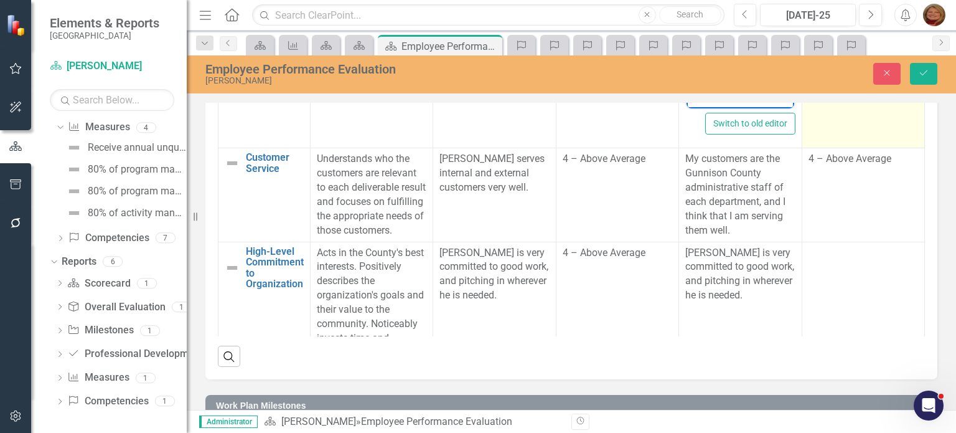
scroll to position [685, 0]
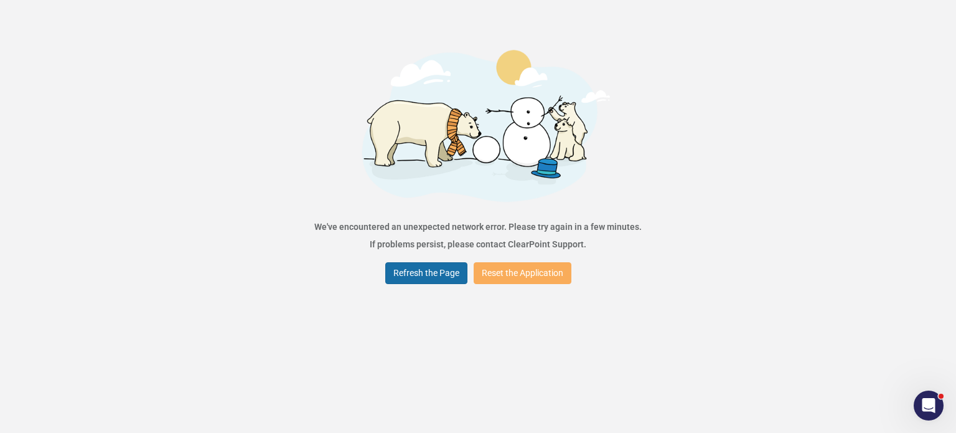
click at [447, 269] on button "Refresh the Page" at bounding box center [426, 273] width 82 height 22
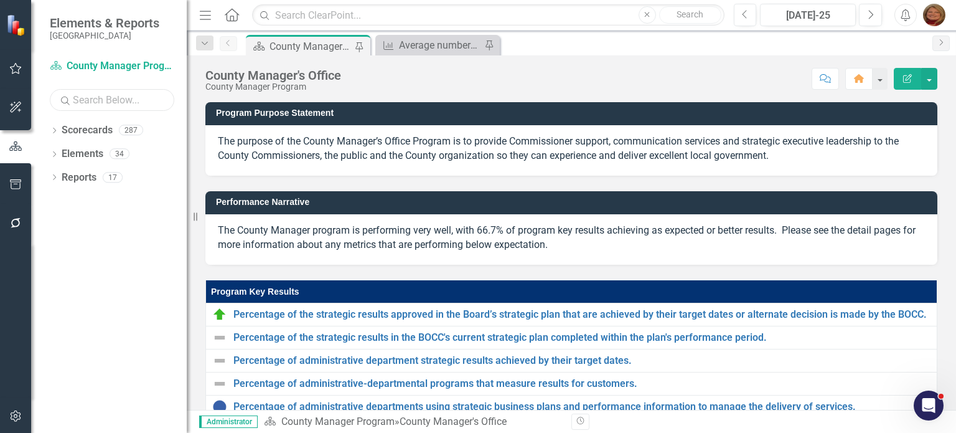
click at [90, 98] on input "text" at bounding box center [112, 100] width 124 height 22
type input "nehls"
click at [55, 130] on icon at bounding box center [54, 131] width 3 height 6
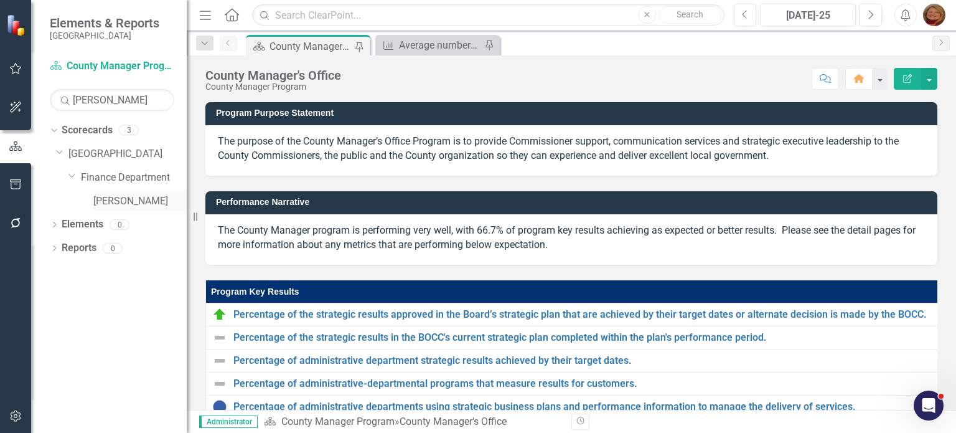
click at [115, 202] on link "[PERSON_NAME]" at bounding box center [139, 201] width 93 height 14
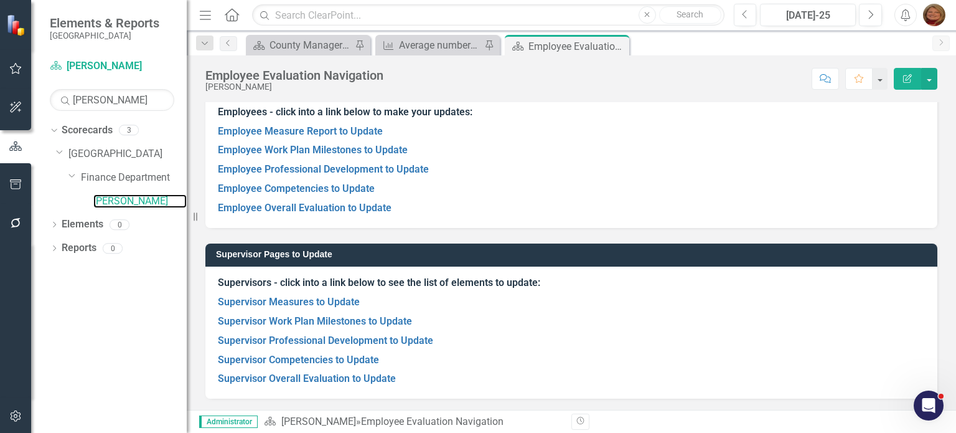
scroll to position [105, 0]
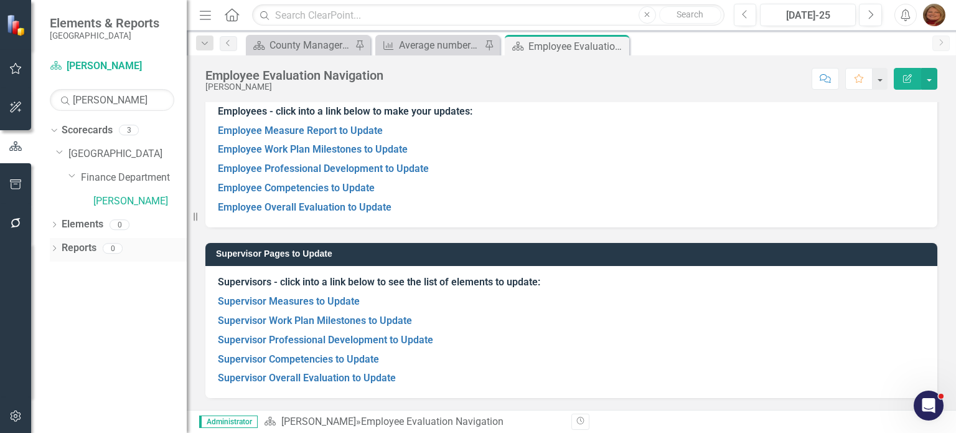
click at [55, 248] on icon at bounding box center [54, 248] width 3 height 6
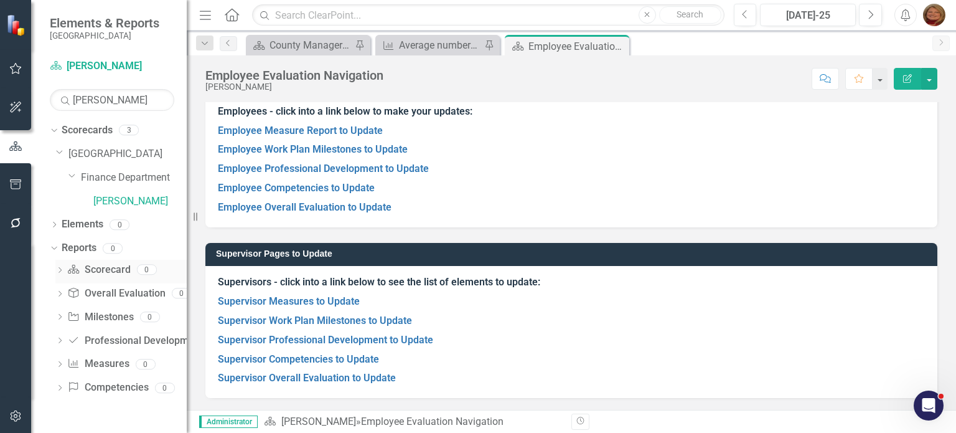
click at [60, 268] on icon "Dropdown" at bounding box center [59, 271] width 9 height 7
click at [92, 268] on link "Scorecard Scorecard" at bounding box center [98, 270] width 63 height 14
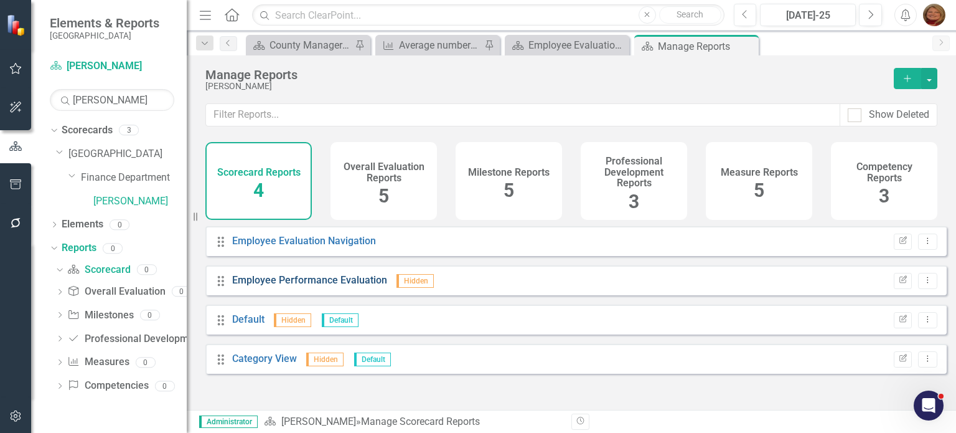
click at [306, 284] on link "Employee Performance Evaluation" at bounding box center [309, 280] width 155 height 12
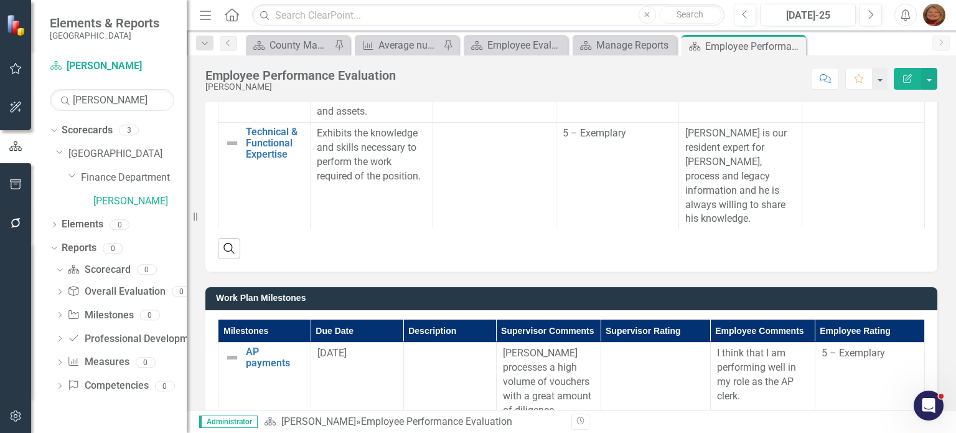
scroll to position [311, 0]
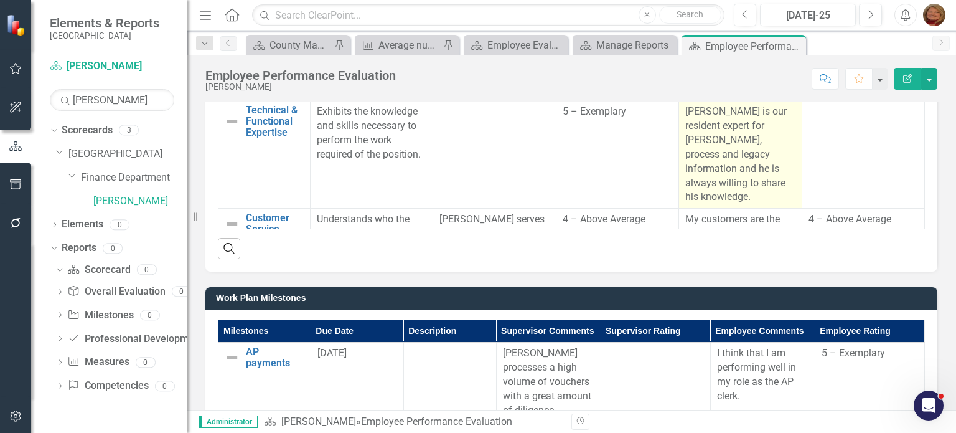
click at [726, 159] on p "[PERSON_NAME] is our resident expert for [PERSON_NAME], process and legacy info…" at bounding box center [740, 155] width 110 height 100
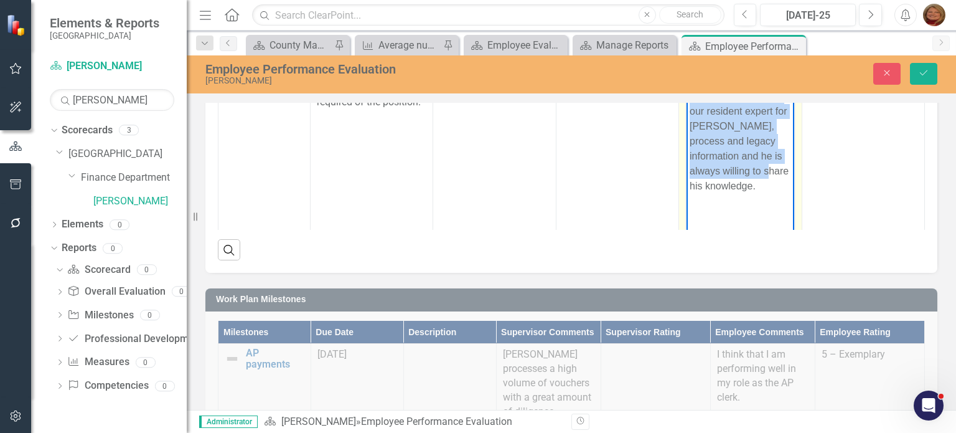
scroll to position [433, 0]
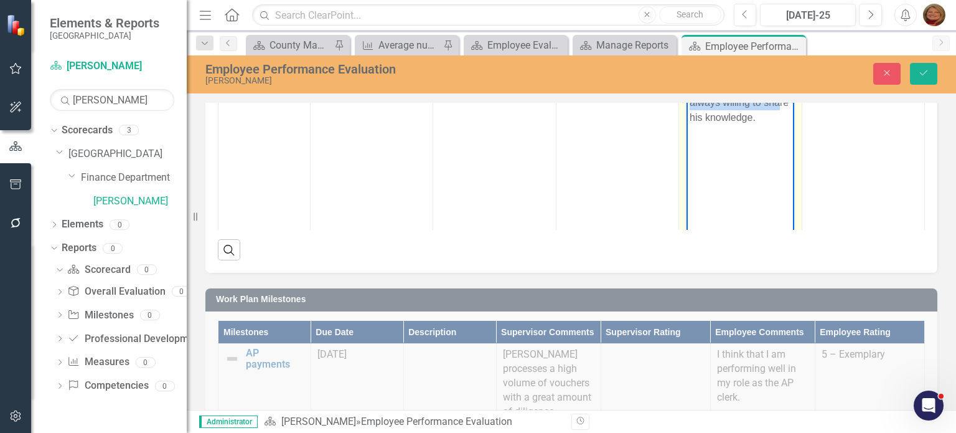
drag, startPoint x: 689, startPoint y: 27, endPoint x: 795, endPoint y: 131, distance: 149.2
click at [794, 131] on html "[PERSON_NAME] is our resident expert for [PERSON_NAME], process and legacy info…" at bounding box center [740, 110] width 107 height 187
copy p "[PERSON_NAME] is our resident expert for [PERSON_NAME], process and legacy info…"
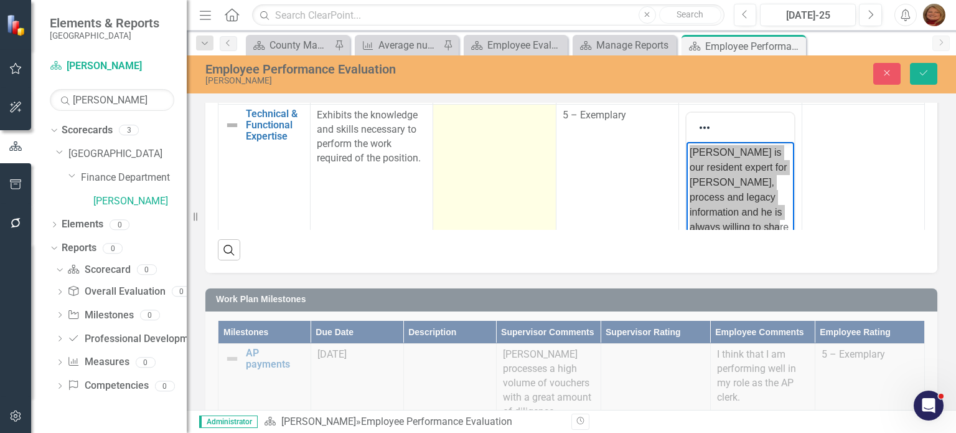
click at [492, 171] on td at bounding box center [494, 252] width 123 height 294
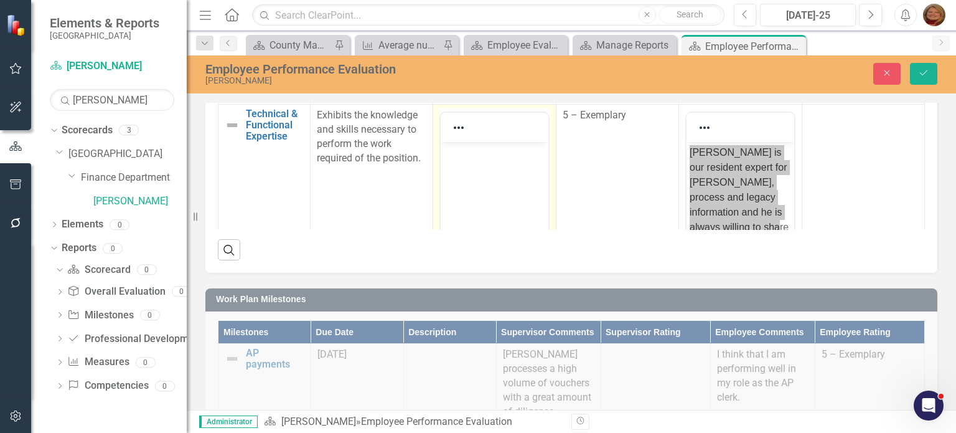
scroll to position [0, 0]
click at [488, 163] on body "Rich Text Area. Press ALT-0 for help." at bounding box center [494, 235] width 107 height 187
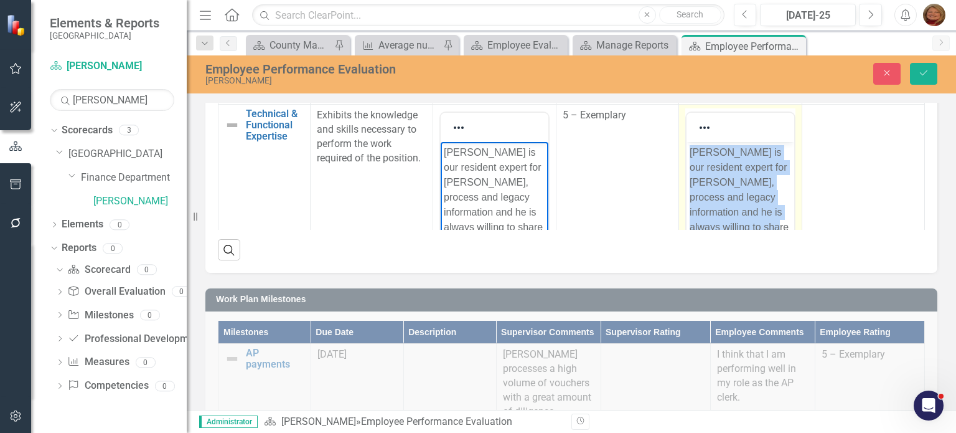
click at [746, 164] on p "[PERSON_NAME] is our resident expert for [PERSON_NAME], process and legacy info…" at bounding box center [740, 197] width 101 height 105
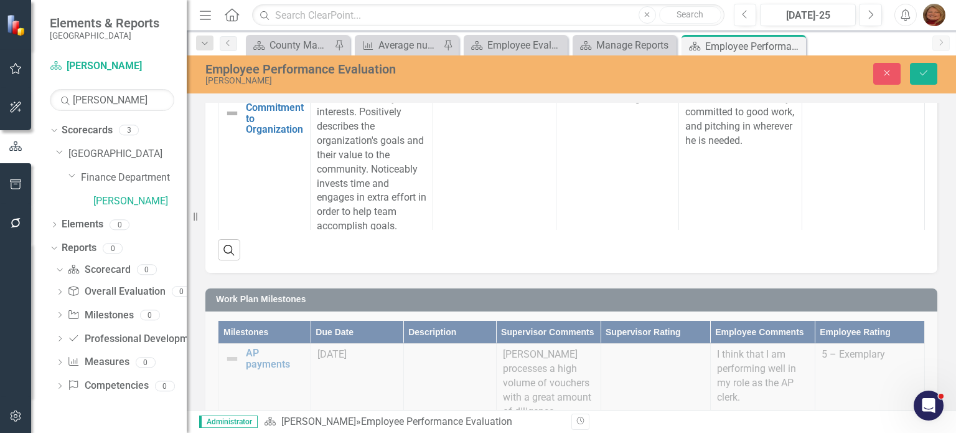
drag, startPoint x: 689, startPoint y: -254, endPoint x: 821, endPoint y: 0, distance: 286.2
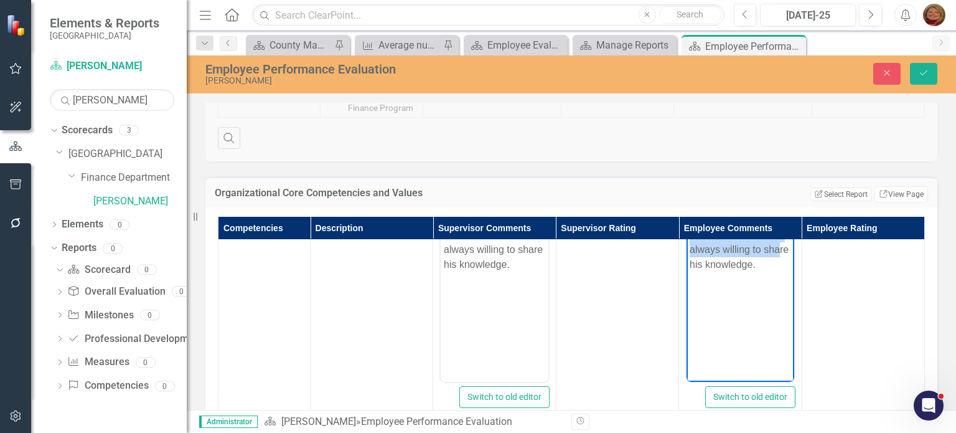
scroll to position [552, 0]
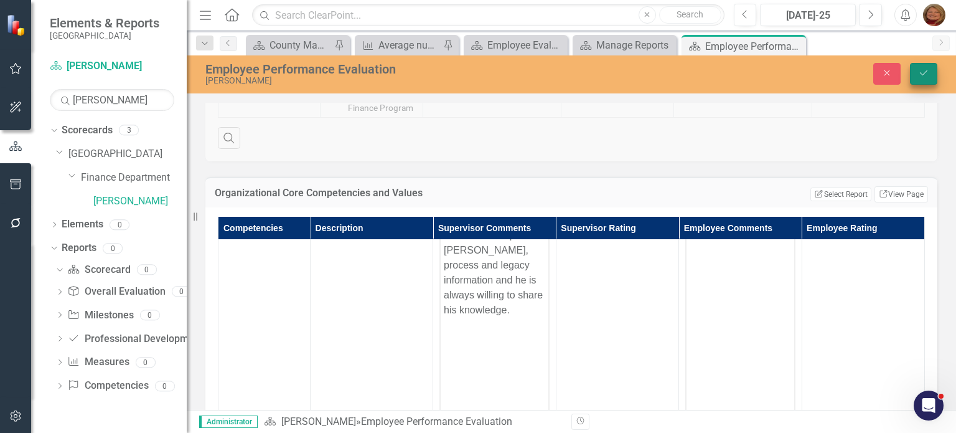
click at [921, 72] on icon "Save" at bounding box center [923, 72] width 11 height 9
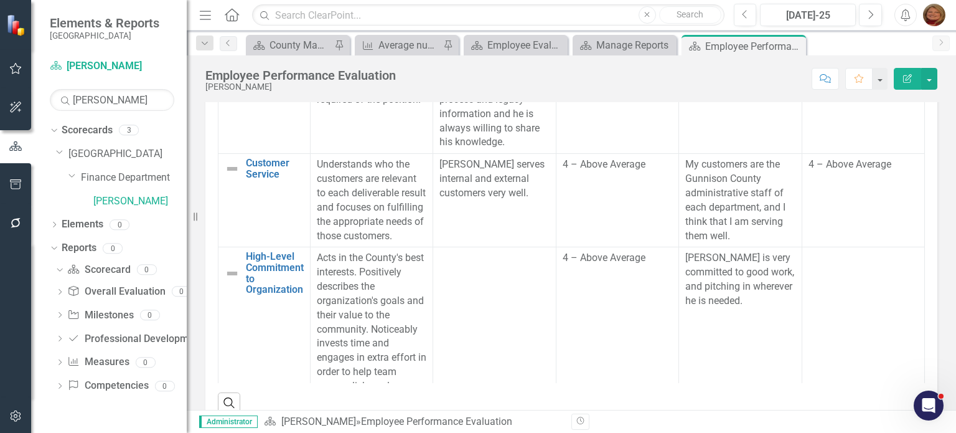
scroll to position [560, 0]
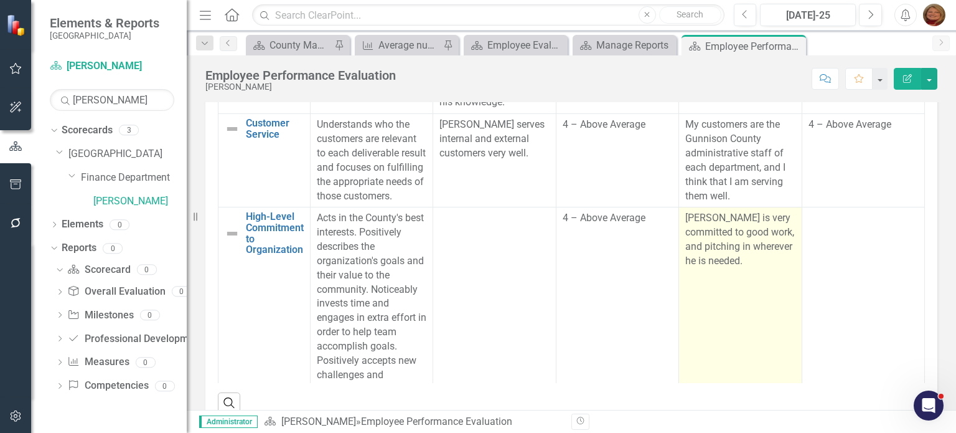
click at [726, 260] on p "[PERSON_NAME] is very committed to good work, and pitching in wherever he is ne…" at bounding box center [740, 239] width 110 height 57
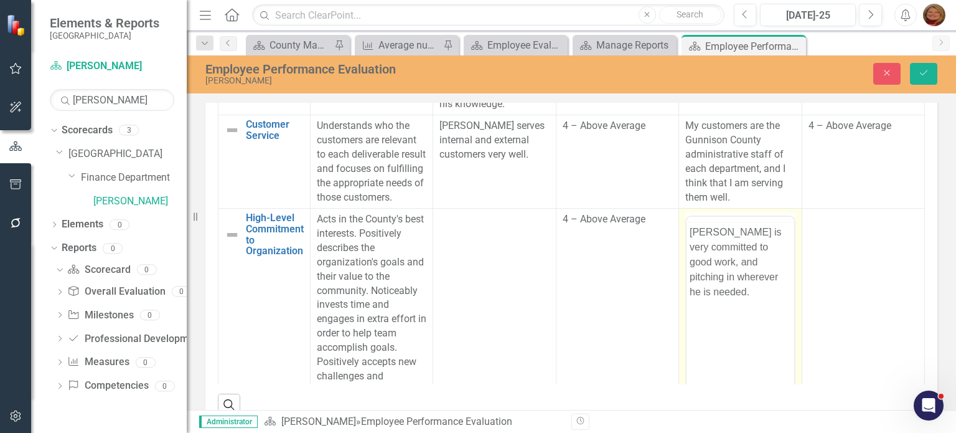
scroll to position [0, 0]
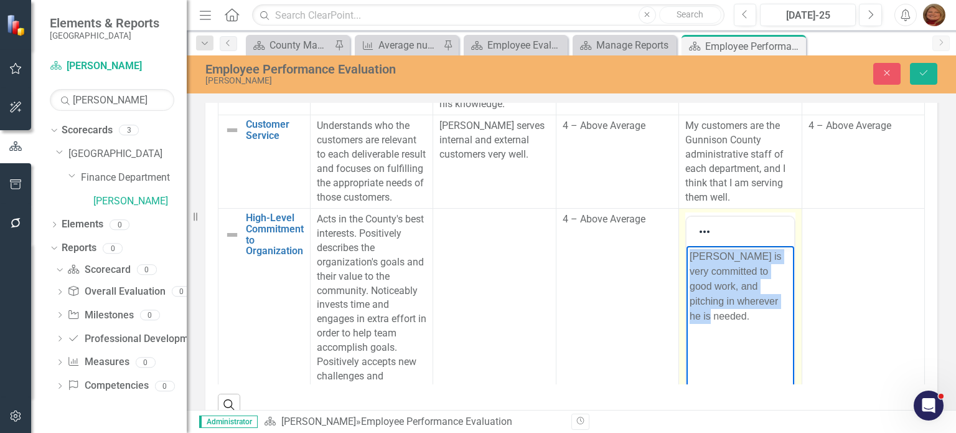
drag, startPoint x: 729, startPoint y: 320, endPoint x: 690, endPoint y: 256, distance: 74.9
click at [690, 256] on p "[PERSON_NAME] is very committed to good work, and pitching in wherever he is ne…" at bounding box center [740, 286] width 101 height 75
copy p "[PERSON_NAME] is very committed to good work, and pitching in wherever he is ne…"
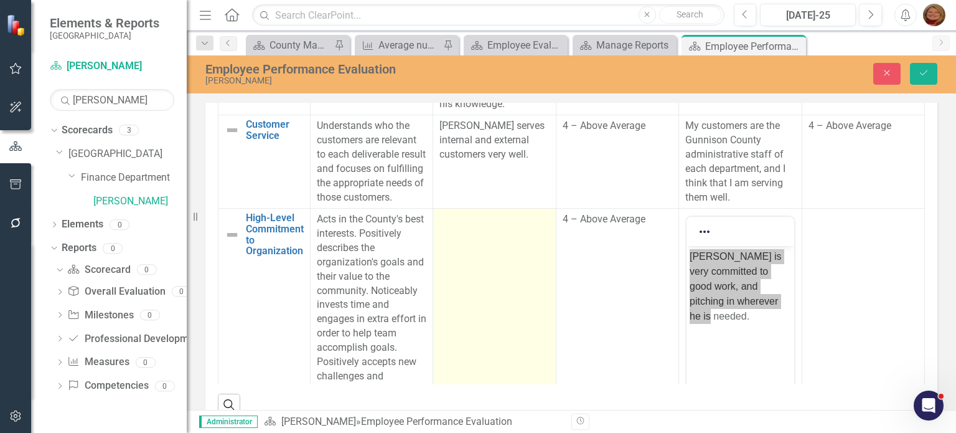
click at [500, 263] on td at bounding box center [494, 356] width 123 height 294
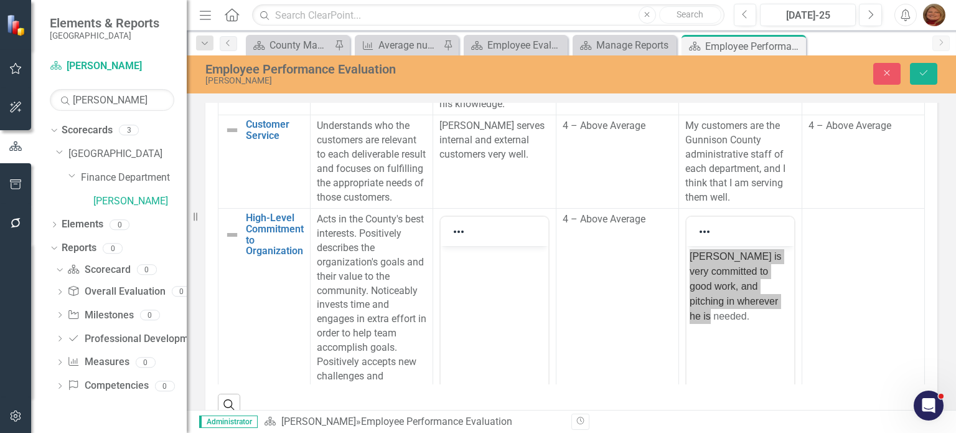
click at [487, 280] on body "Rich Text Area. Press ALT-0 for help." at bounding box center [494, 339] width 107 height 187
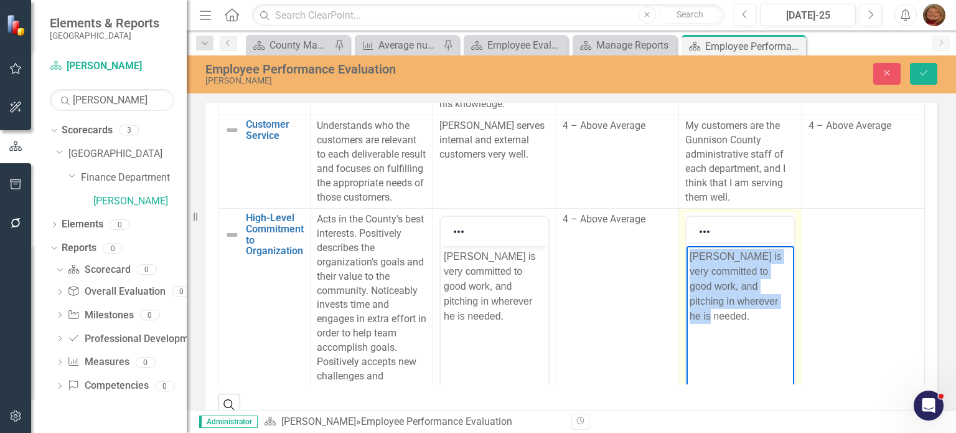
click at [733, 307] on p "[PERSON_NAME] is very committed to good work, and pitching in wherever he is ne…" at bounding box center [740, 286] width 101 height 75
drag, startPoint x: 731, startPoint y: 321, endPoint x: 688, endPoint y: 251, distance: 82.2
click at [688, 251] on body "[PERSON_NAME] is very committed to good work, and pitching in wherever he is ne…" at bounding box center [740, 339] width 107 height 187
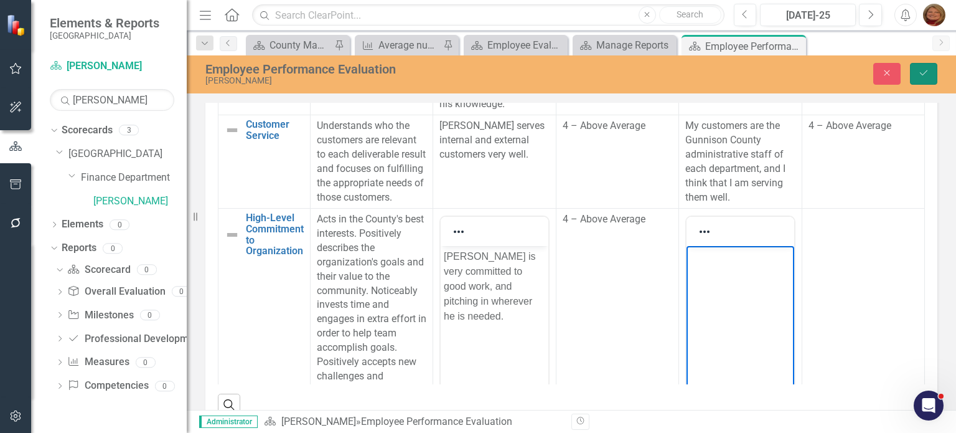
click at [922, 79] on button "Save" at bounding box center [923, 74] width 27 height 22
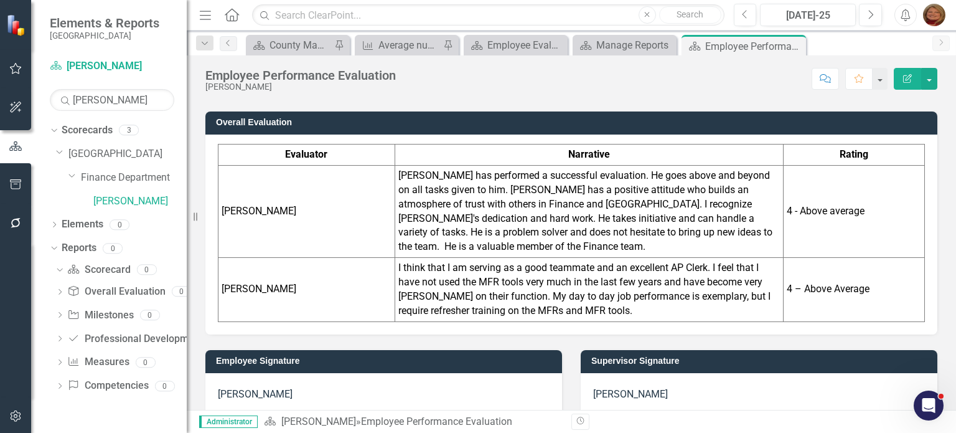
scroll to position [1786, 0]
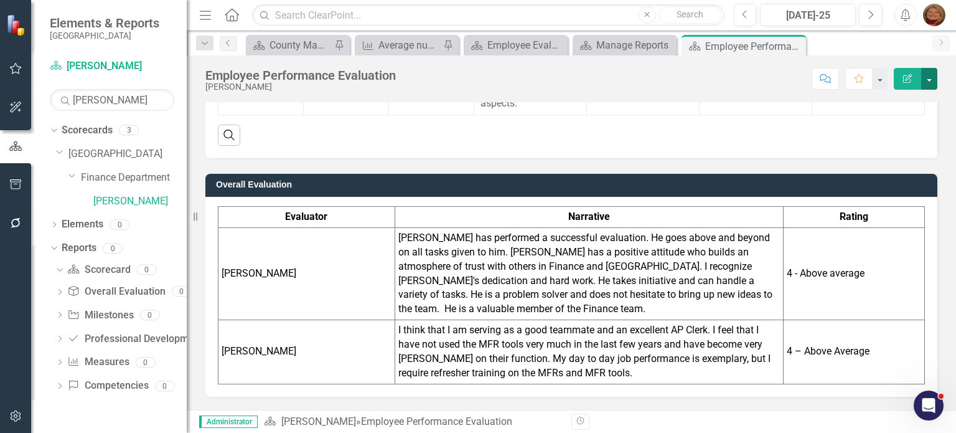
click at [929, 79] on button "button" at bounding box center [929, 79] width 16 height 22
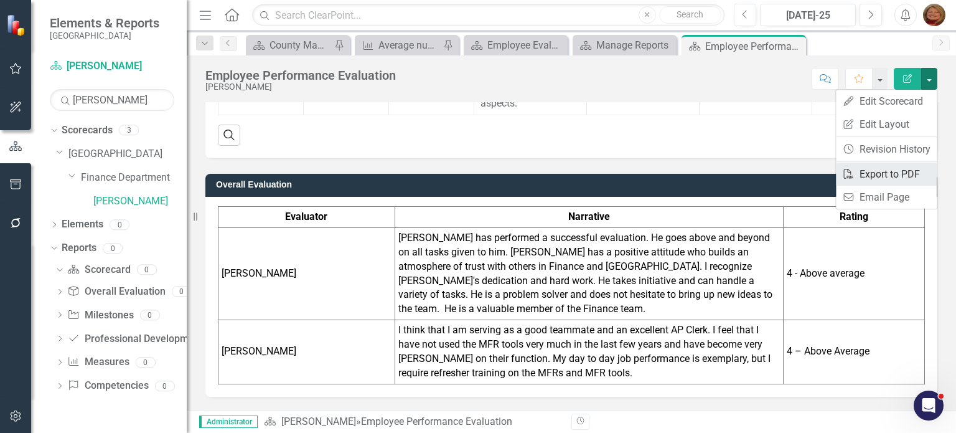
click at [916, 174] on link "PDF Export to PDF" at bounding box center [886, 173] width 101 height 23
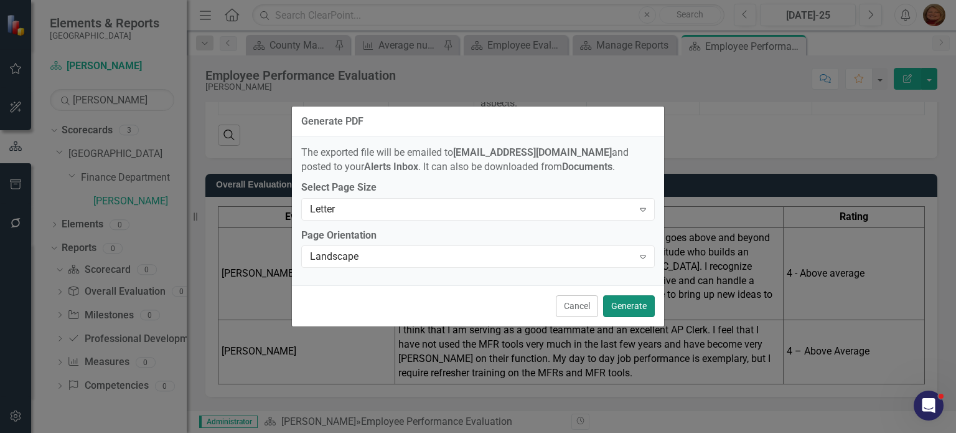
click at [627, 312] on button "Generate" at bounding box center [629, 306] width 52 height 22
